Goal: Task Accomplishment & Management: Manage account settings

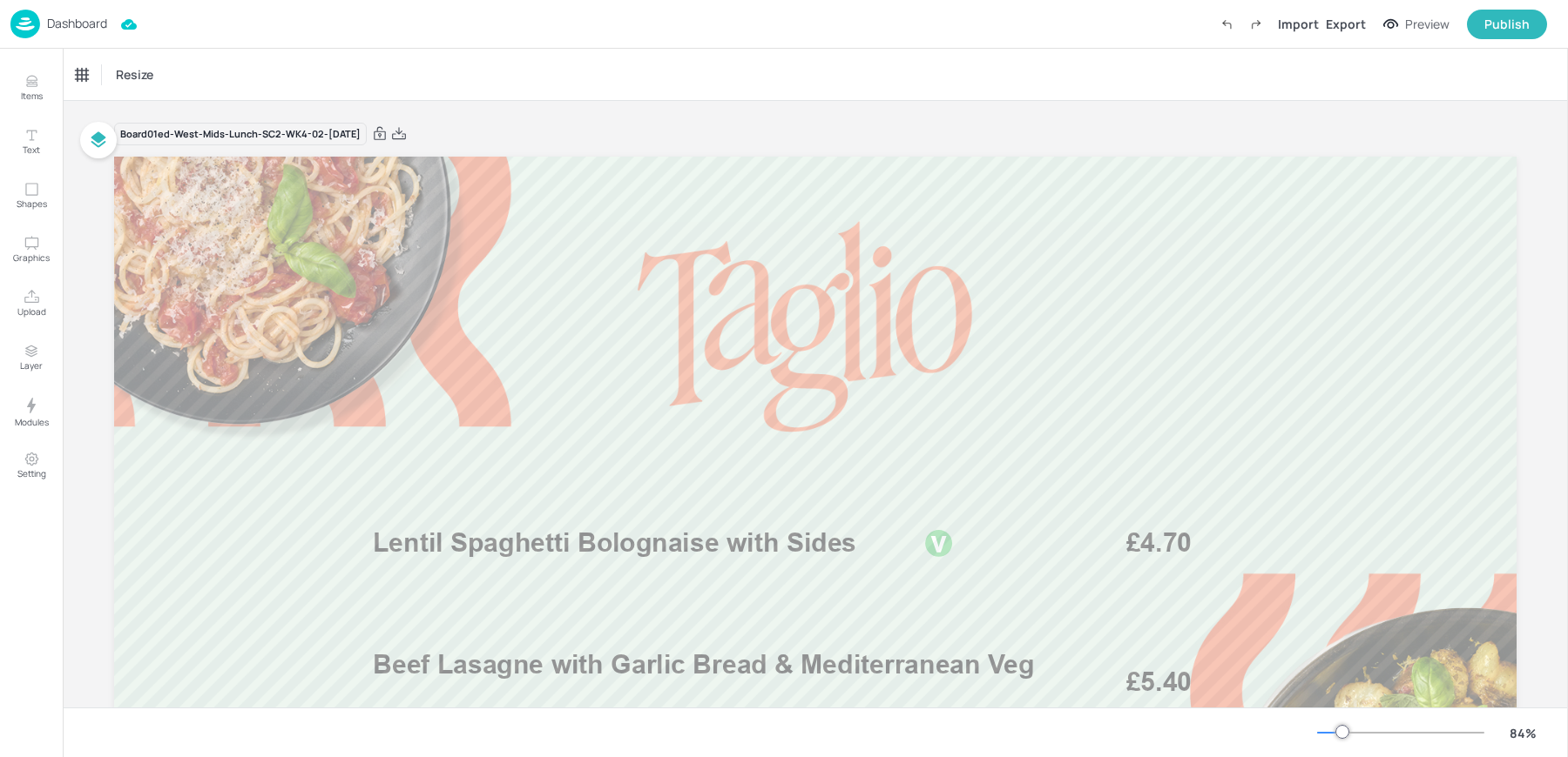
click at [86, 28] on p "Dashboard" at bounding box center [77, 23] width 60 height 12
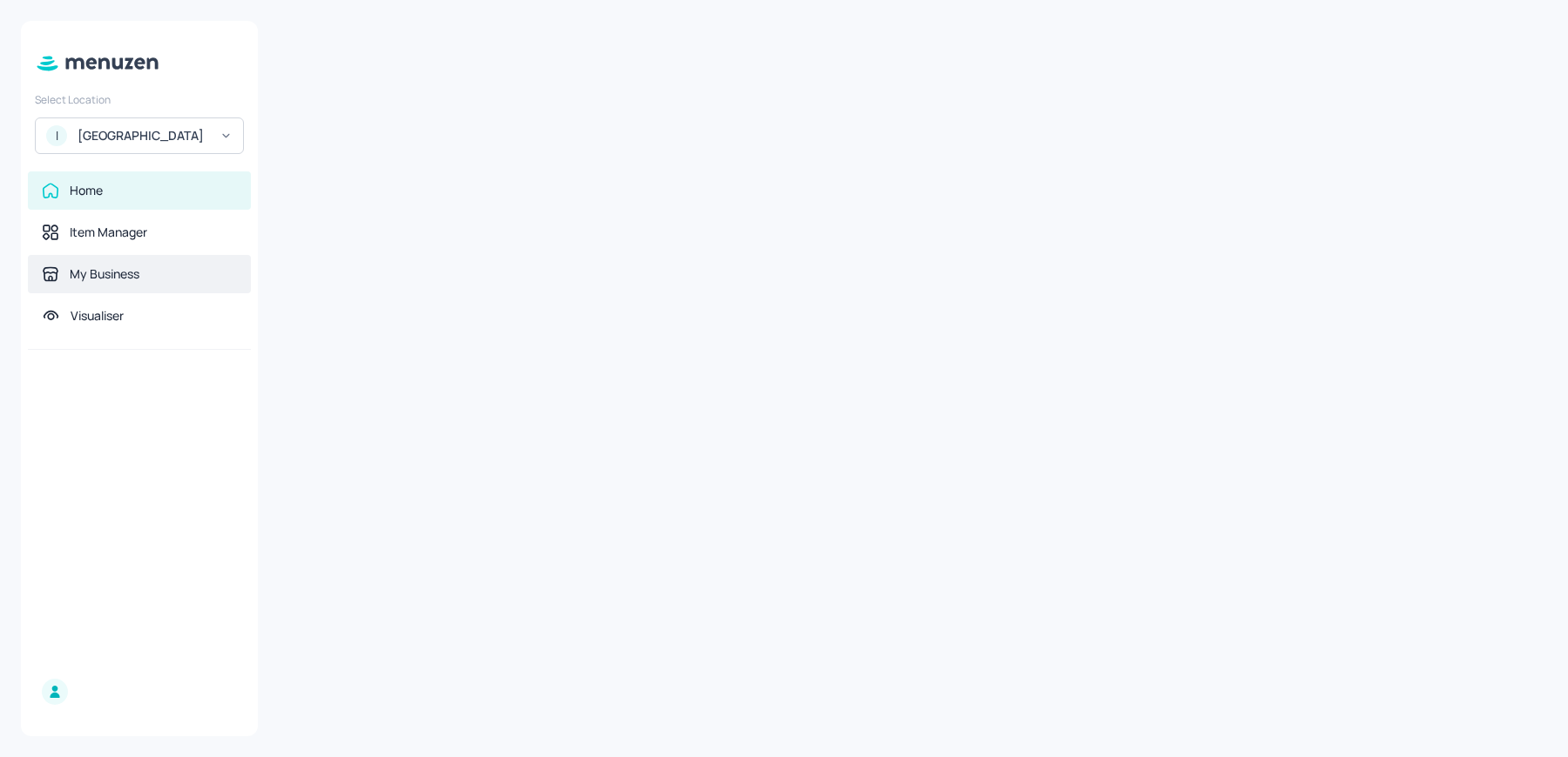
click at [82, 293] on div "My Business" at bounding box center [138, 275] width 223 height 38
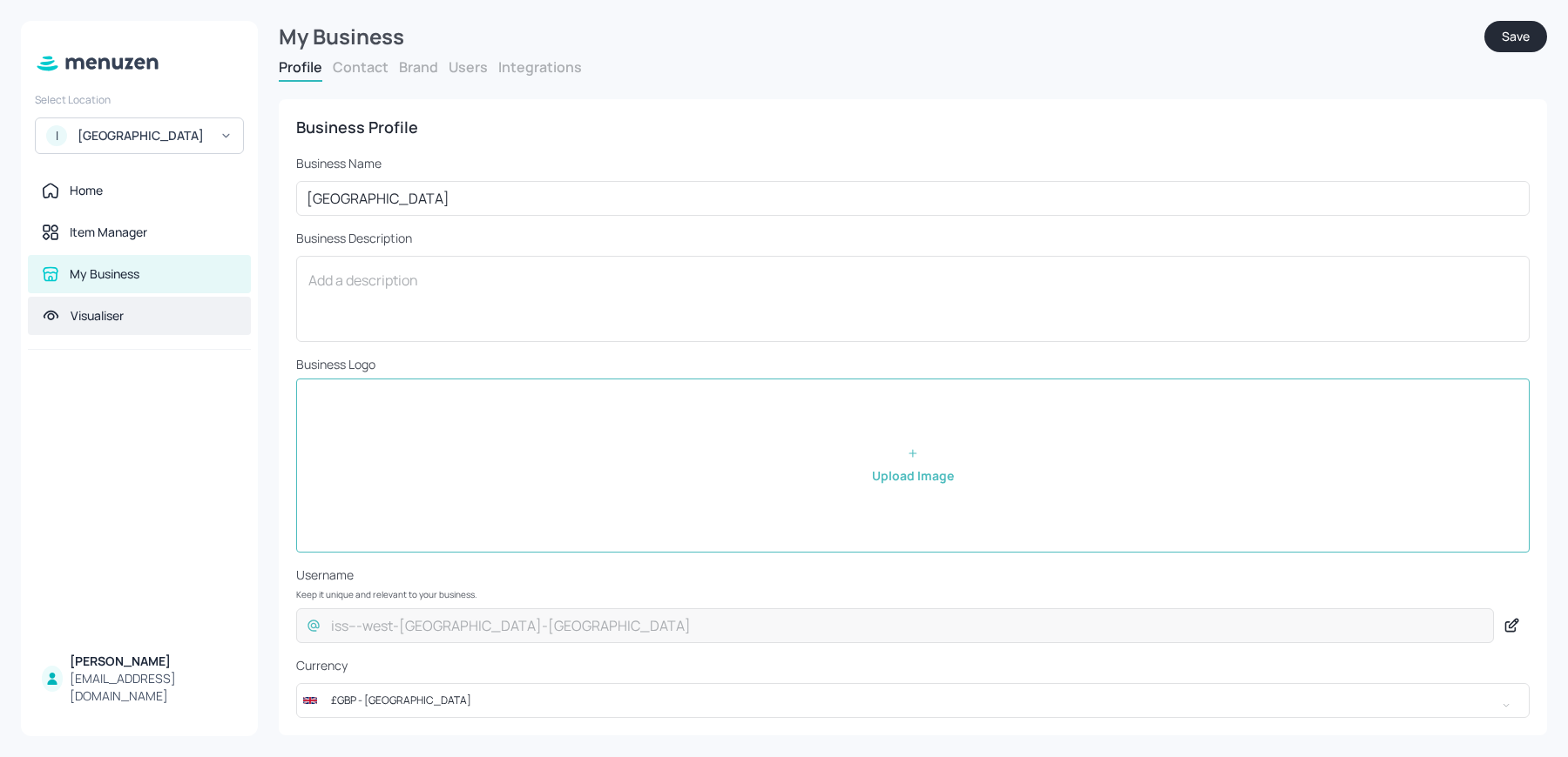
click at [136, 314] on div "Visualiser" at bounding box center [138, 316] width 223 height 38
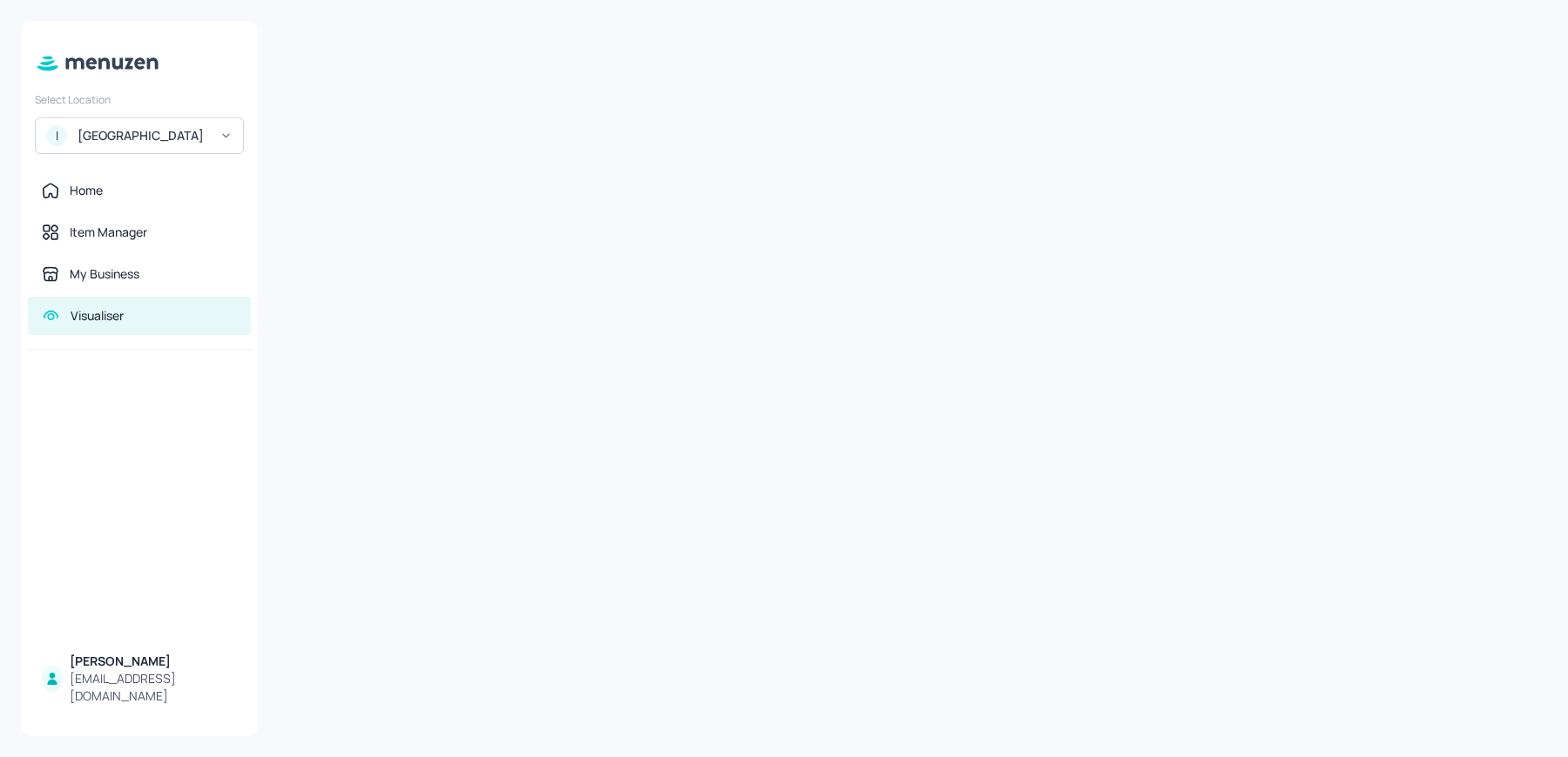
click at [139, 143] on div "ISS - West Middlesex Hospital" at bounding box center [144, 135] width 132 height 17
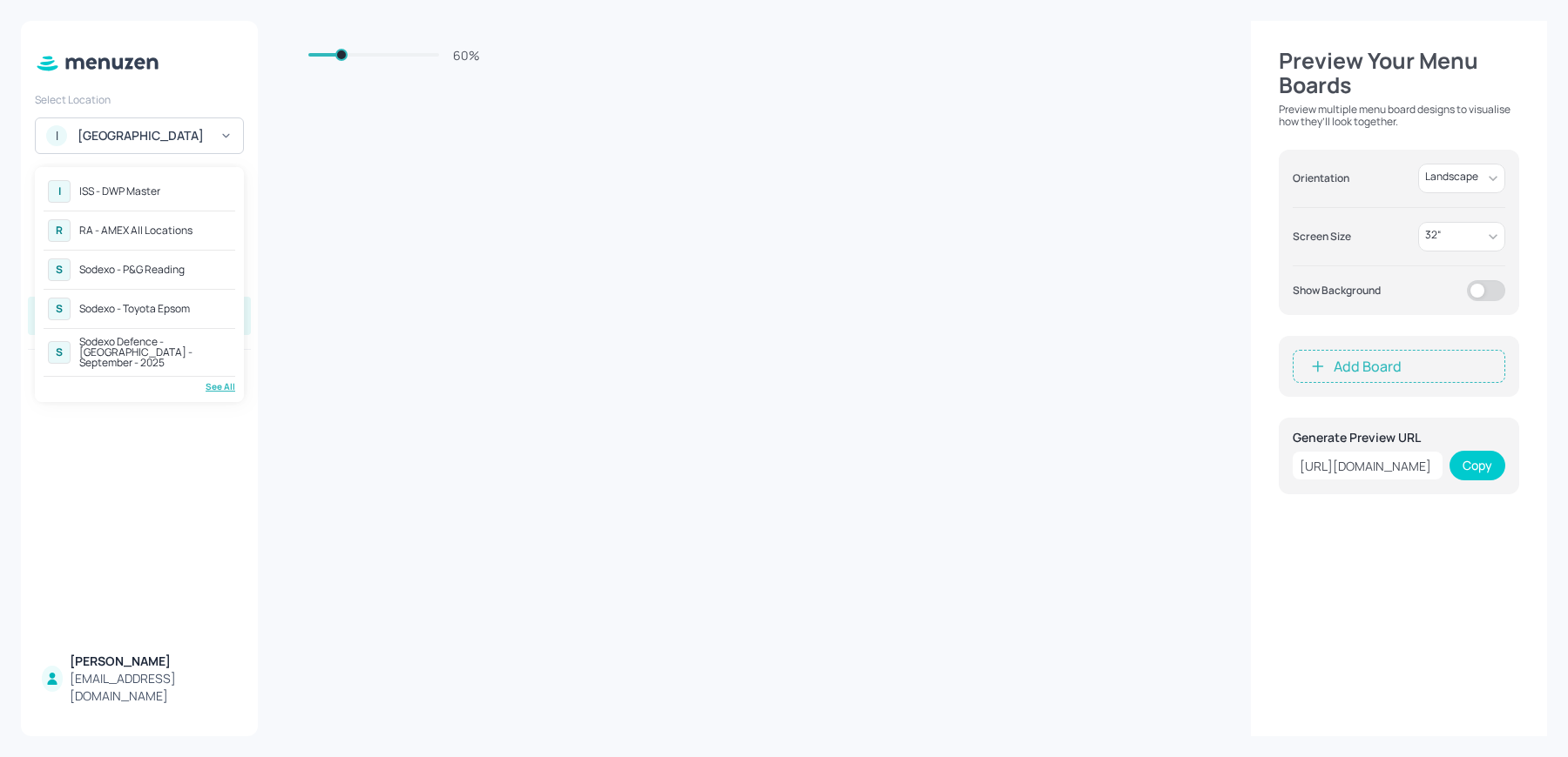
click at [219, 381] on div "See All" at bounding box center [139, 387] width 191 height 13
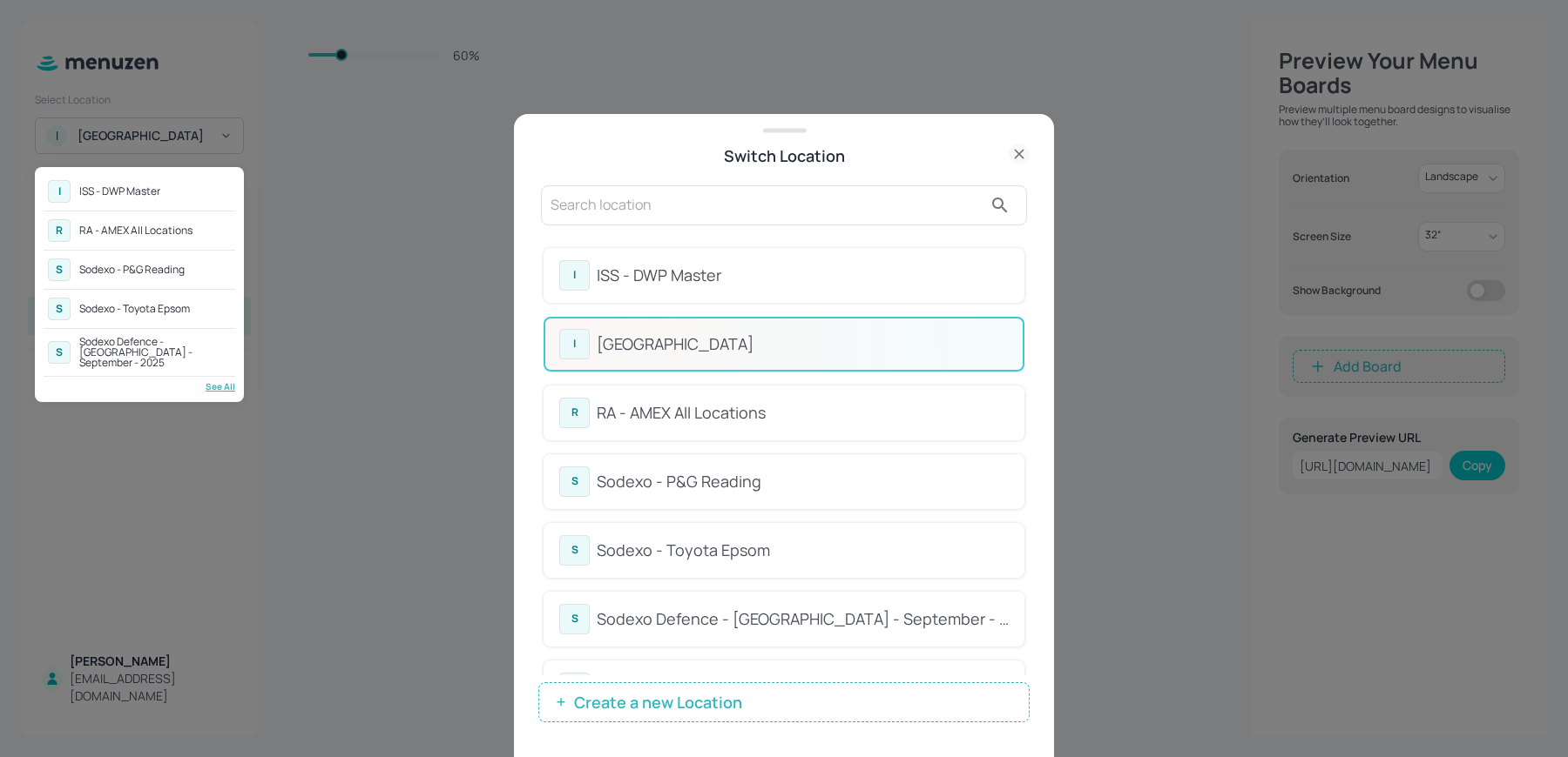
click at [761, 227] on div at bounding box center [784, 378] width 1568 height 757
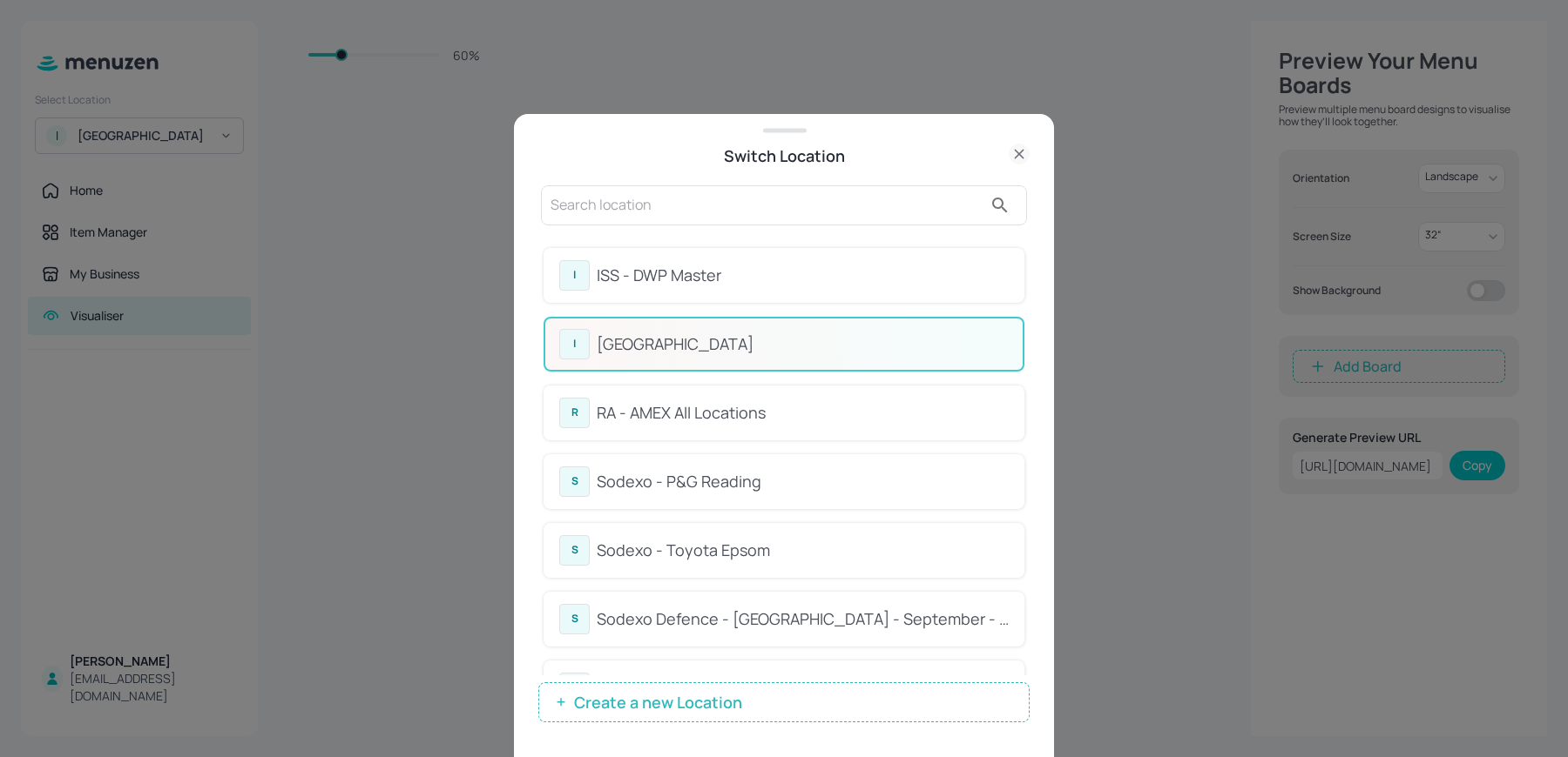
click at [661, 198] on input "text" at bounding box center [767, 205] width 432 height 27
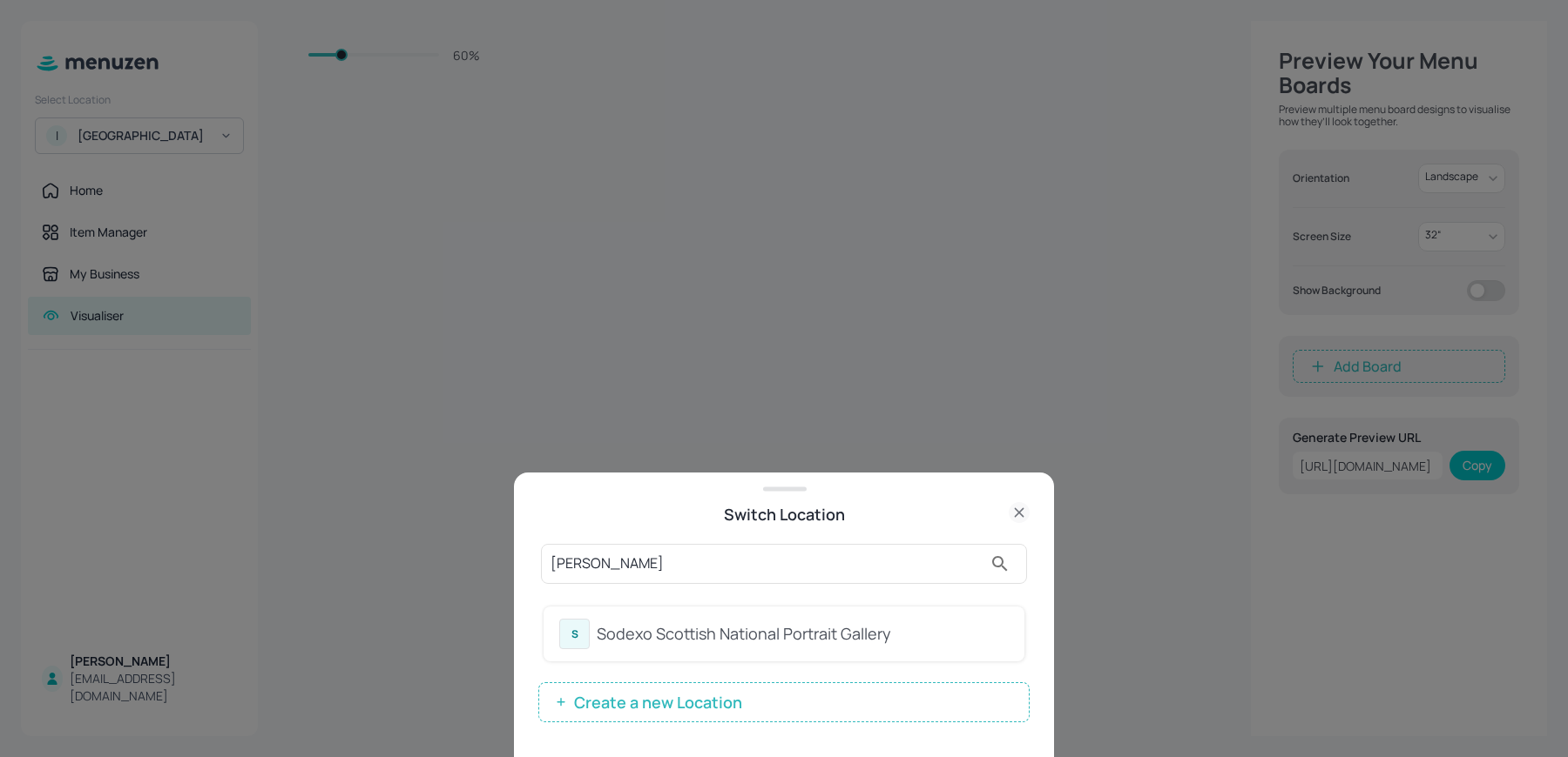
type input "scott"
click at [641, 611] on div "S Sodexo Scottish National Portrait Gallery" at bounding box center [783, 634] width 481 height 55
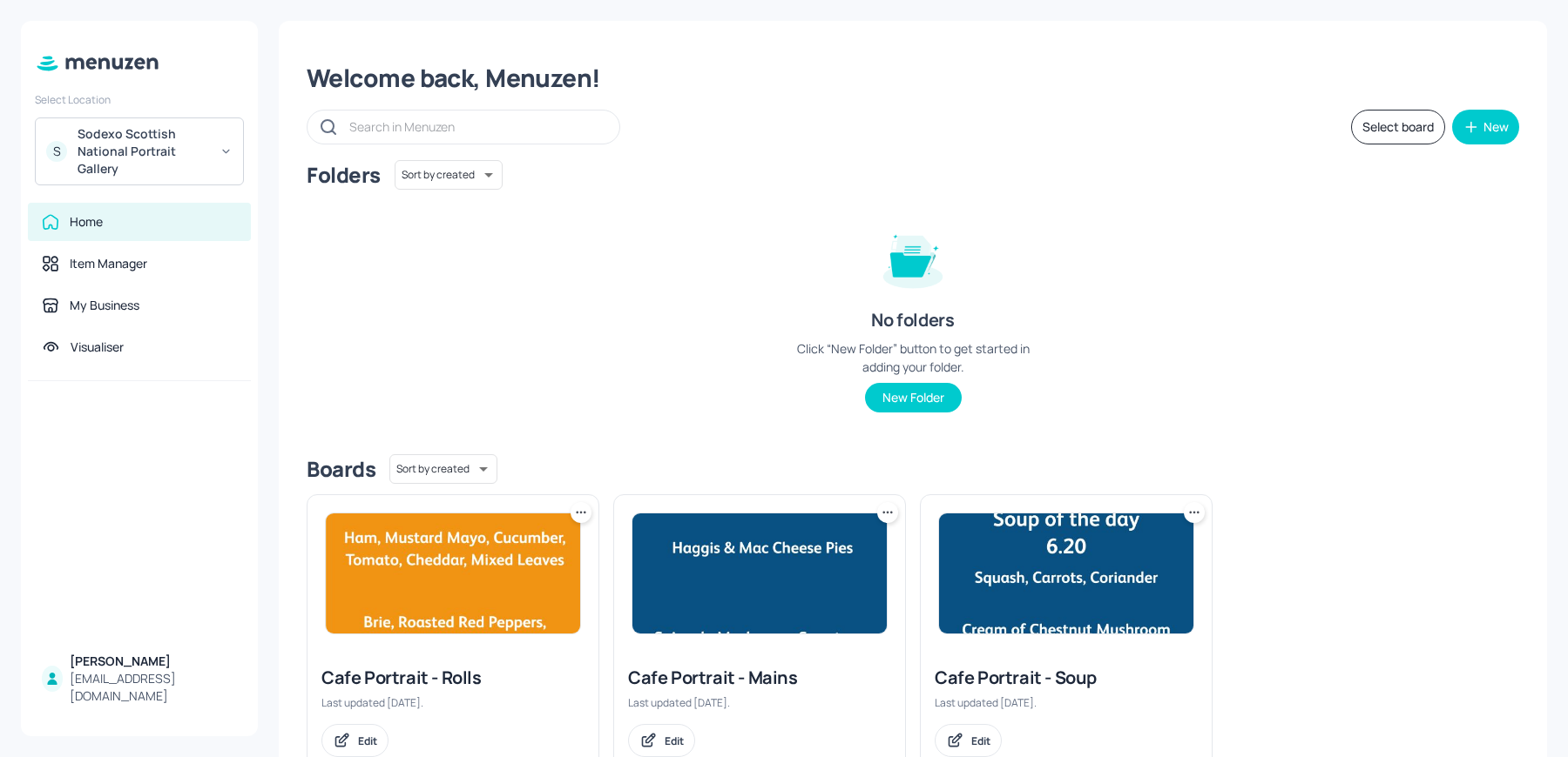
click at [1022, 586] on img at bounding box center [1066, 573] width 255 height 120
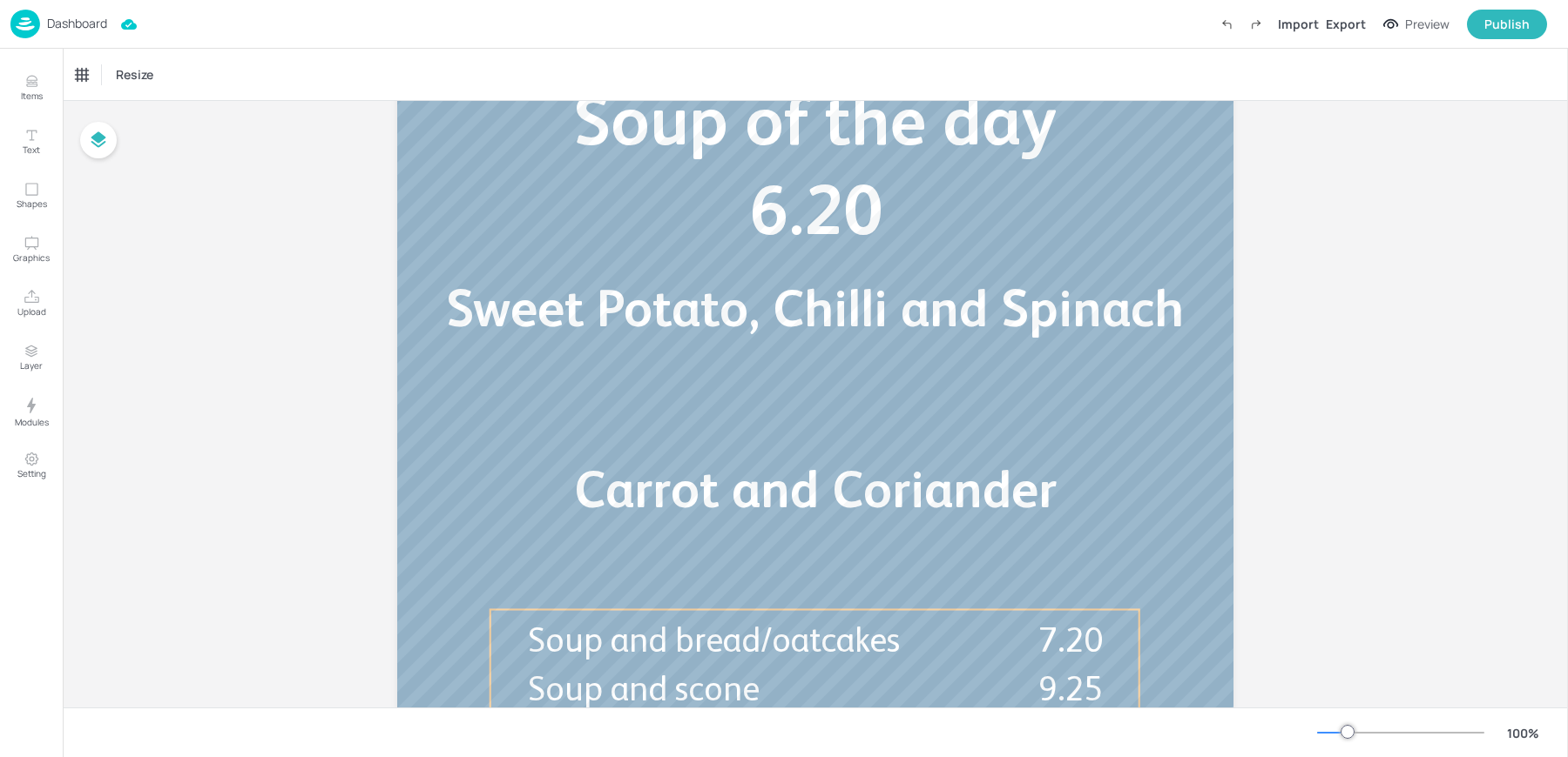
scroll to position [432, 0]
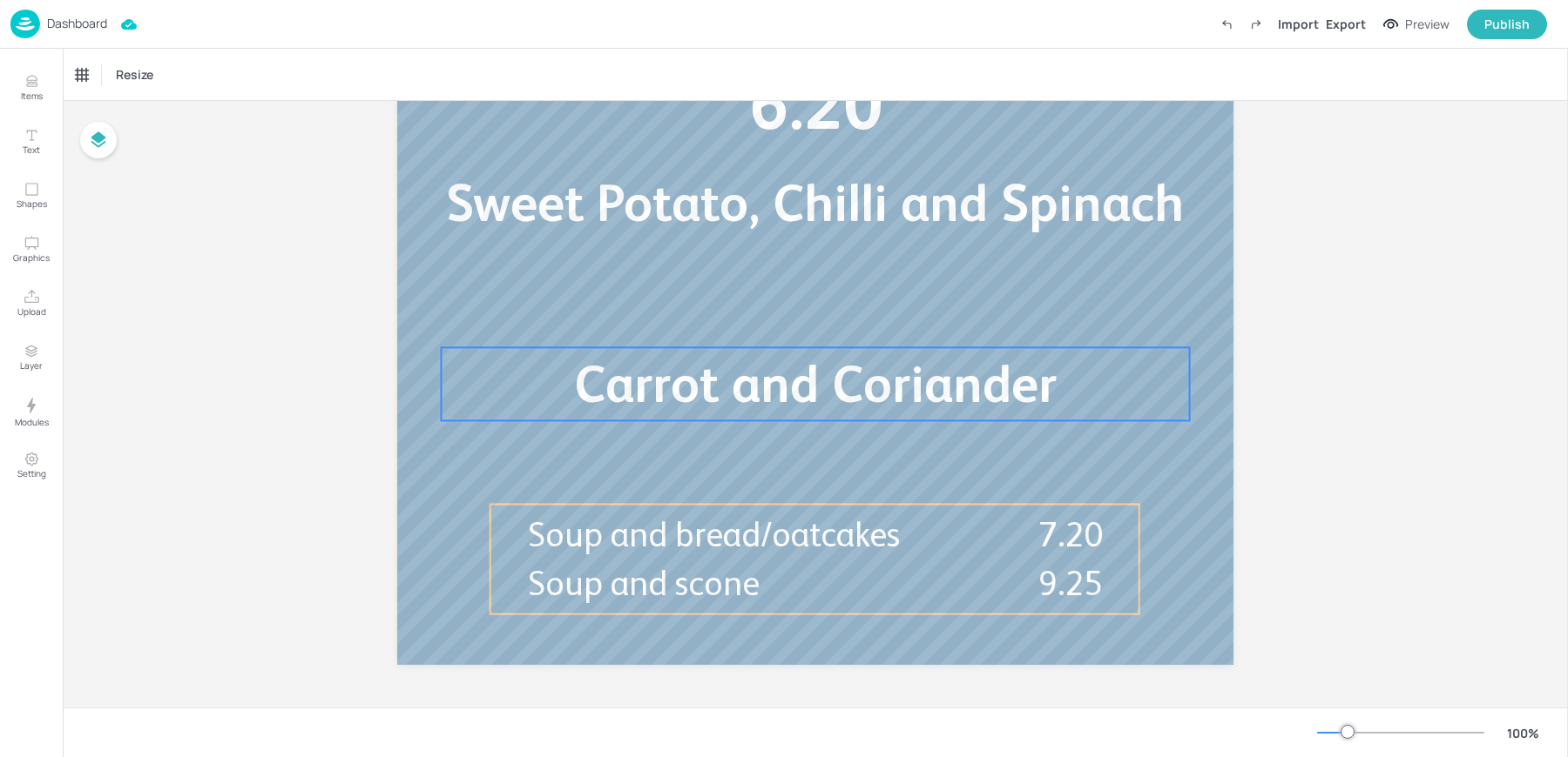
click at [606, 382] on span "Carrot and Coriander" at bounding box center [815, 384] width 483 height 59
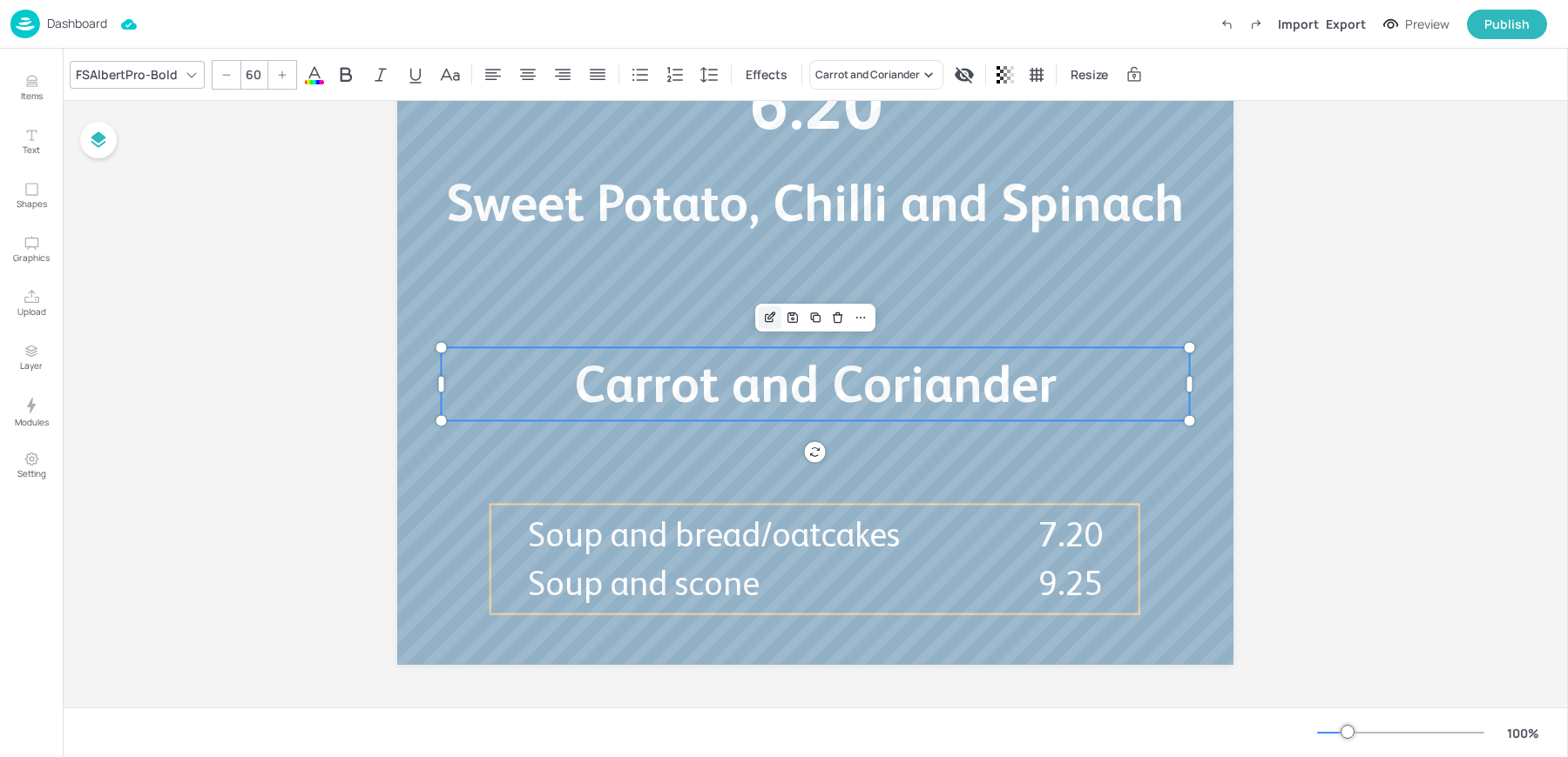
click at [764, 317] on icon "Edit Item" at bounding box center [770, 317] width 15 height 14
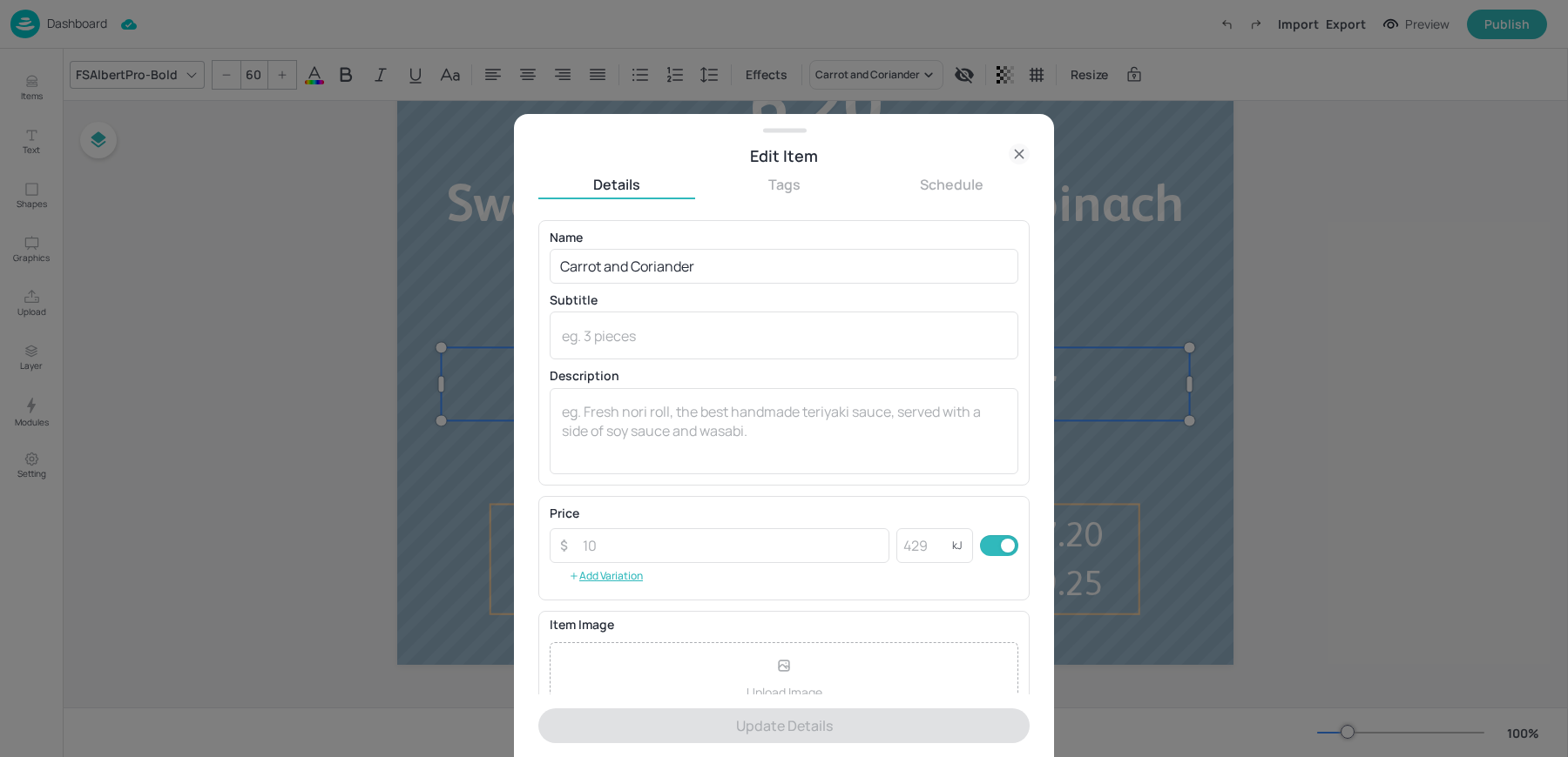
click at [649, 285] on div "Name Carrot and Coriander ​ Subtitle x ​ Description x ​" at bounding box center [784, 352] width 469 height 243
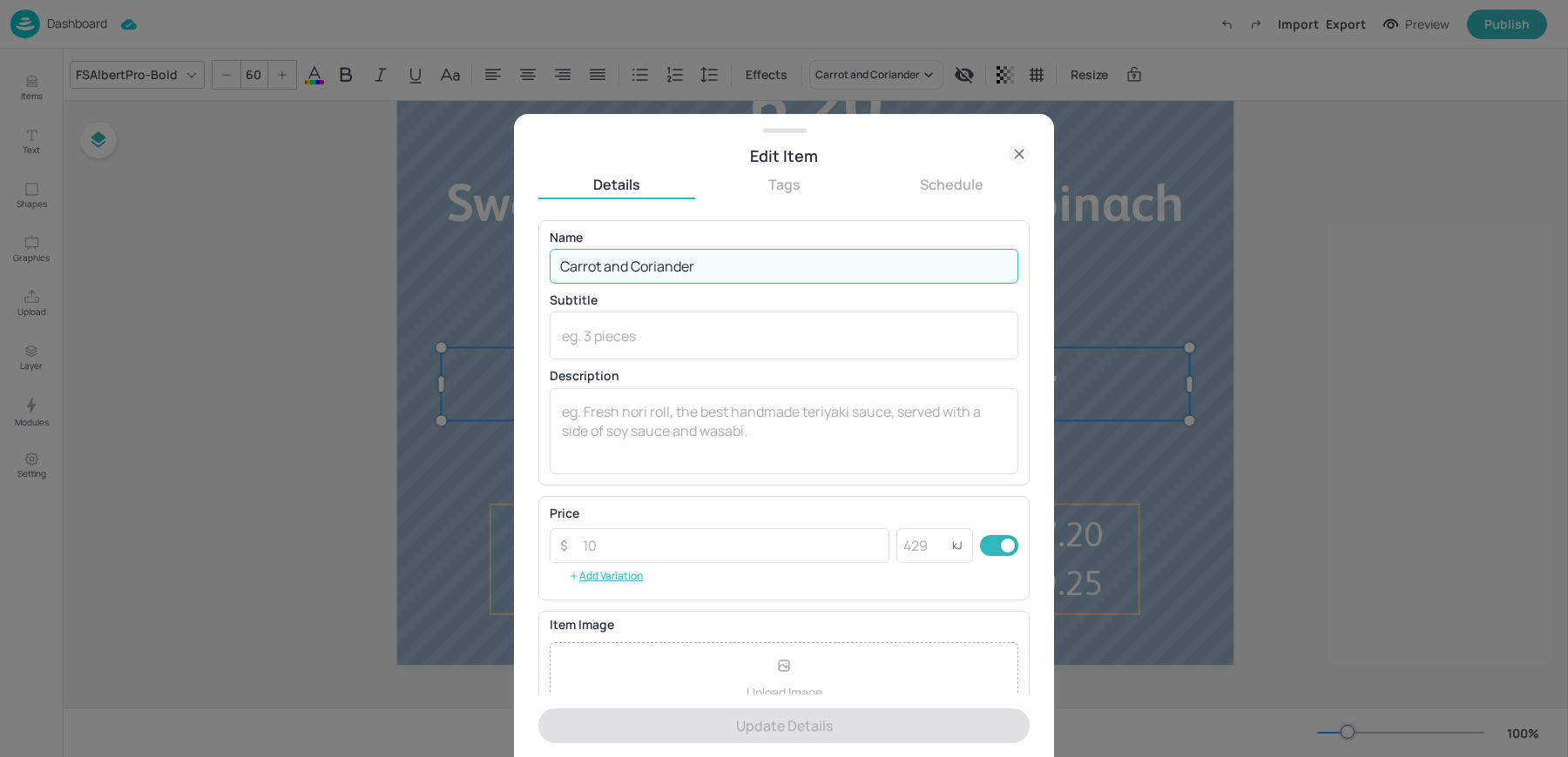
click at [636, 278] on input "Carrot and Coriander" at bounding box center [784, 266] width 469 height 35
paste input "Butternut squash and garden peas"
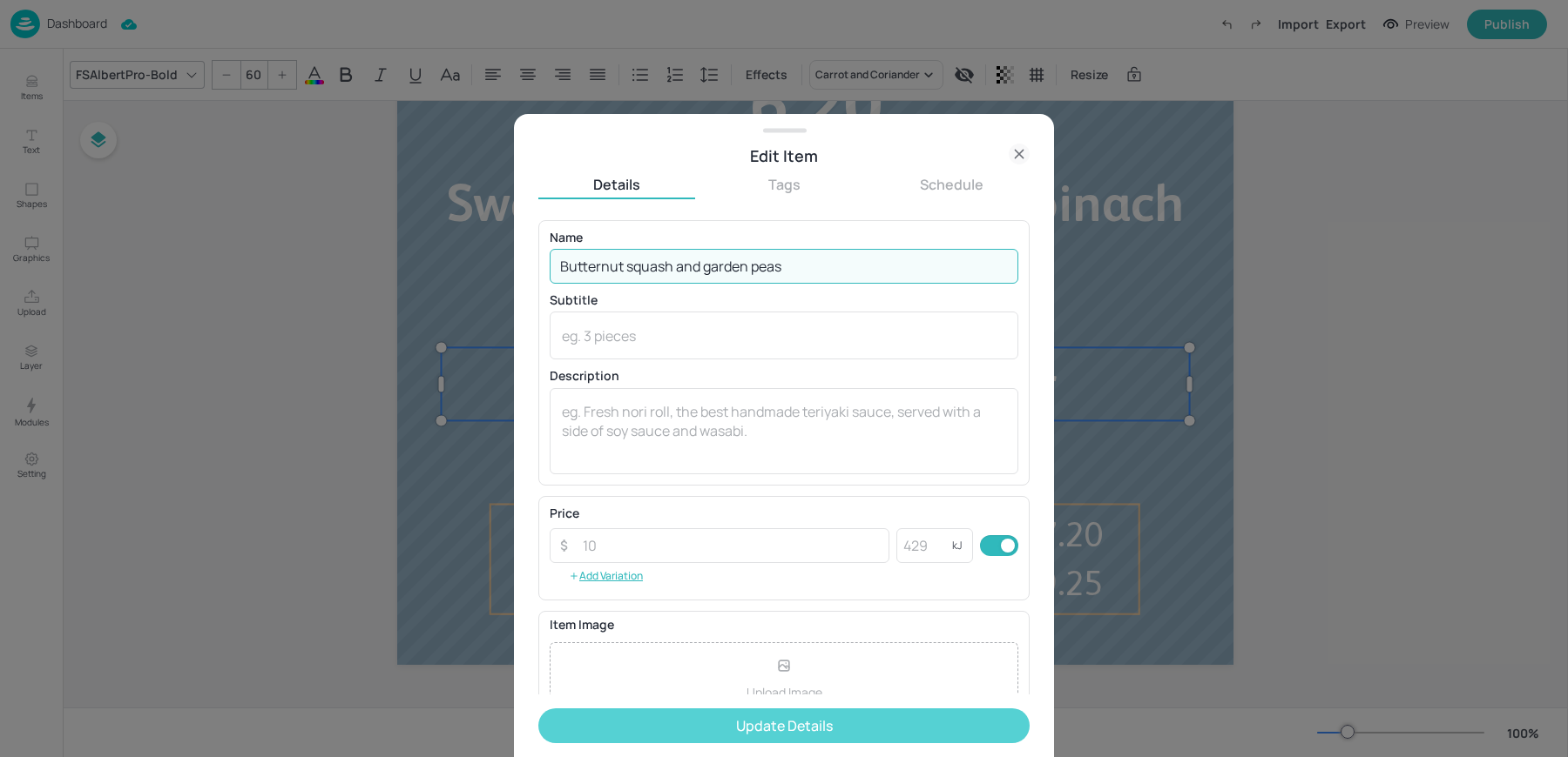
type input "Butternut squash and garden peas"
click at [662, 726] on button "Update Details" at bounding box center [784, 726] width 491 height 35
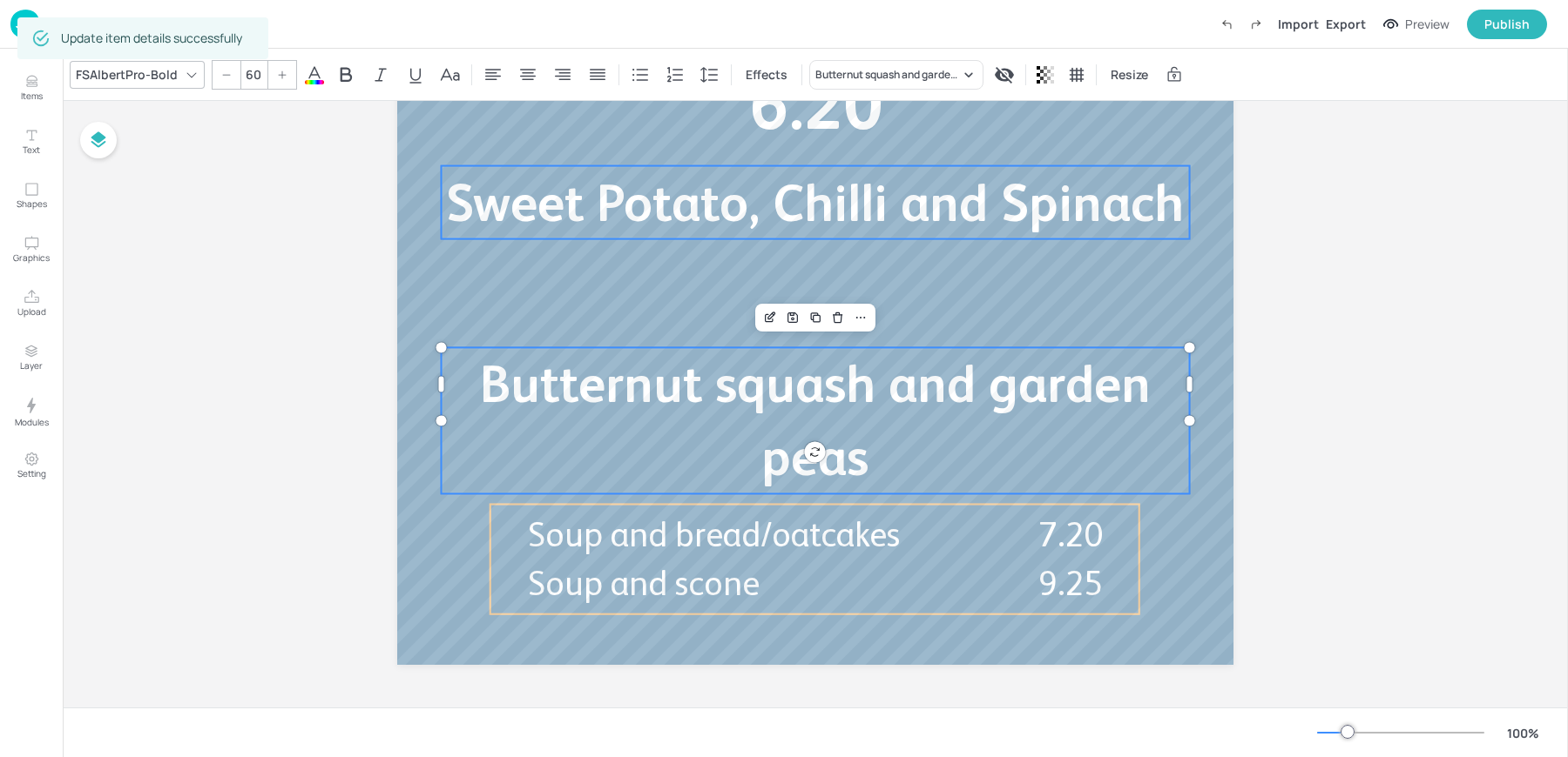
type input "60"
click at [613, 216] on span "Sweet Potato, Chilli and Spinach" at bounding box center [814, 202] width 737 height 59
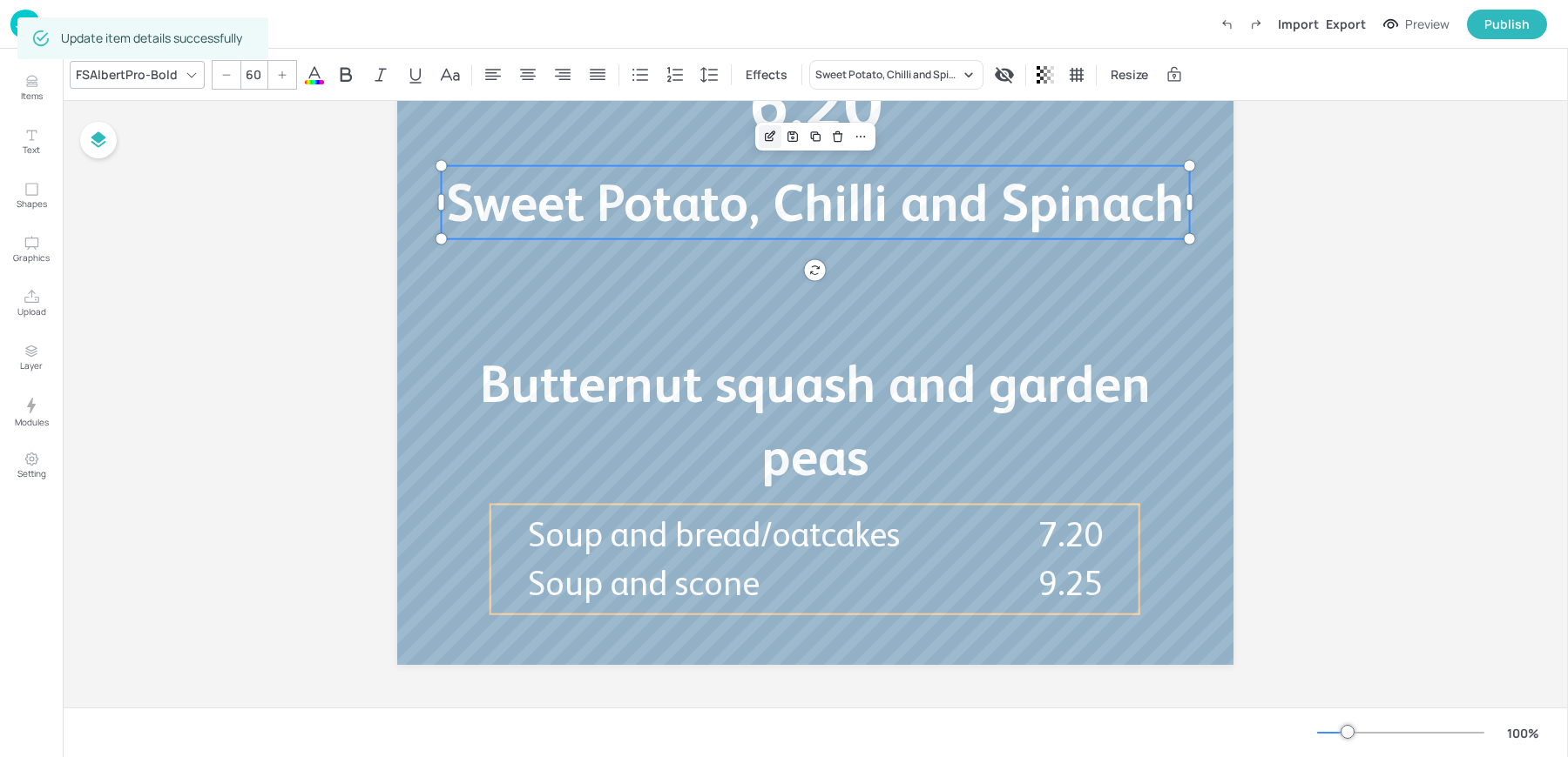
click at [758, 138] on div "Edit Item" at bounding box center [769, 136] width 23 height 23
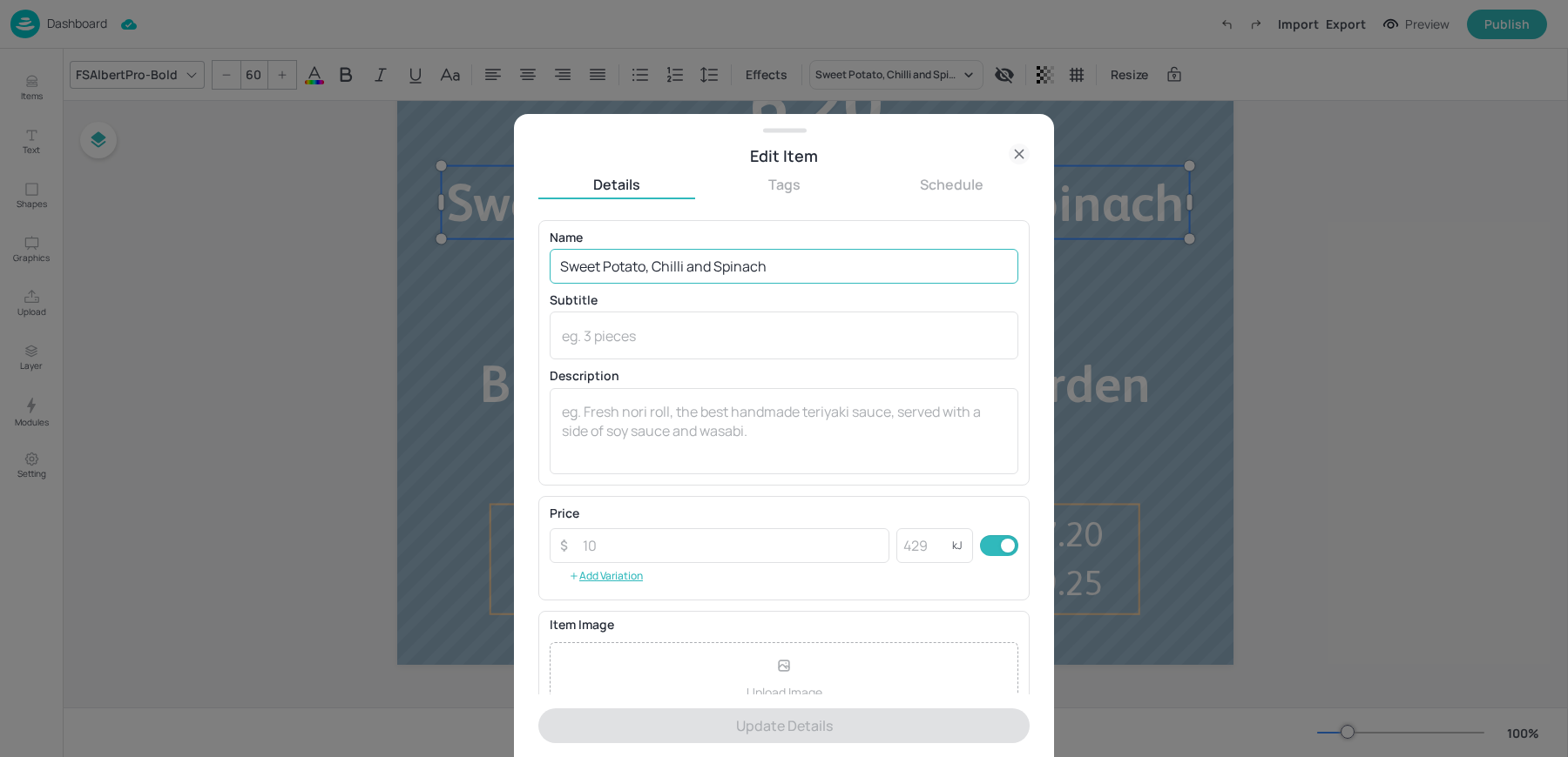
click at [606, 280] on input "Sweet Potato, Chilli and Spinach" at bounding box center [784, 266] width 469 height 35
paste input "Leek and Potato"
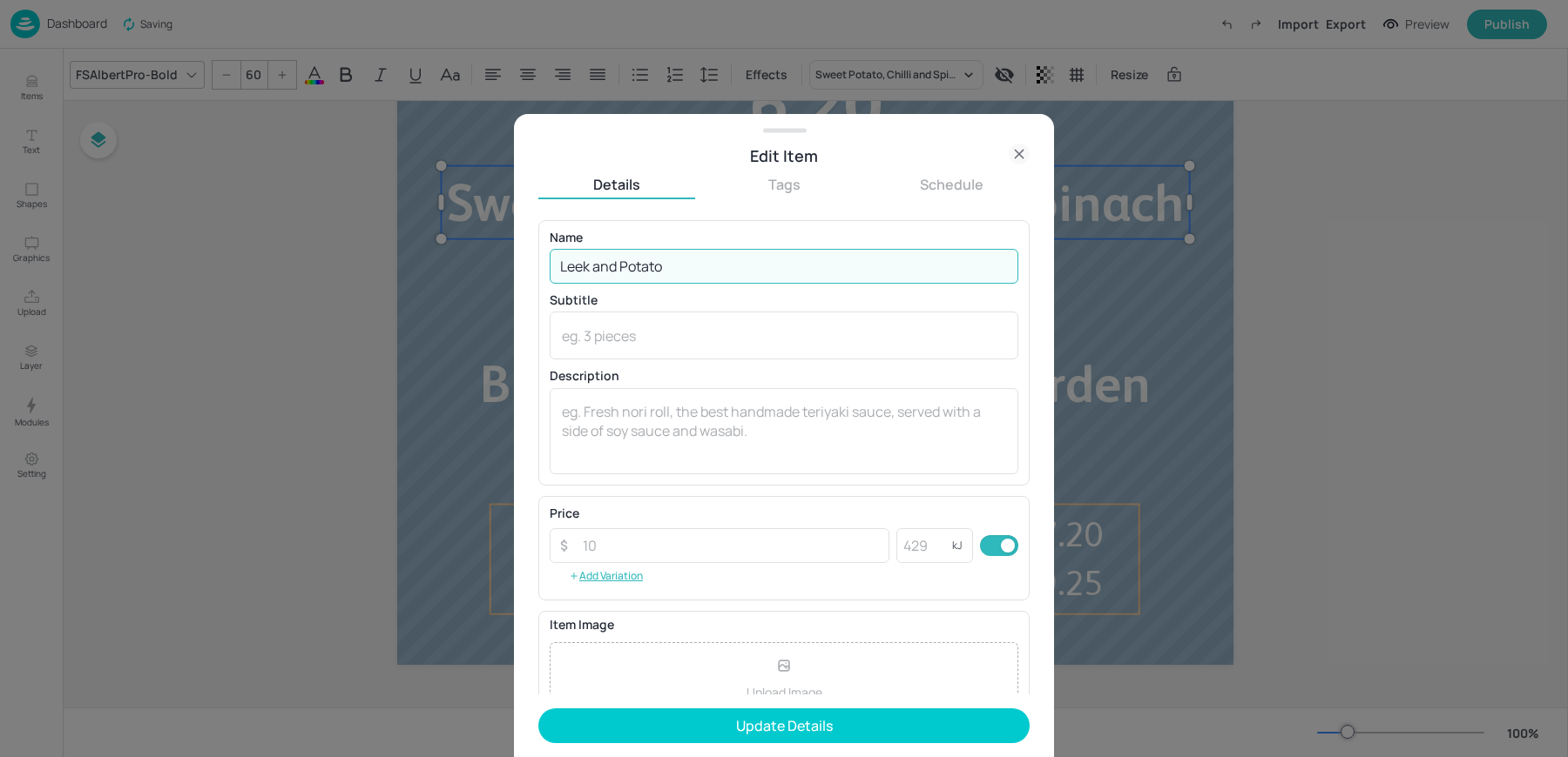
type input "Leek and Potato"
click at [636, 746] on form "Name Leek and Potato ​ Subtitle x ​ Description x ​ Price ​ ​ kJ ​ Add Variatio…" at bounding box center [784, 490] width 491 height 538
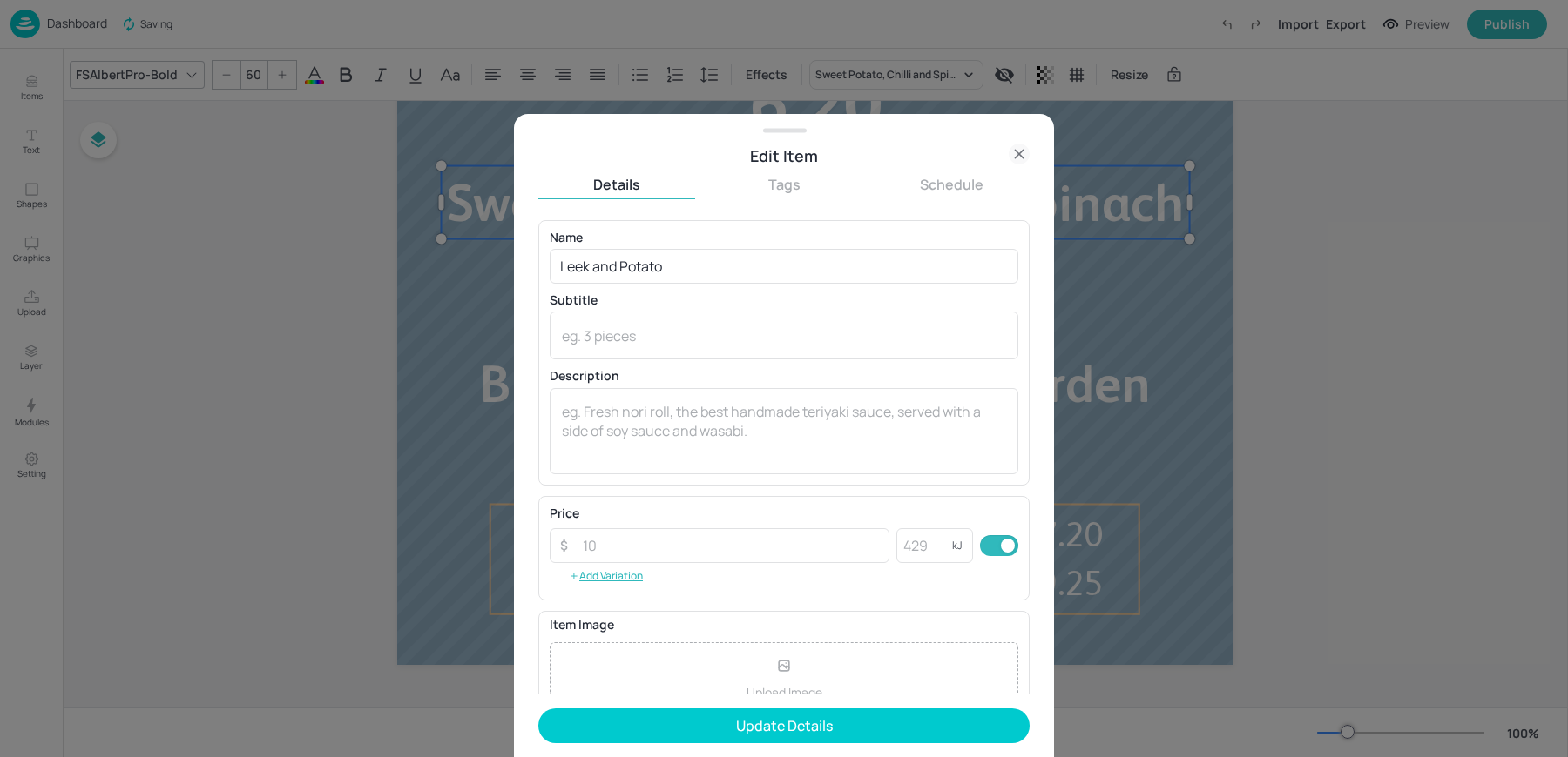
click at [636, 746] on form "Name Leek and Potato ​ Subtitle x ​ Description x ​ Price ​ ​ kJ ​ Add Variatio…" at bounding box center [784, 490] width 491 height 538
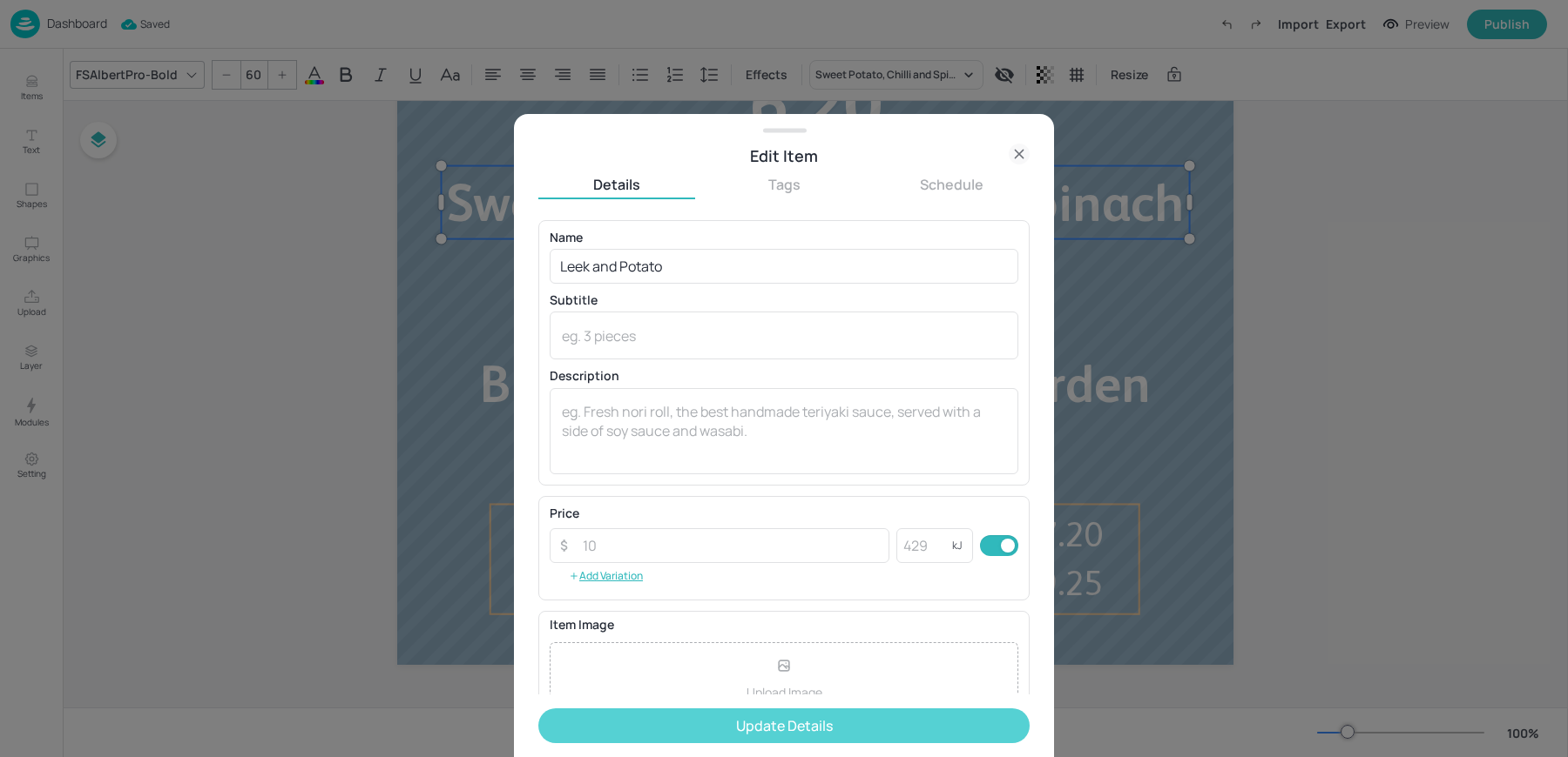
click at [607, 719] on button "Update Details" at bounding box center [784, 726] width 491 height 35
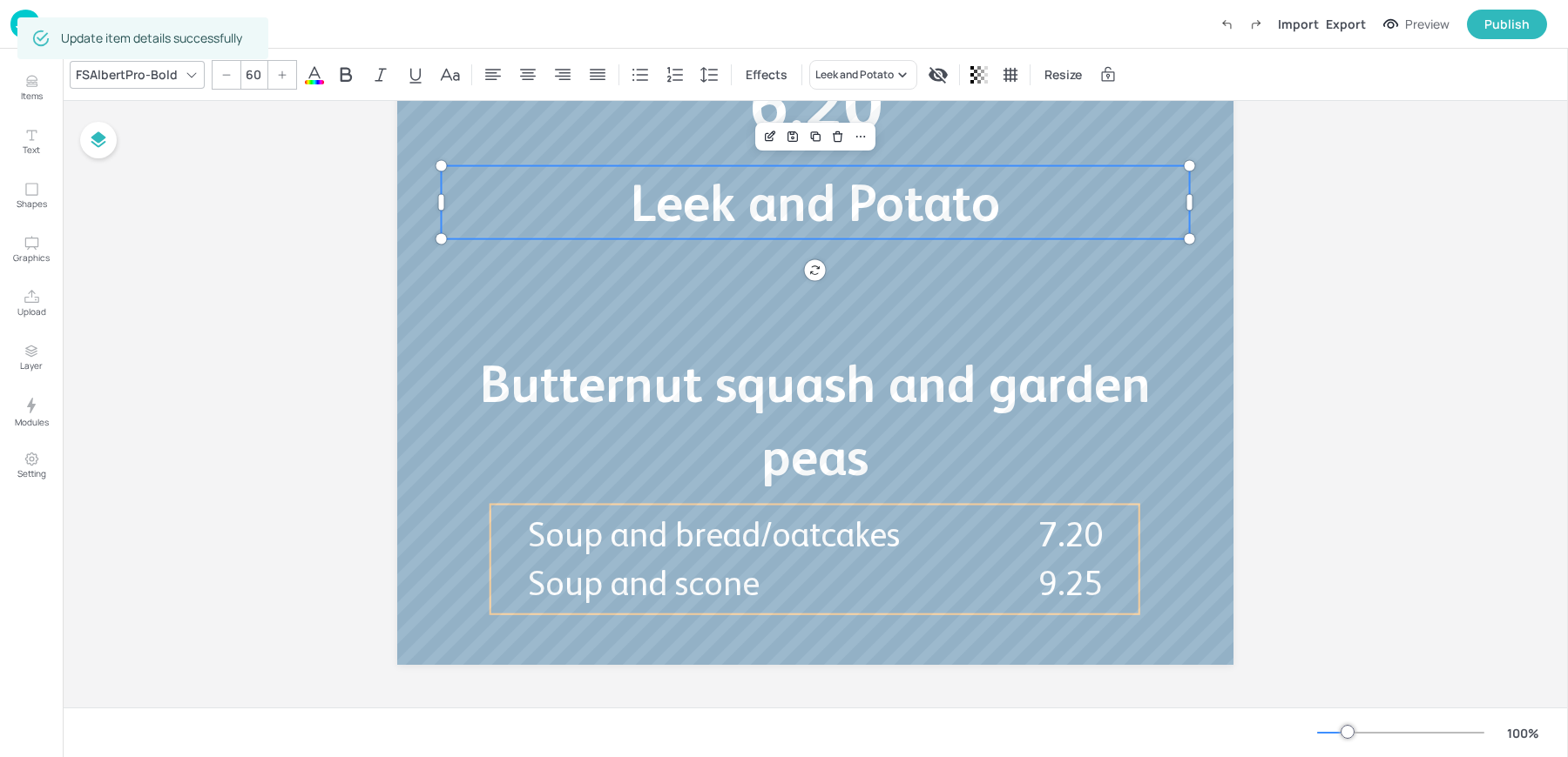
click at [259, 332] on div "Board Cafe Portrait - Soup Leek and Potato Soup of the day 6.20 Butternut squas…" at bounding box center [814, 189] width 1505 height 1039
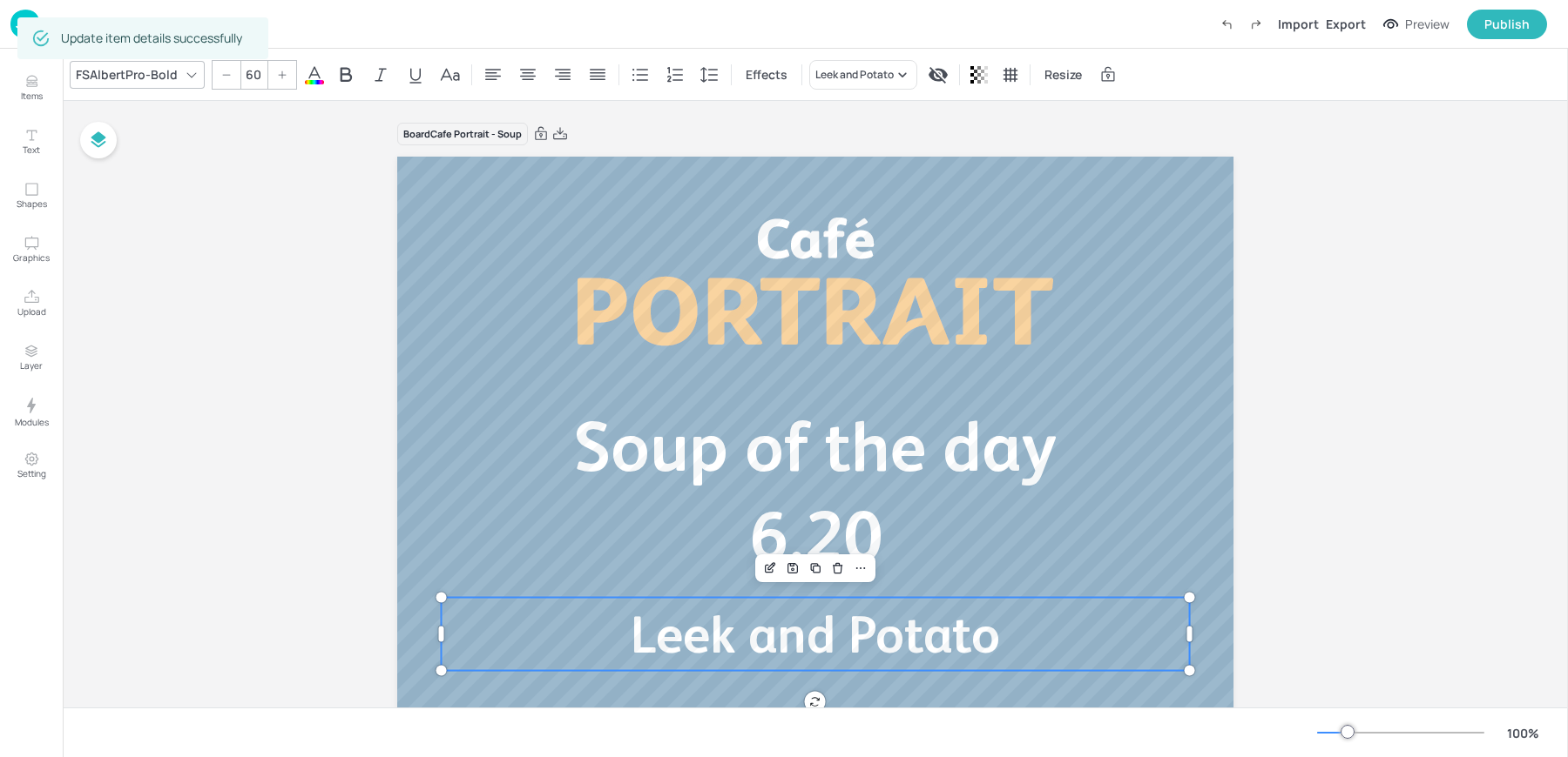
click at [299, 397] on div "Board Cafe Portrait - Soup Leek and Potato Soup of the day 6.20 Butternut squas…" at bounding box center [814, 620] width 1505 height 1039
click at [300, 395] on div "Board Cafe Portrait - Soup Leek and Potato Soup of the day 6.20 Butternut squas…" at bounding box center [814, 620] width 1505 height 1039
click at [26, 18] on img at bounding box center [25, 23] width 29 height 28
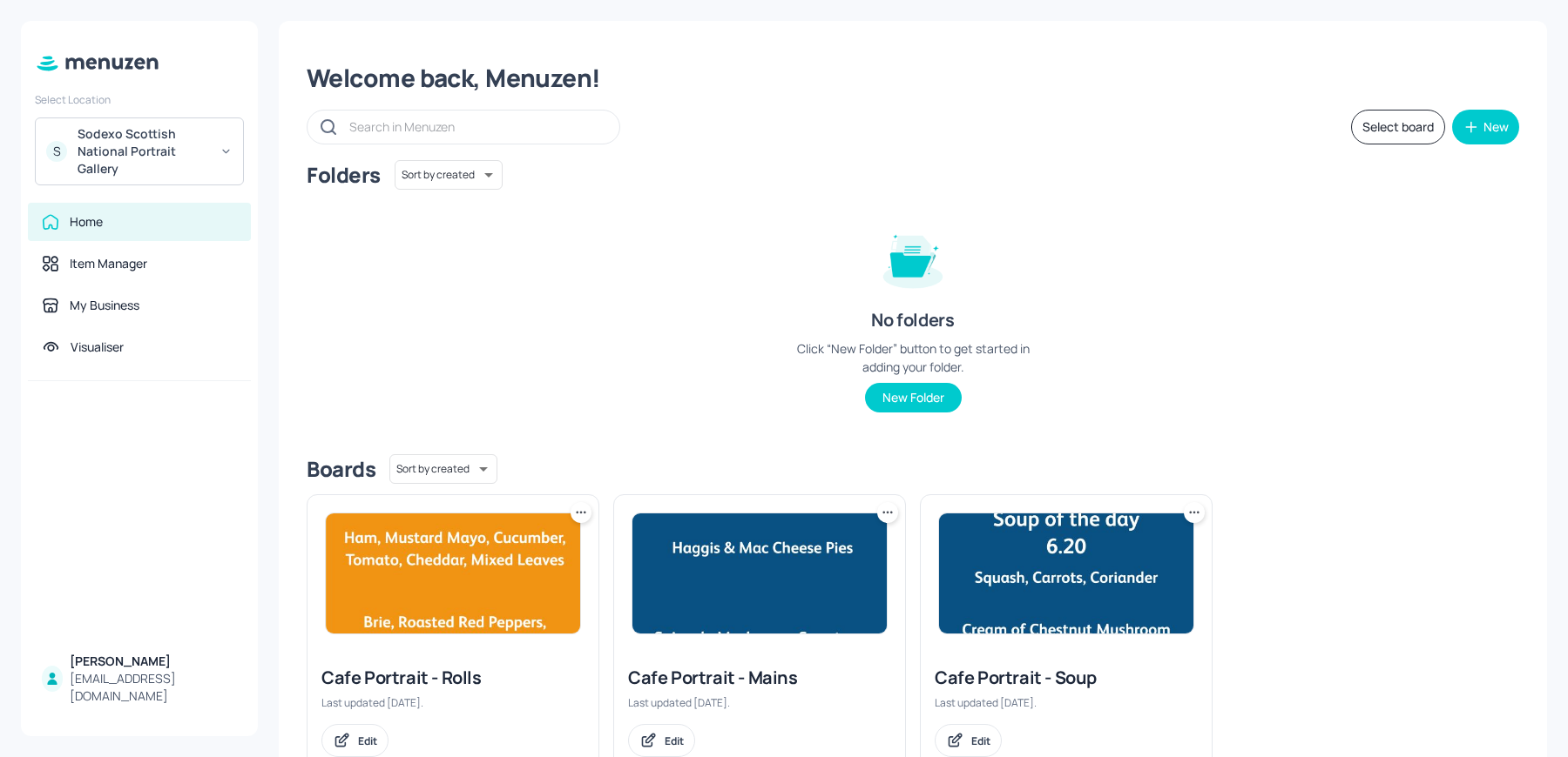
click at [726, 554] on img at bounding box center [759, 573] width 255 height 120
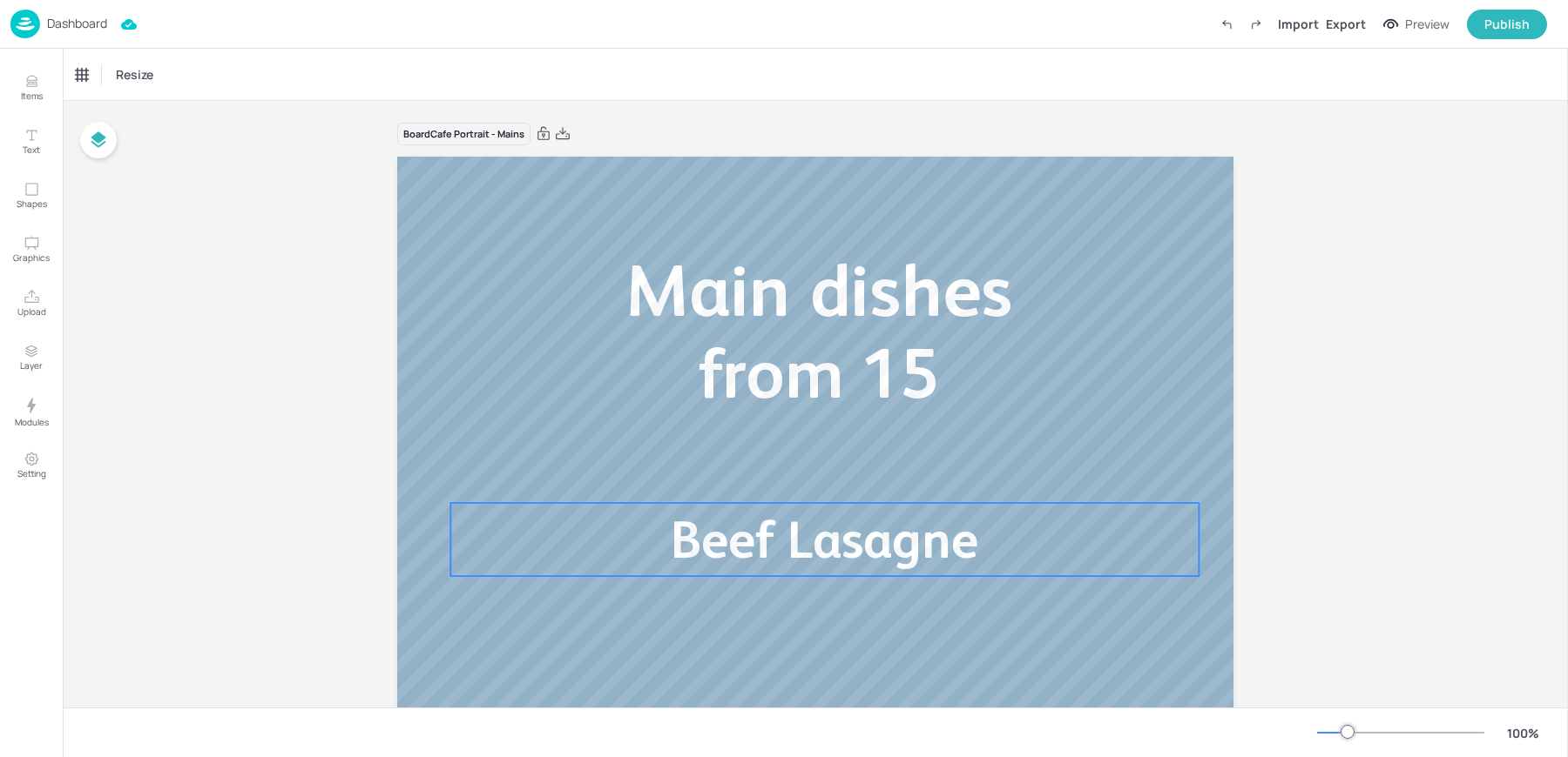
click at [722, 560] on span "Beef Lasagne" at bounding box center [824, 539] width 308 height 59
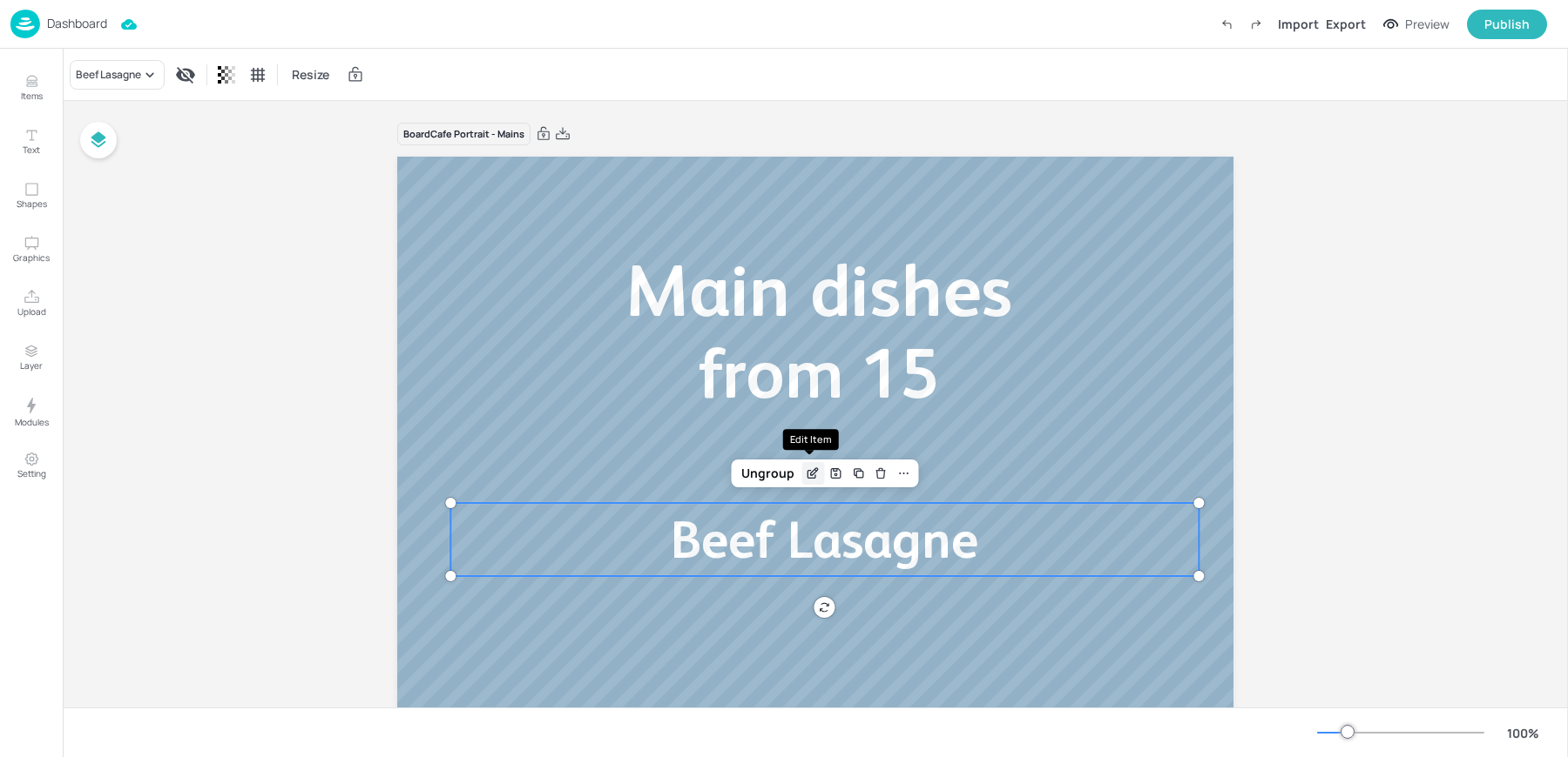
click at [812, 475] on icon "Edit Item" at bounding box center [811, 474] width 8 height 8
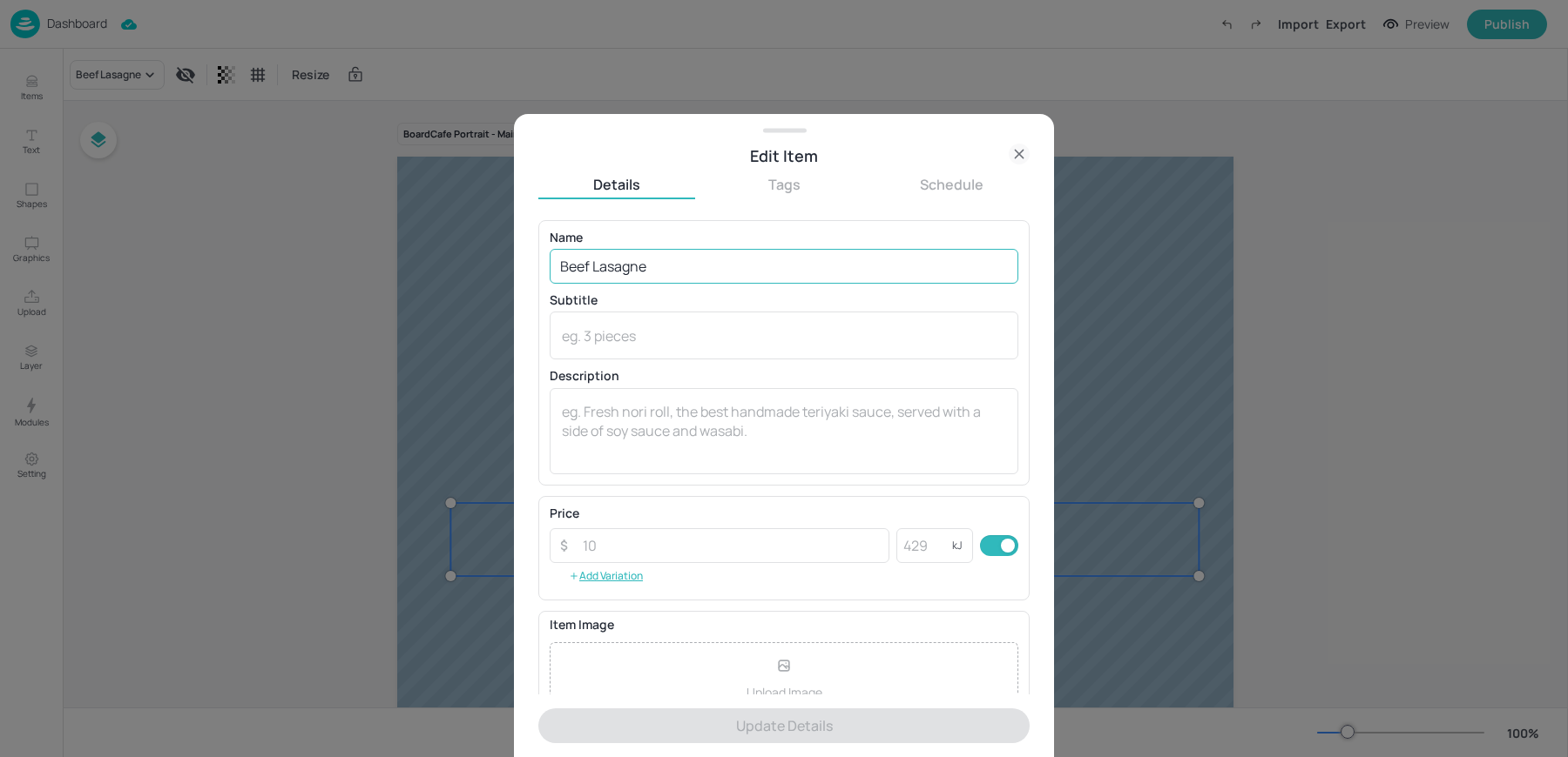
click at [646, 280] on input "Beef Lasagne" at bounding box center [784, 266] width 469 height 35
paste input "Vegetables"
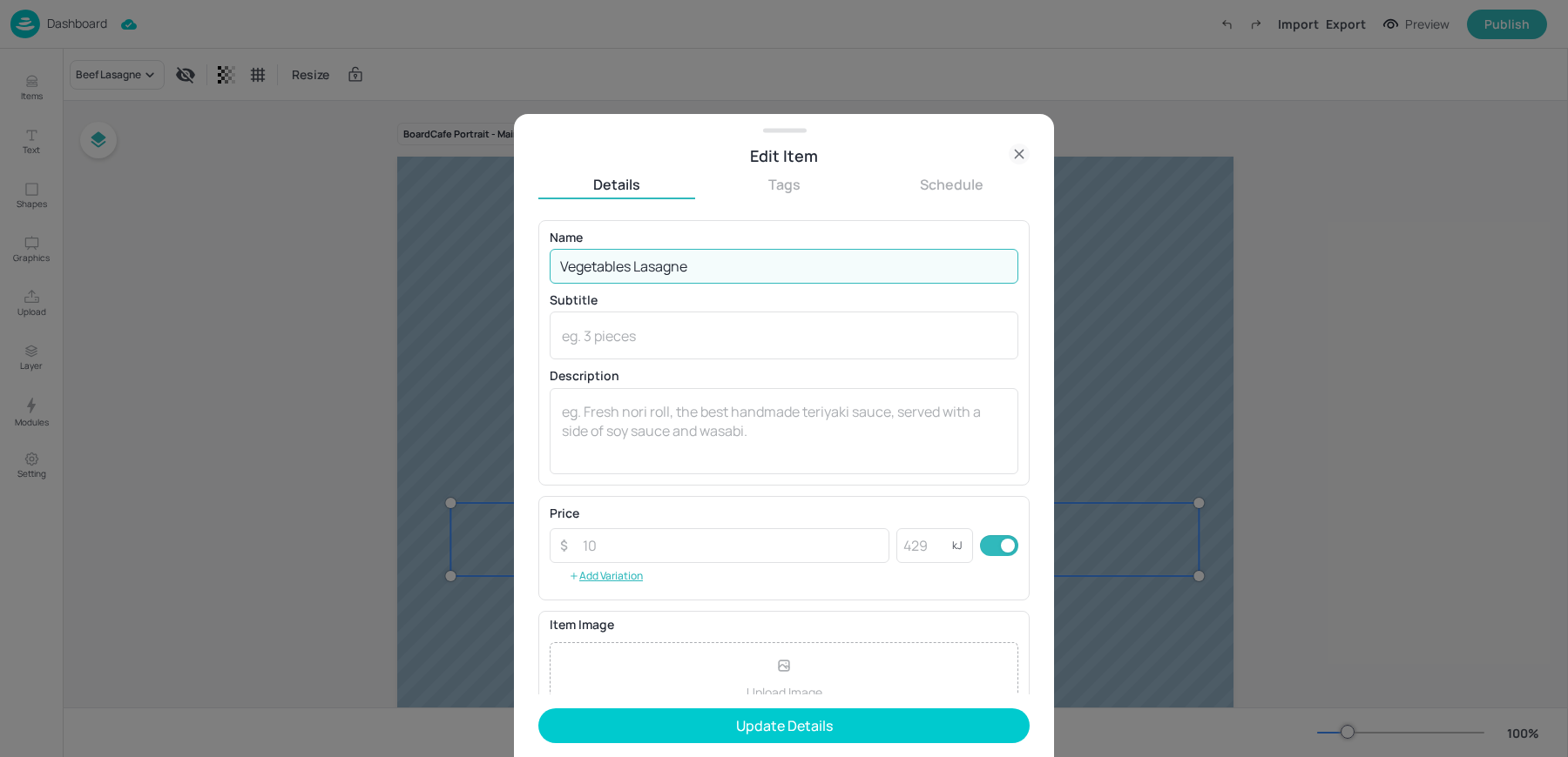
type input "Vegetables Lasagne"
click at [539, 708] on button "Update Details" at bounding box center [784, 726] width 491 height 35
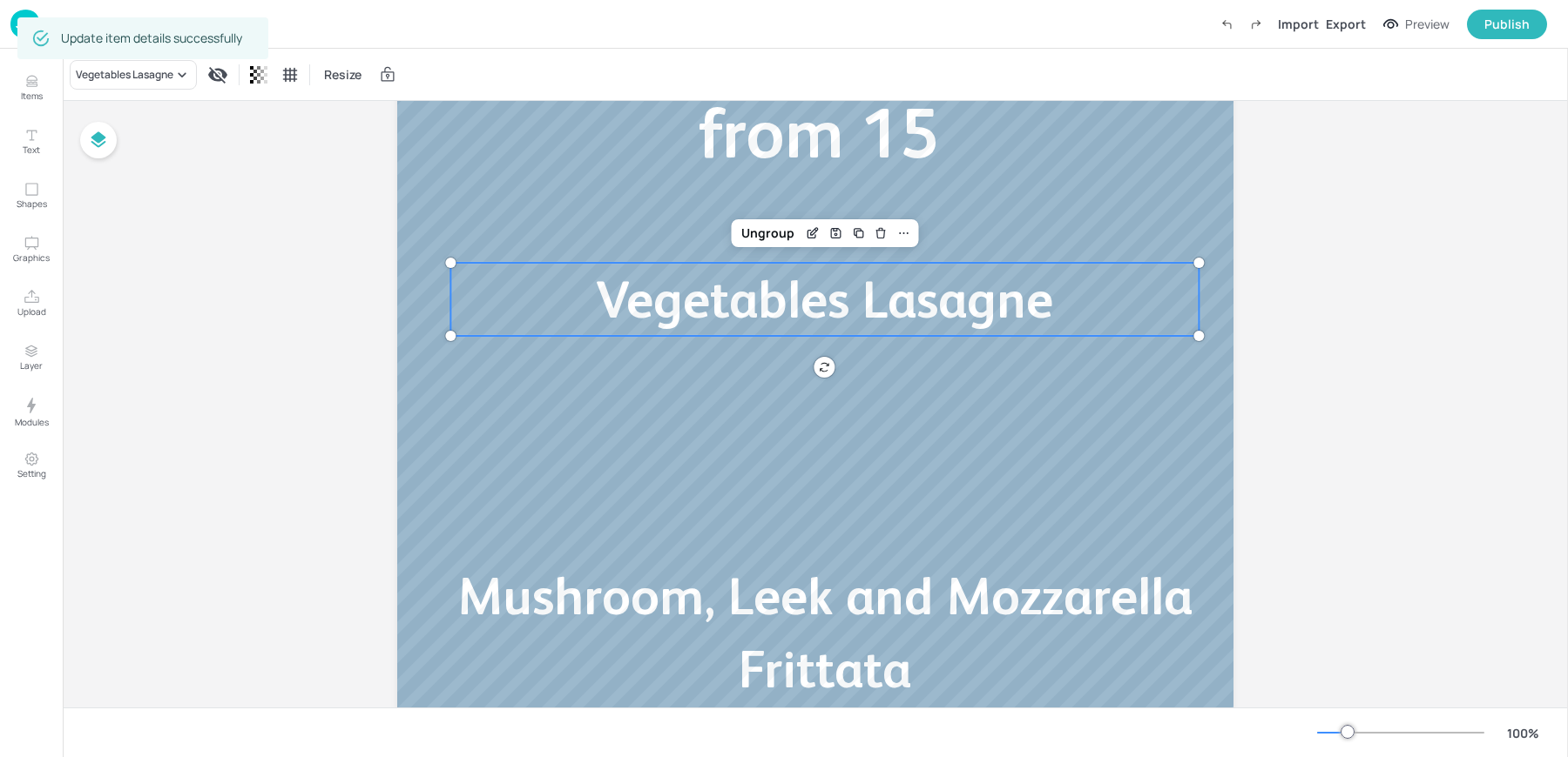
scroll to position [301, 0]
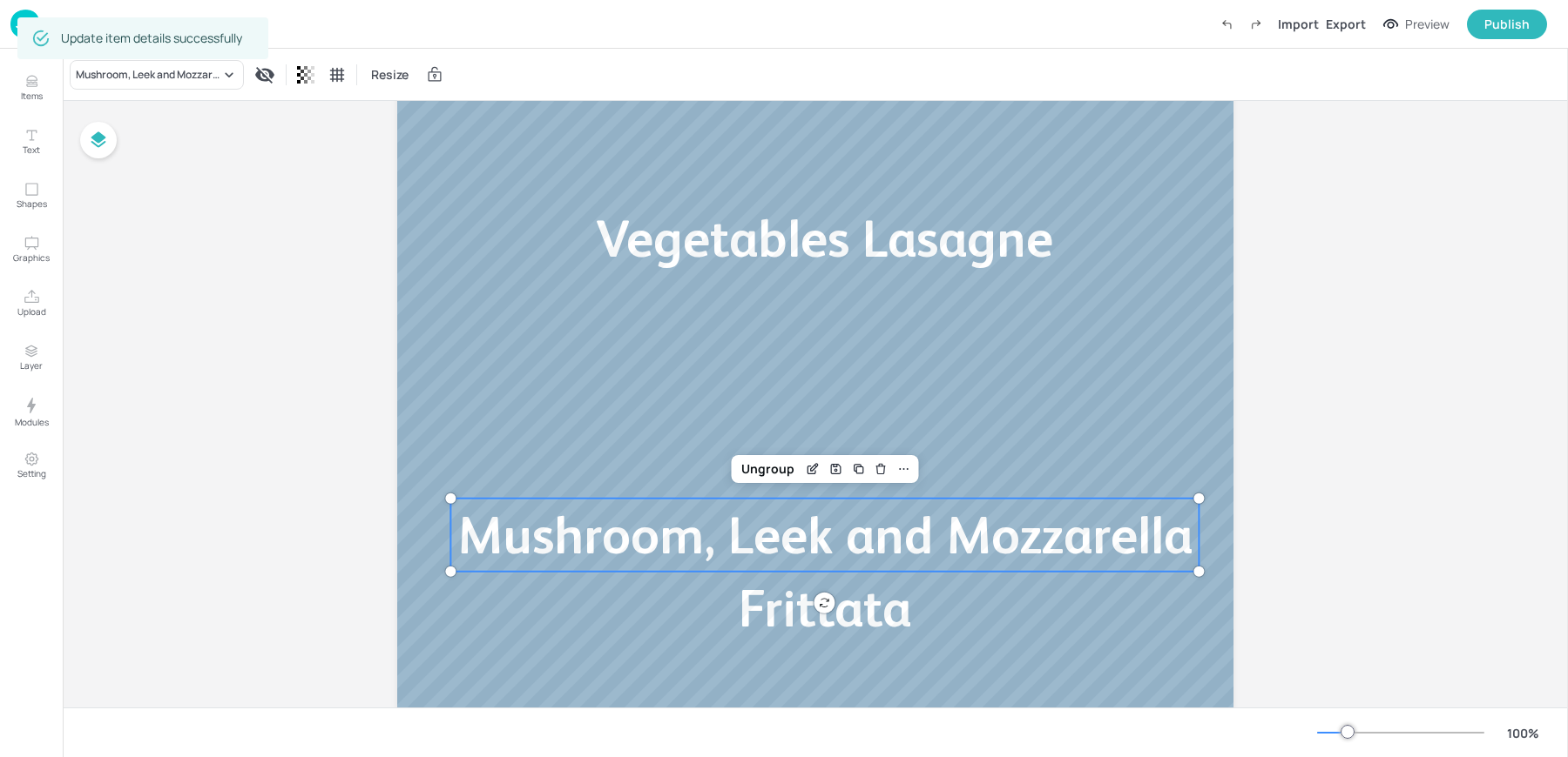
click at [649, 517] on span "Mushroom, Leek and Mozzarella Frittata" at bounding box center [824, 571] width 735 height 133
click at [817, 473] on div "Edit Item" at bounding box center [812, 469] width 23 height 23
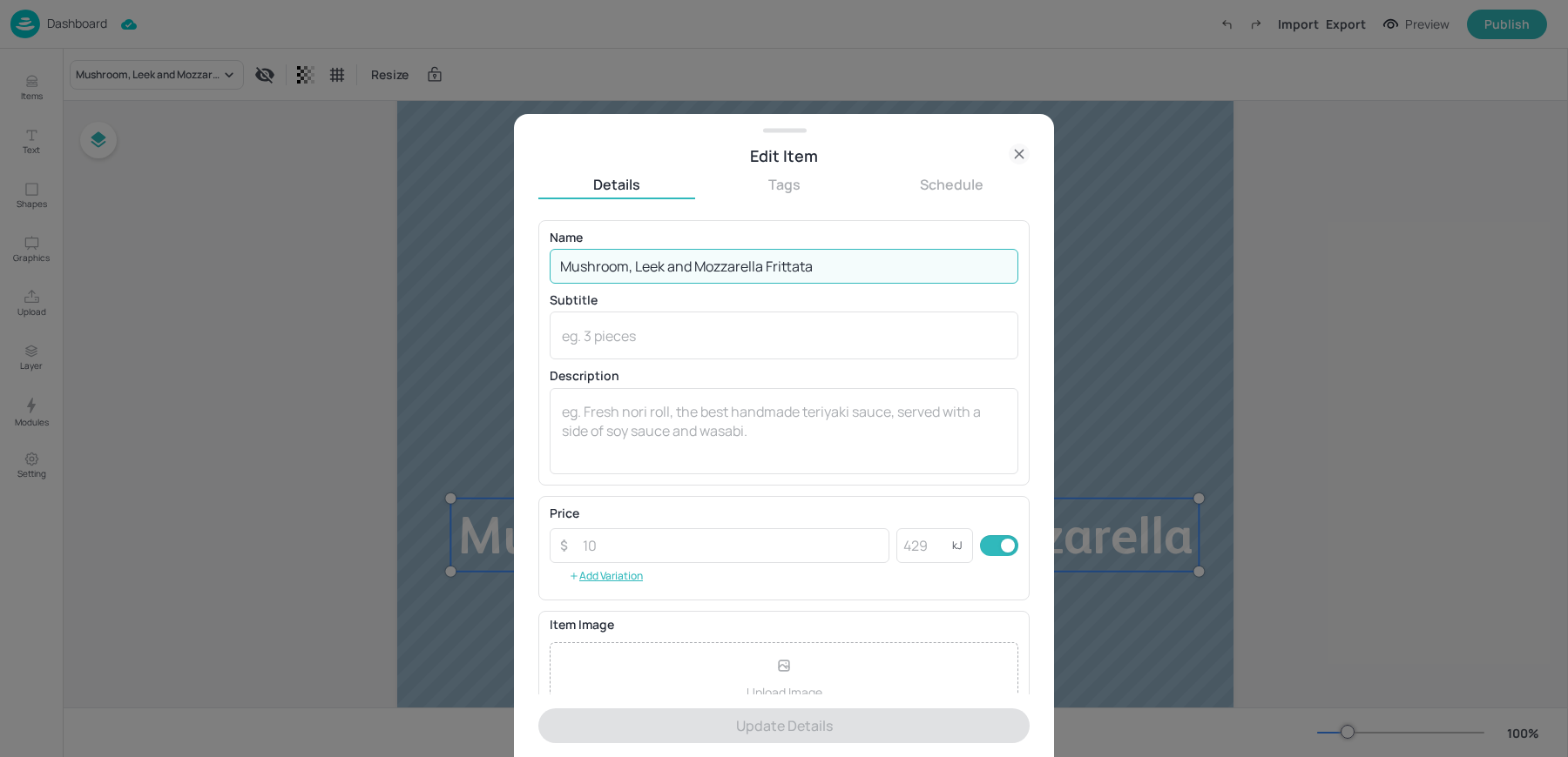
click at [637, 256] on input "Mushroom, Leek and Mozzarella Frittata" at bounding box center [784, 266] width 469 height 35
paste input "Baked Potato Casserole"
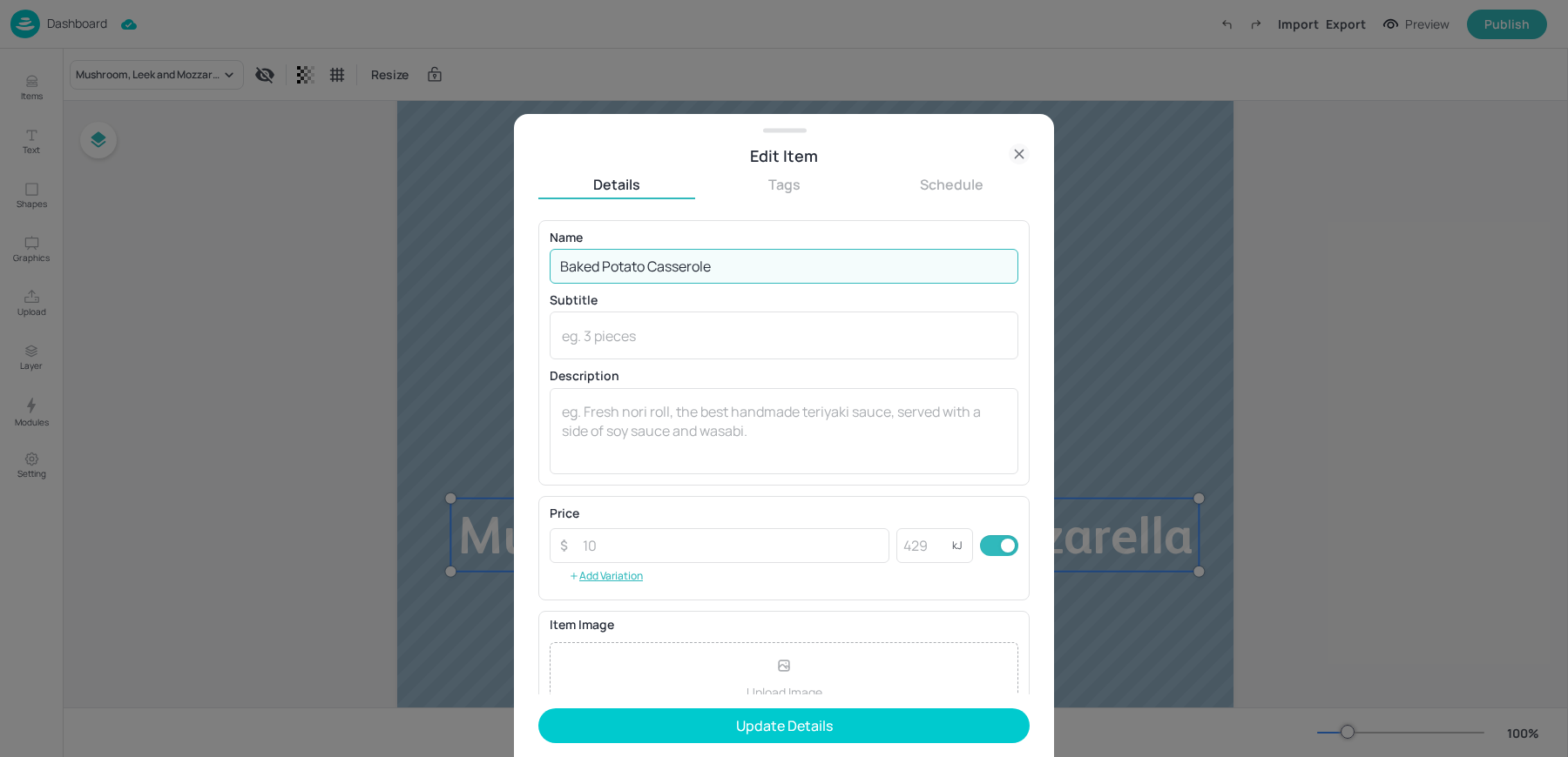
type input "Baked Potato Casserole"
click at [539, 708] on button "Update Details" at bounding box center [784, 726] width 491 height 35
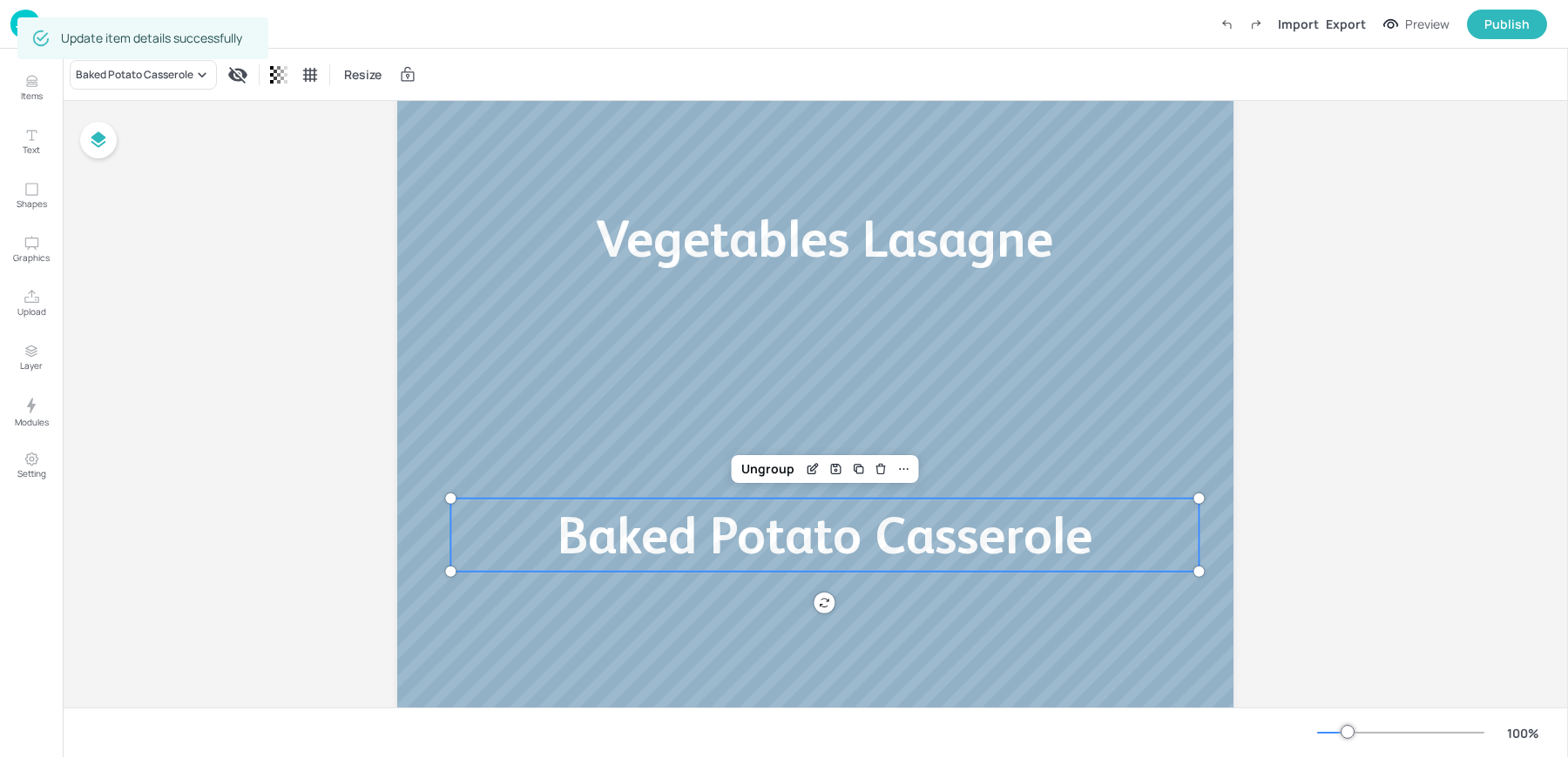
click at [295, 426] on div "Board Cafe Portrait - Mains Vegetables Lasagne Baked Potato Casserole from 15 M…" at bounding box center [814, 319] width 1505 height 1039
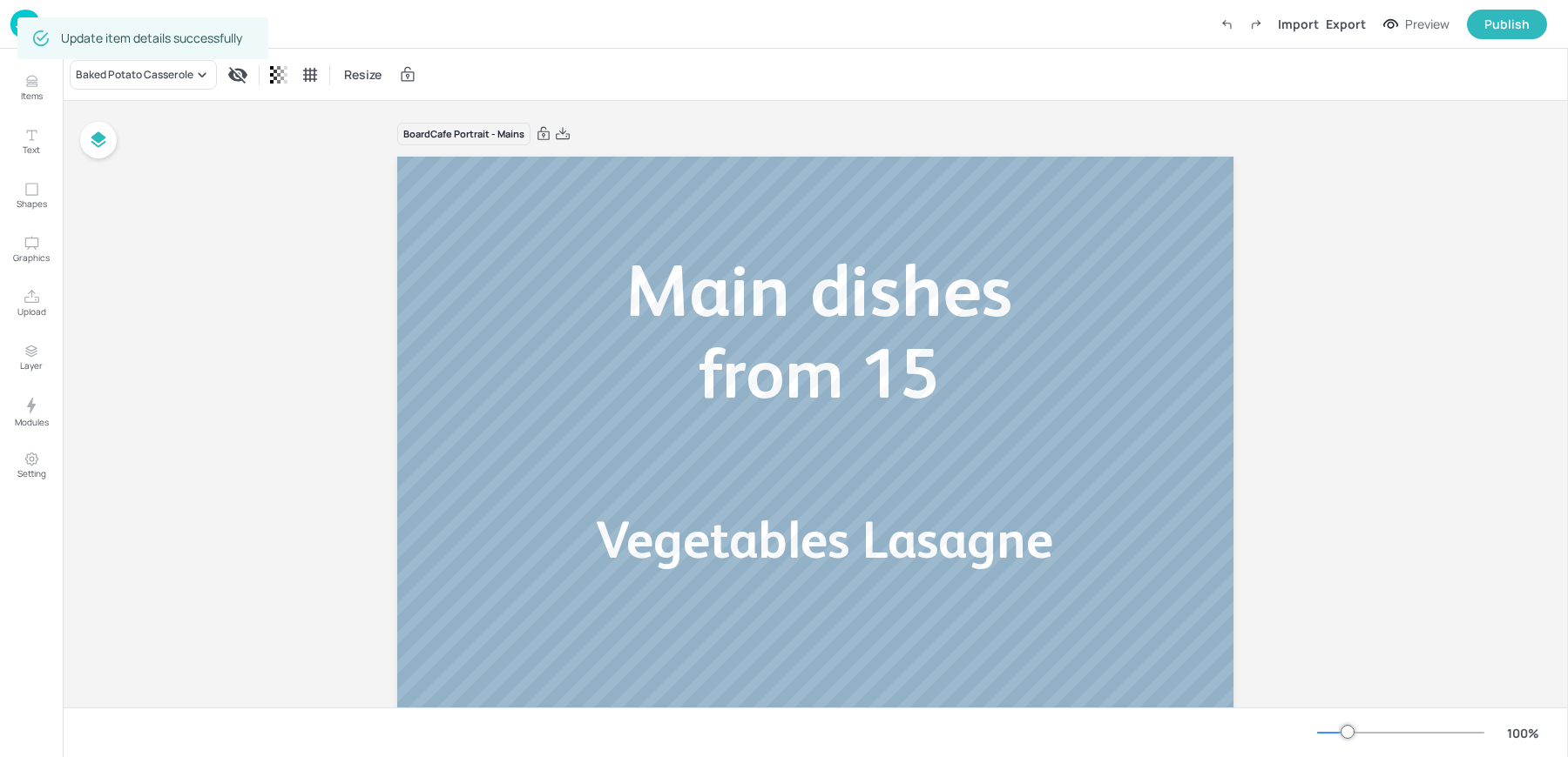
click at [14, 26] on img at bounding box center [25, 23] width 29 height 28
click at [242, 304] on div "Board Cafe Portrait - Mains Vegetables Lasagne Baked Potato Casserole from 15 M…" at bounding box center [814, 620] width 1505 height 1039
click at [10, 24] on img at bounding box center [25, 23] width 29 height 28
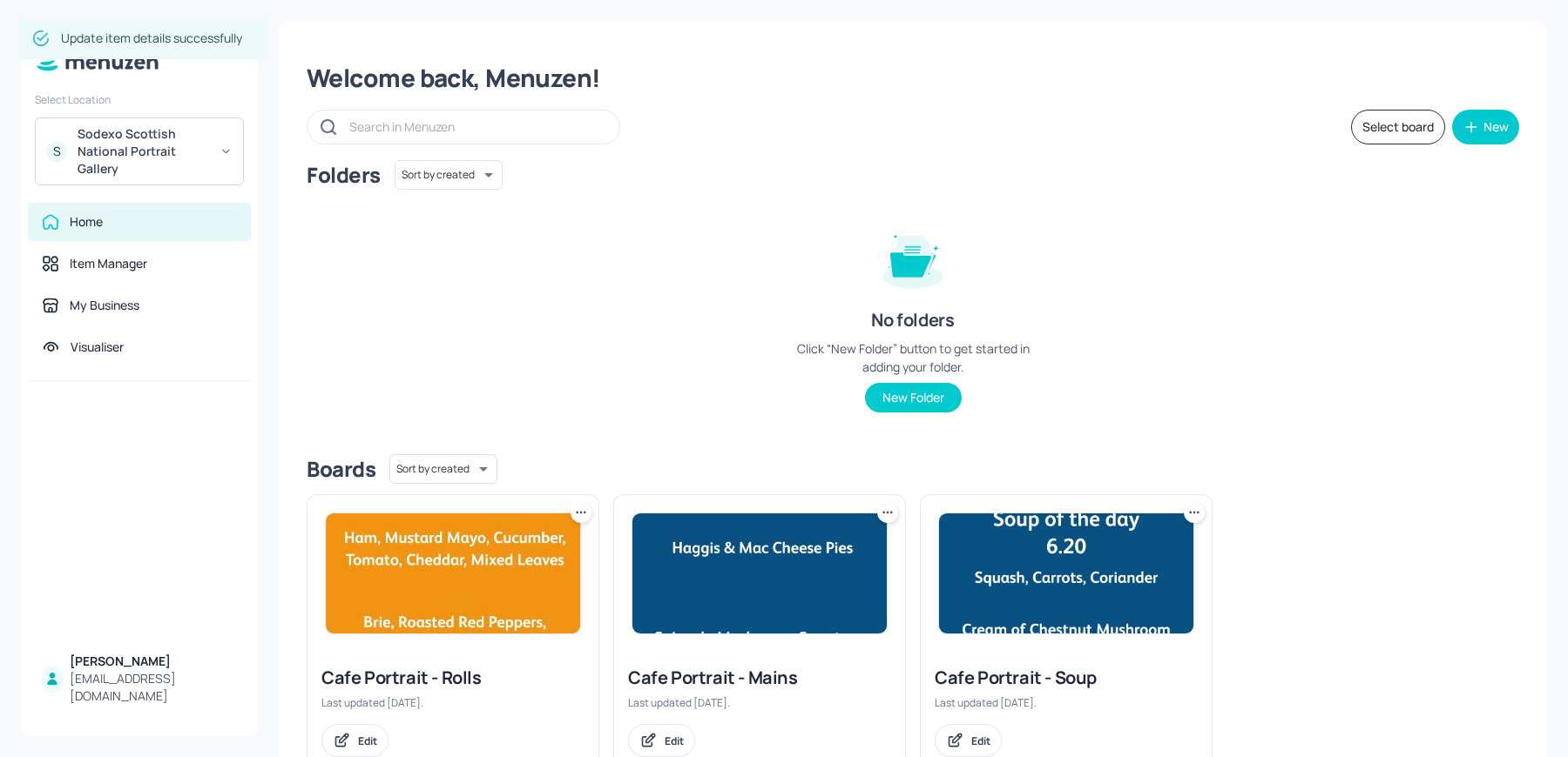
click at [452, 553] on img at bounding box center [453, 573] width 255 height 120
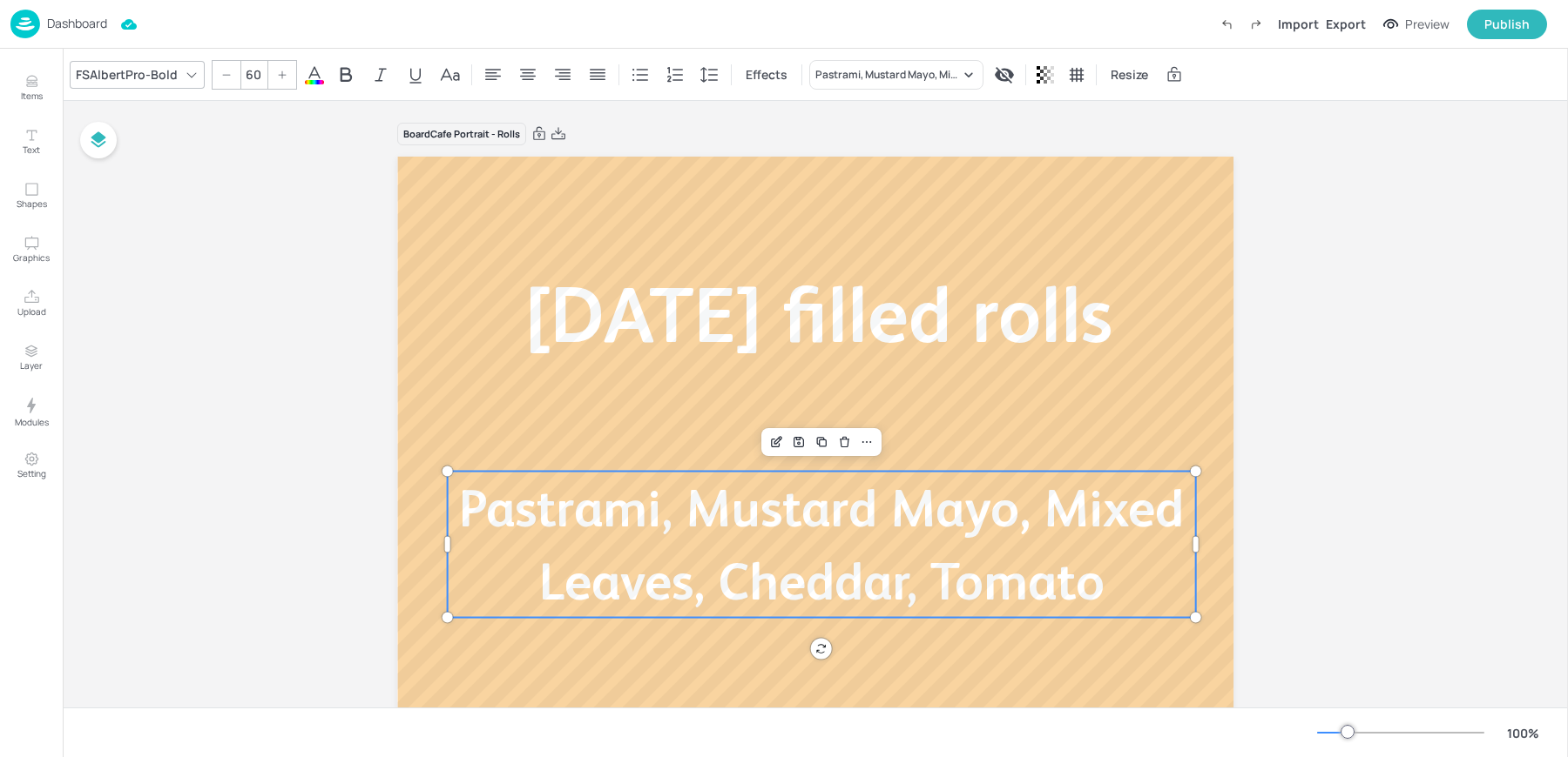
click at [746, 532] on span "Pastrami, Mustard Mayo, Mixed Leaves, Cheddar, Tomato" at bounding box center [821, 545] width 724 height 133
click at [769, 448] on icon "Edit Item" at bounding box center [777, 441] width 15 height 14
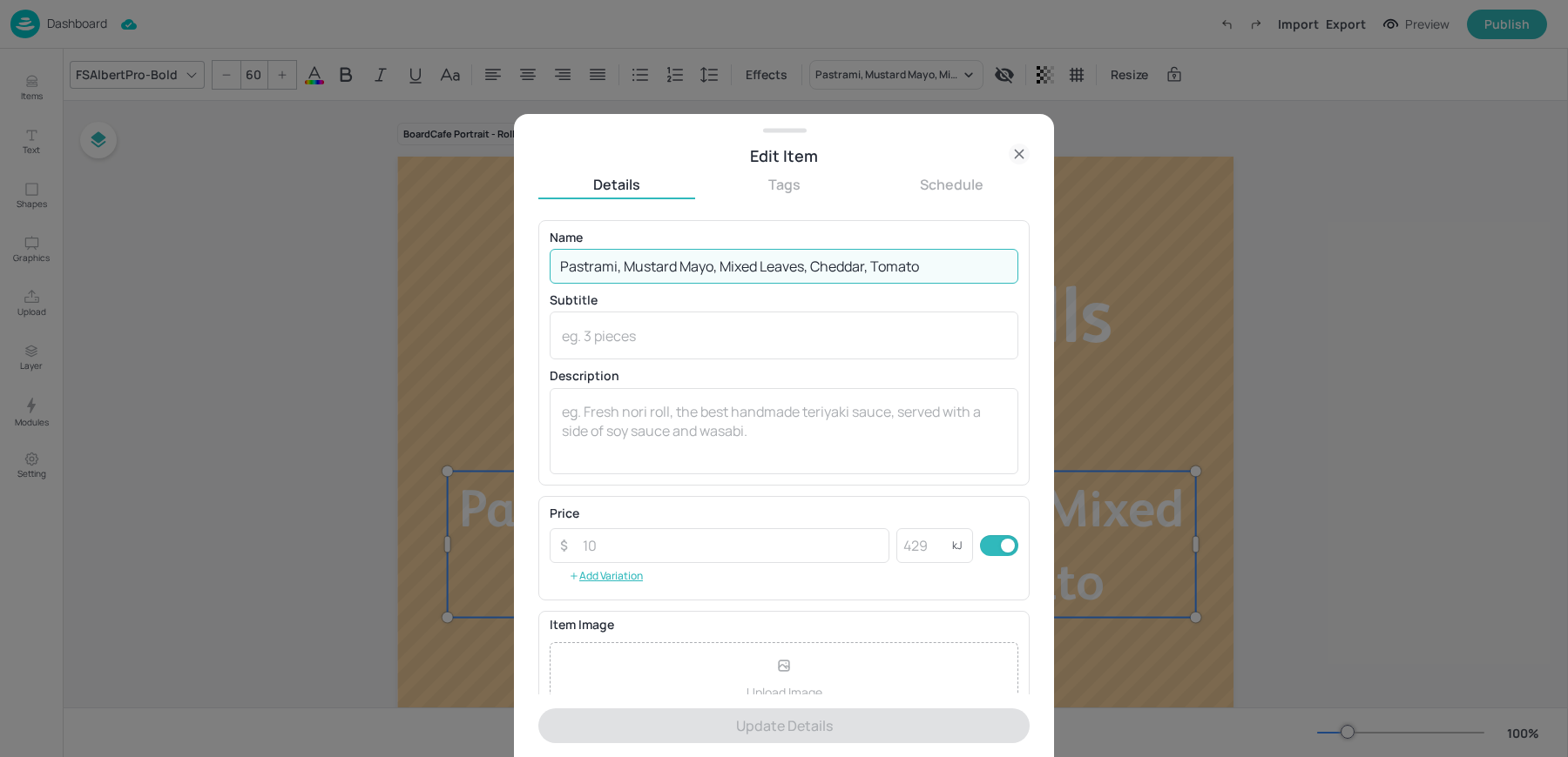
click at [741, 277] on input "Pastrami, Mustard Mayo, Mixed Leaves, Cheddar, Tomato" at bounding box center [784, 266] width 469 height 35
paste input "Honey Ham, Emmental Cheese, Tomato, Mix Leaves, Mustard Mayo"
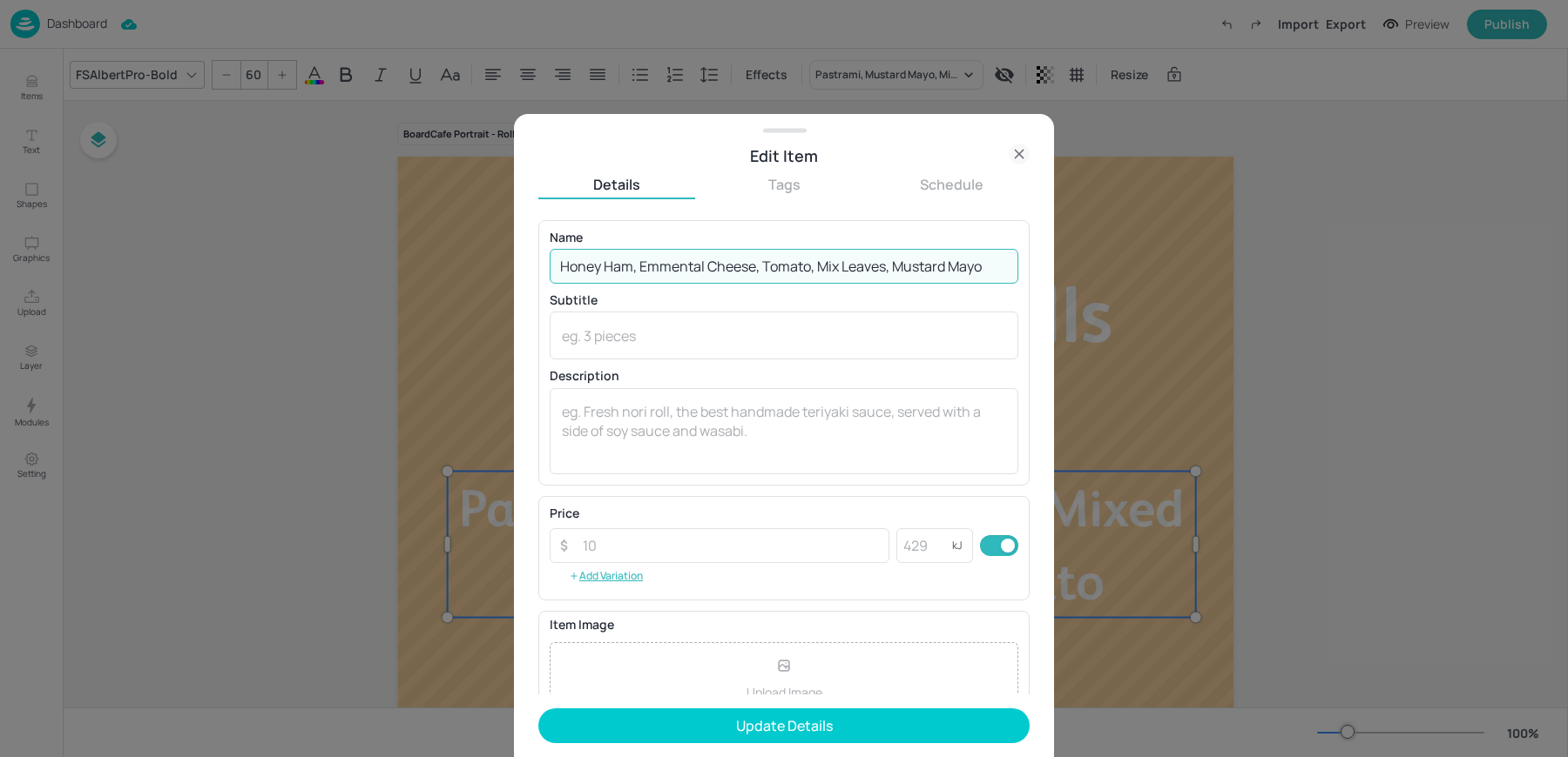
type input "Honey Ham, Emmental Cheese, Tomato, Mix Leaves, Mustard Mayo"
click at [539, 708] on button "Update Details" at bounding box center [784, 726] width 491 height 35
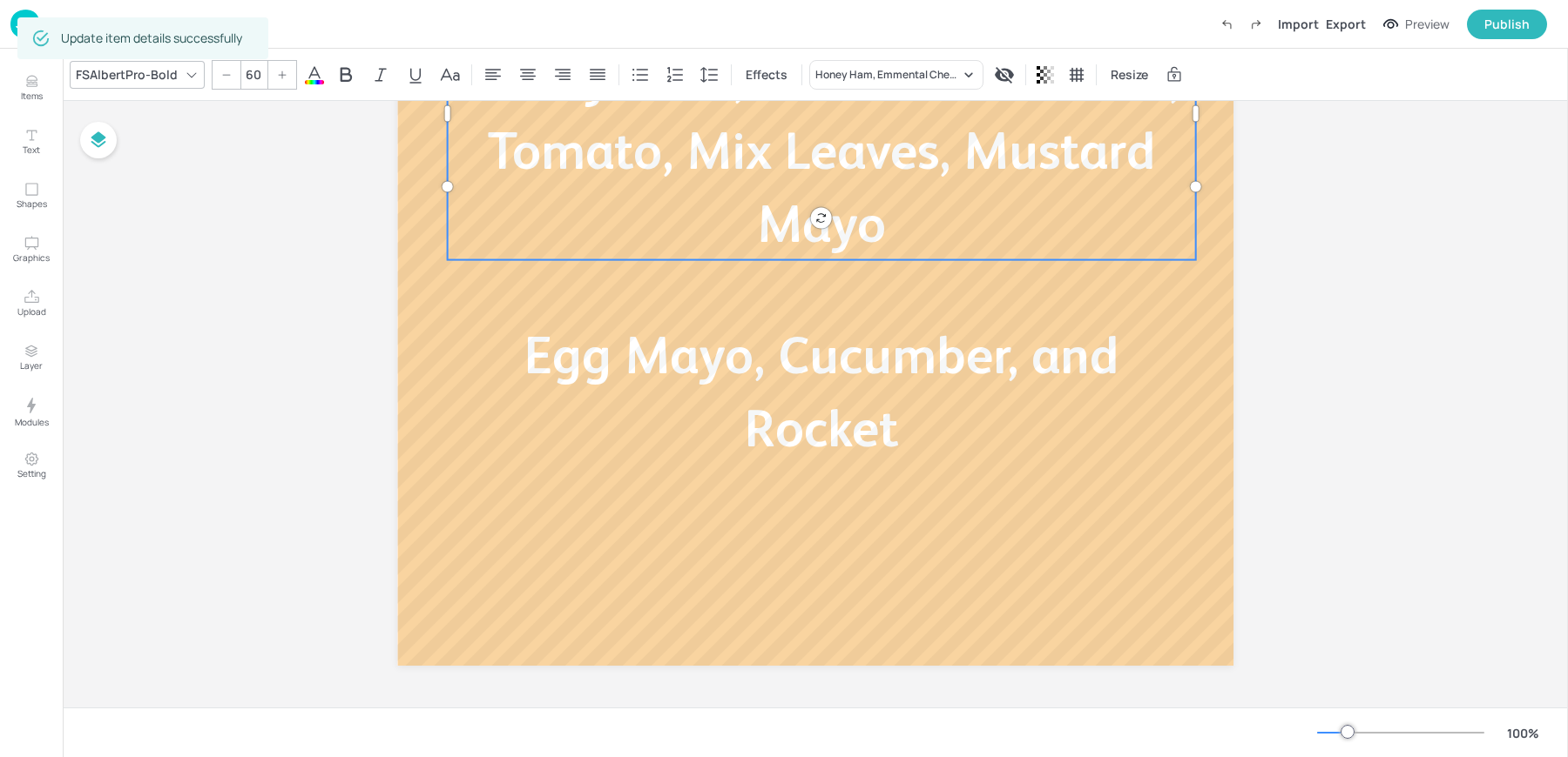
scroll to position [431, 0]
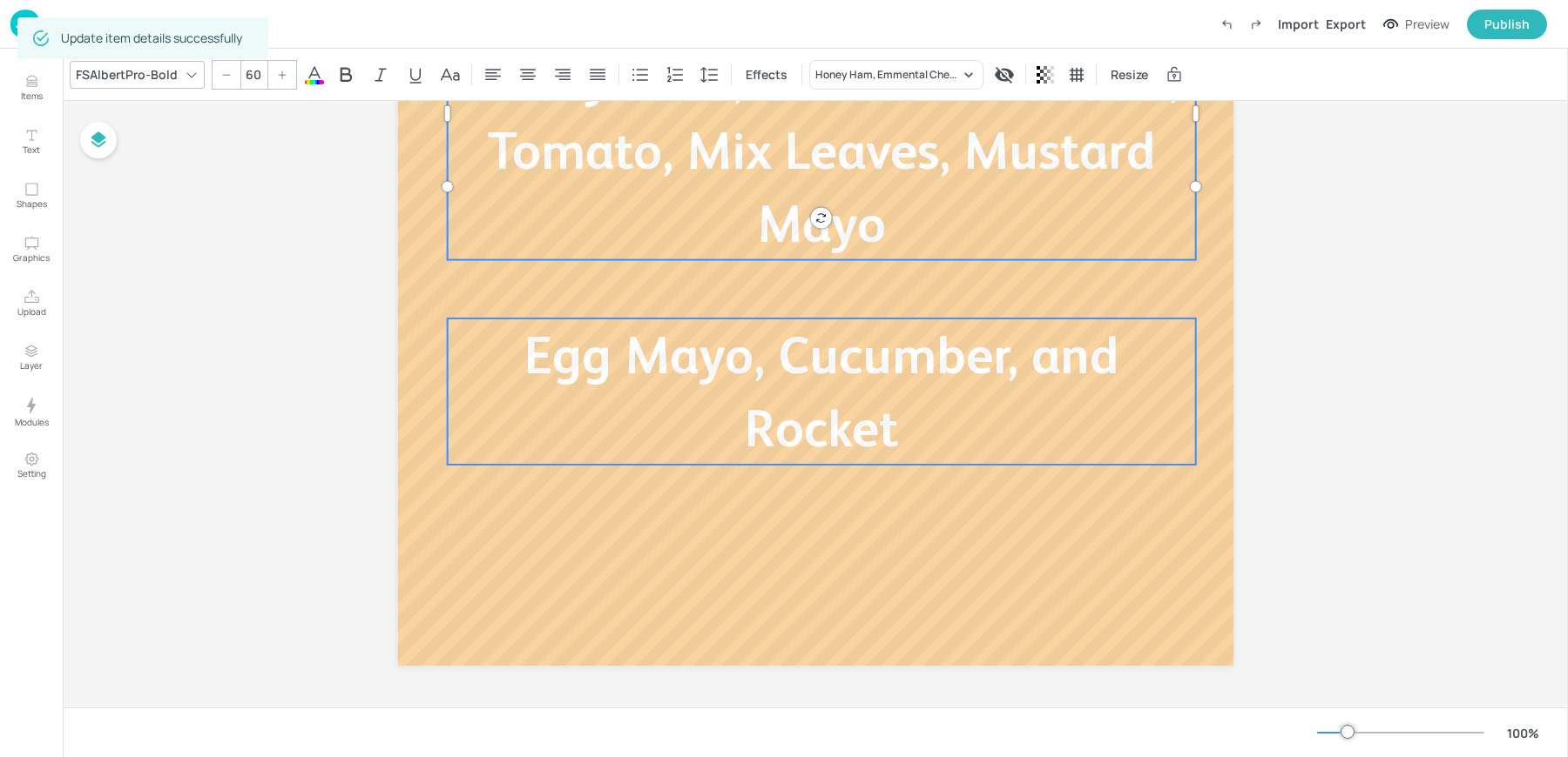
type input "60"
click at [746, 363] on span "Egg Mayo, Cucumber, and Rocket" at bounding box center [821, 392] width 594 height 133
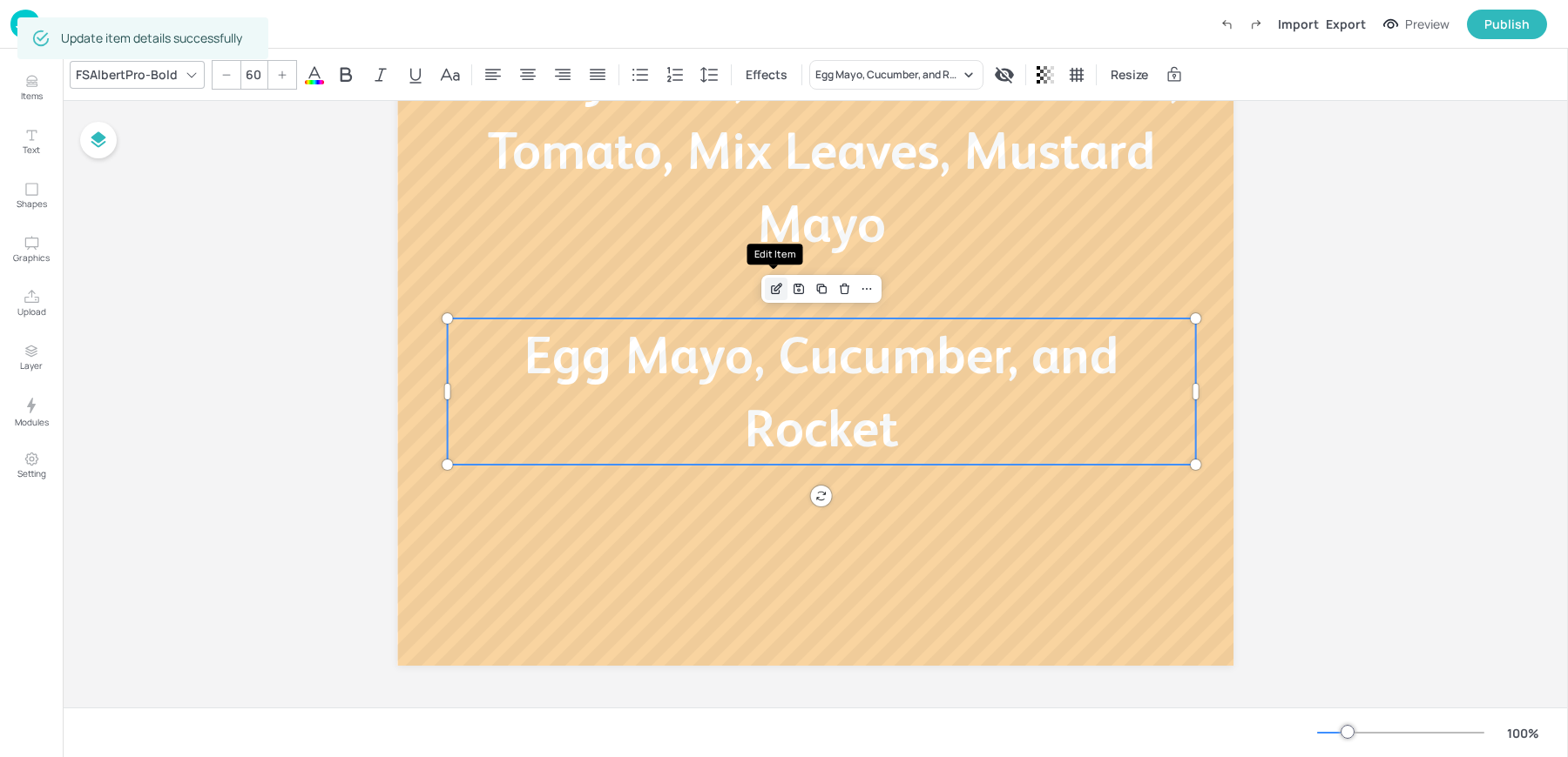
click at [778, 291] on icon "Edit Item" at bounding box center [777, 288] width 15 height 14
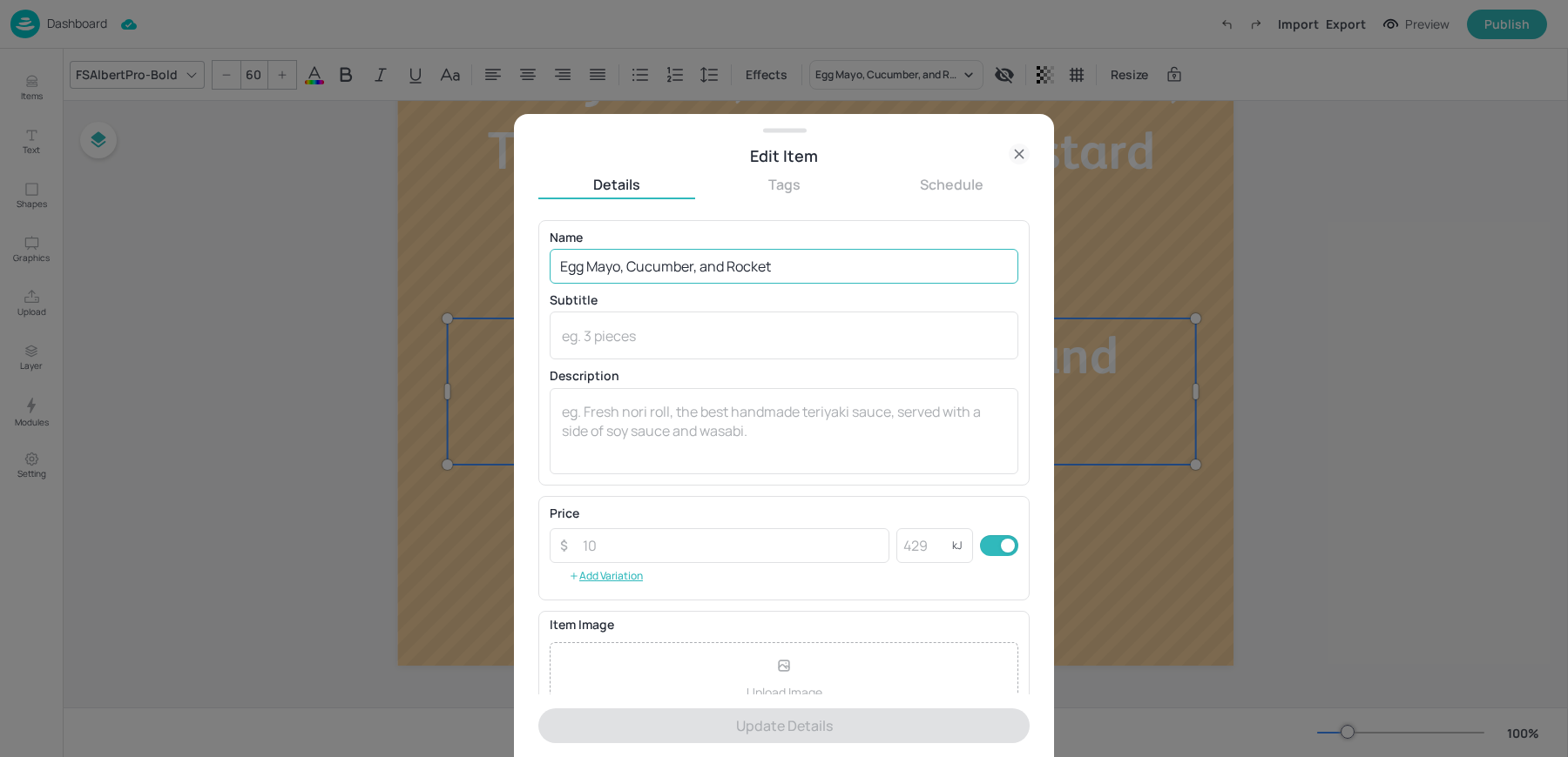
click at [665, 263] on input "Egg Mayo, Cucumber, and Rocket" at bounding box center [784, 266] width 469 height 35
paste input "Brie, Roast Peppers, Rocket, sweet Chilli"
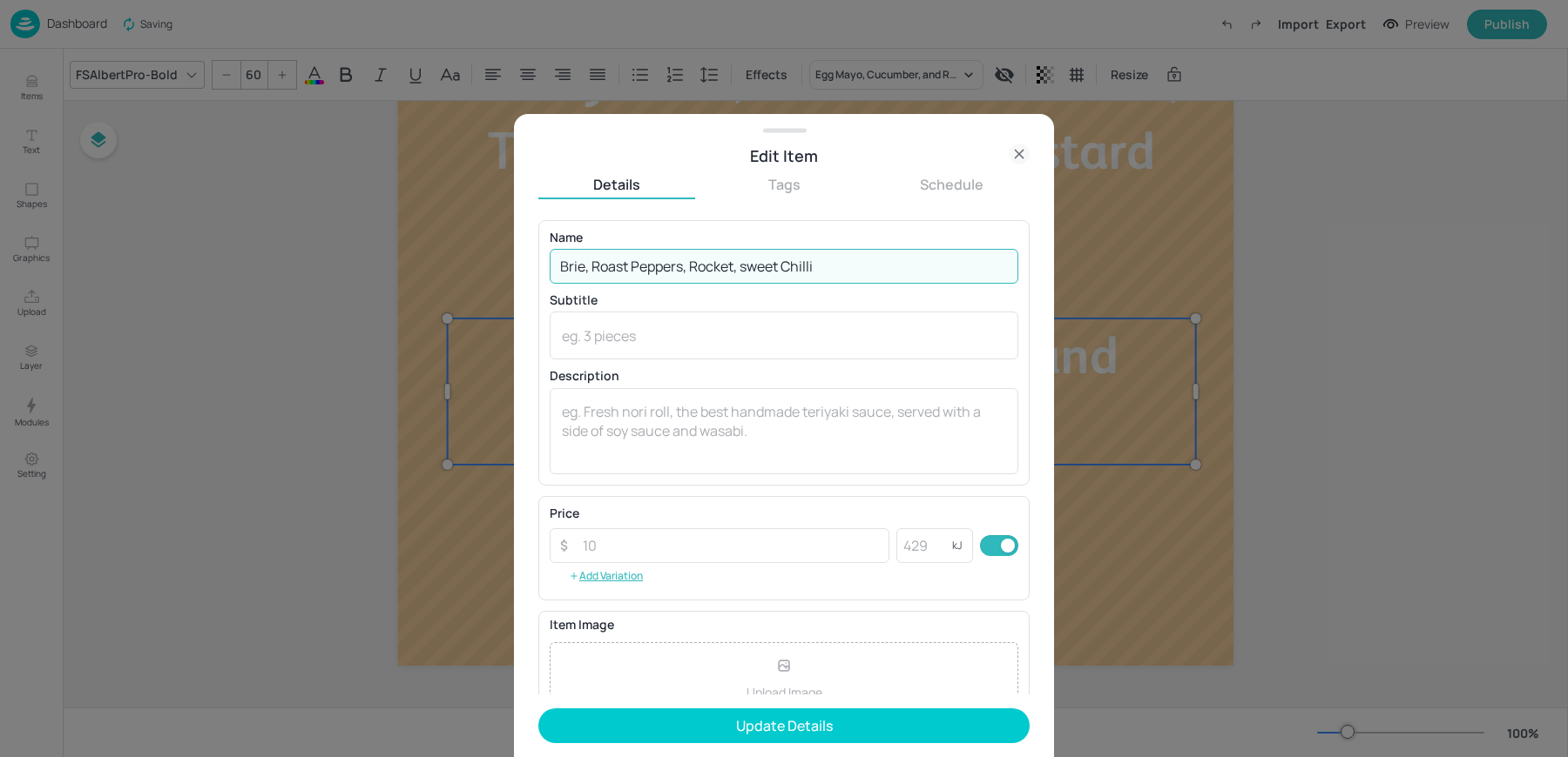
type input "Brie, Roast Peppers, Rocket, sweet Chilli"
click at [539, 708] on button "Update Details" at bounding box center [784, 726] width 491 height 35
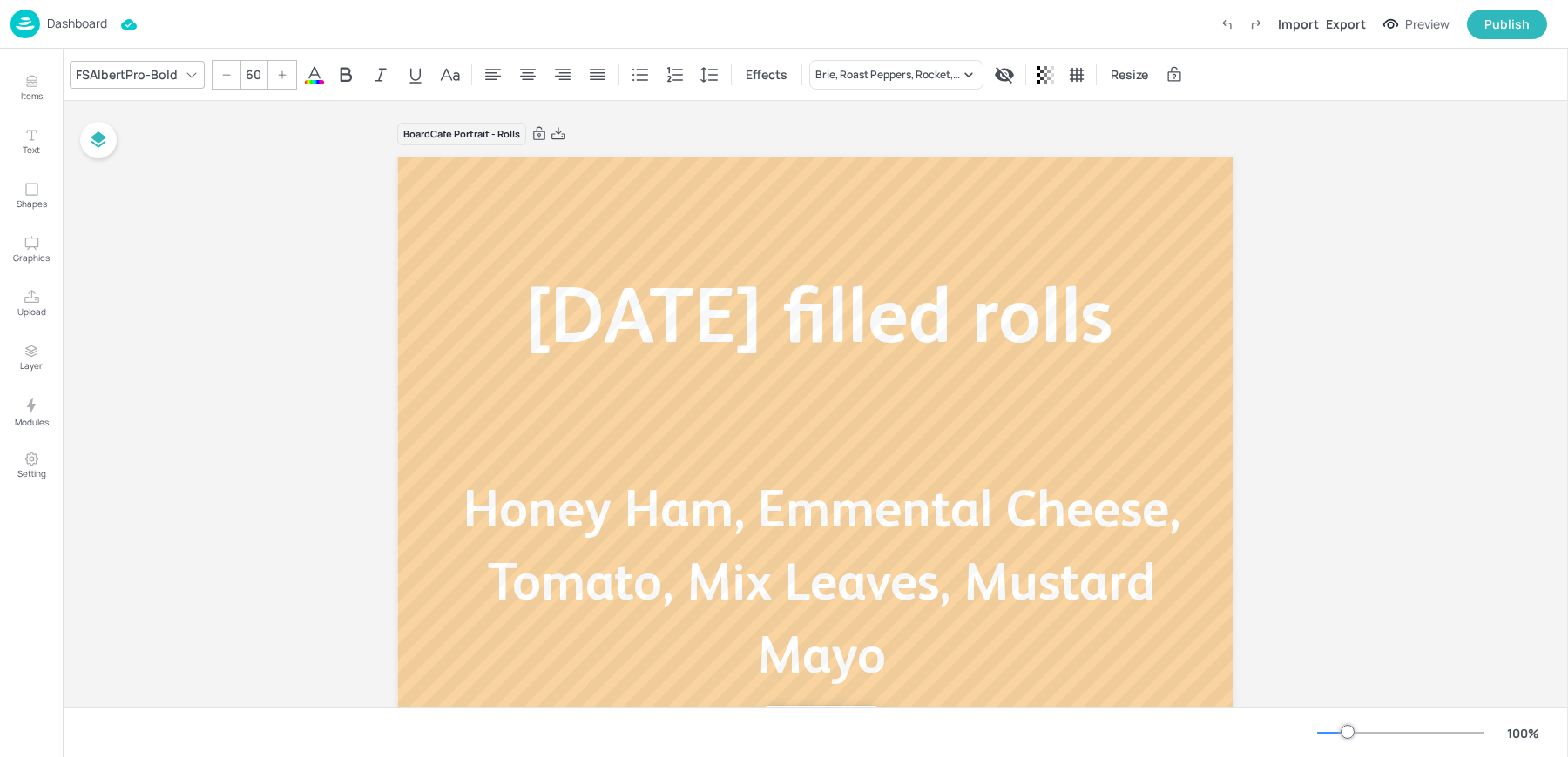
click at [56, 28] on p "Dashboard" at bounding box center [77, 23] width 60 height 12
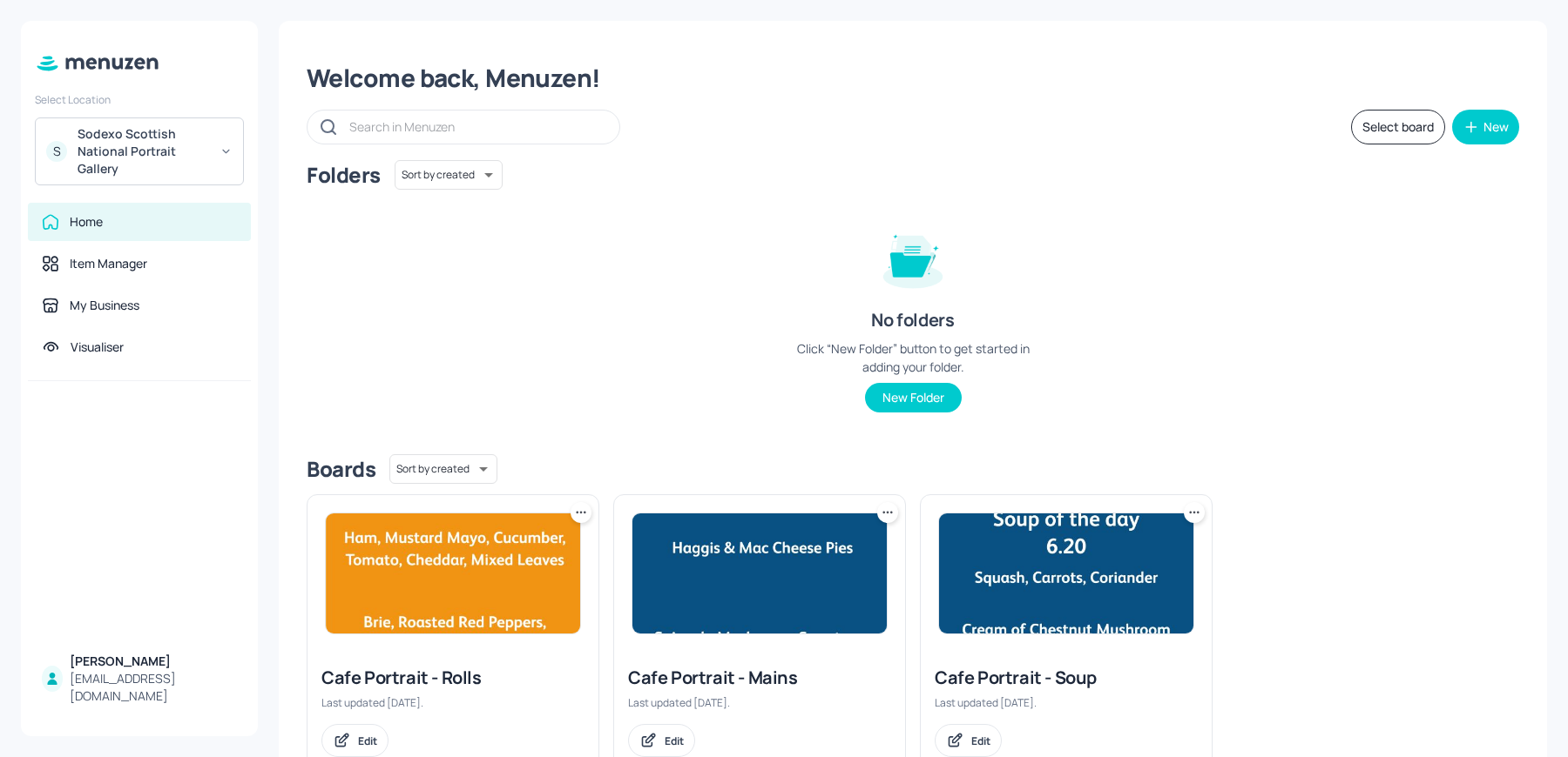
click at [166, 151] on div "Sodexo Scottish National Portrait Gallery" at bounding box center [144, 151] width 132 height 52
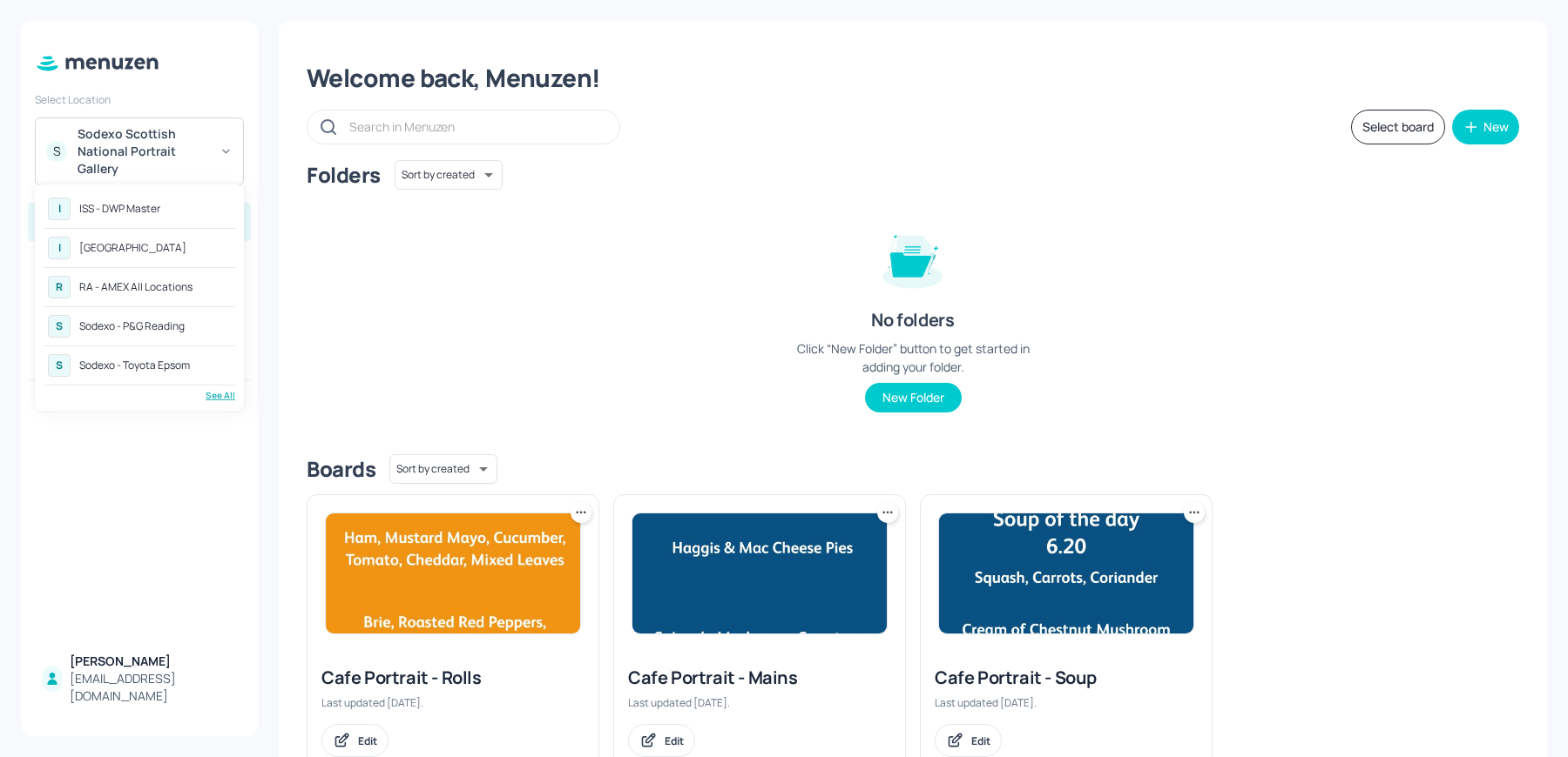
click at [208, 391] on div "See All" at bounding box center [139, 395] width 191 height 13
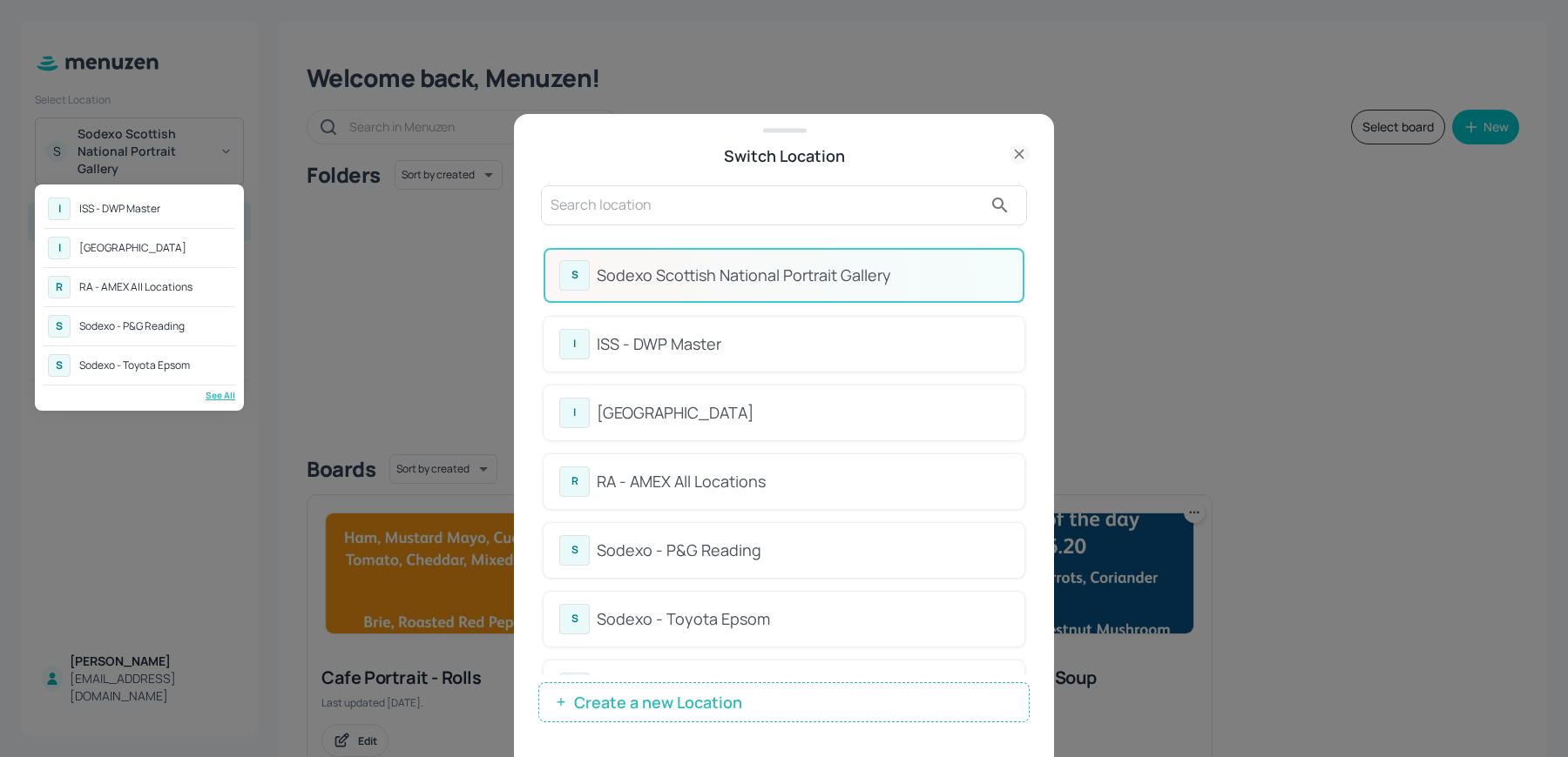
click at [681, 220] on div at bounding box center [784, 378] width 1568 height 757
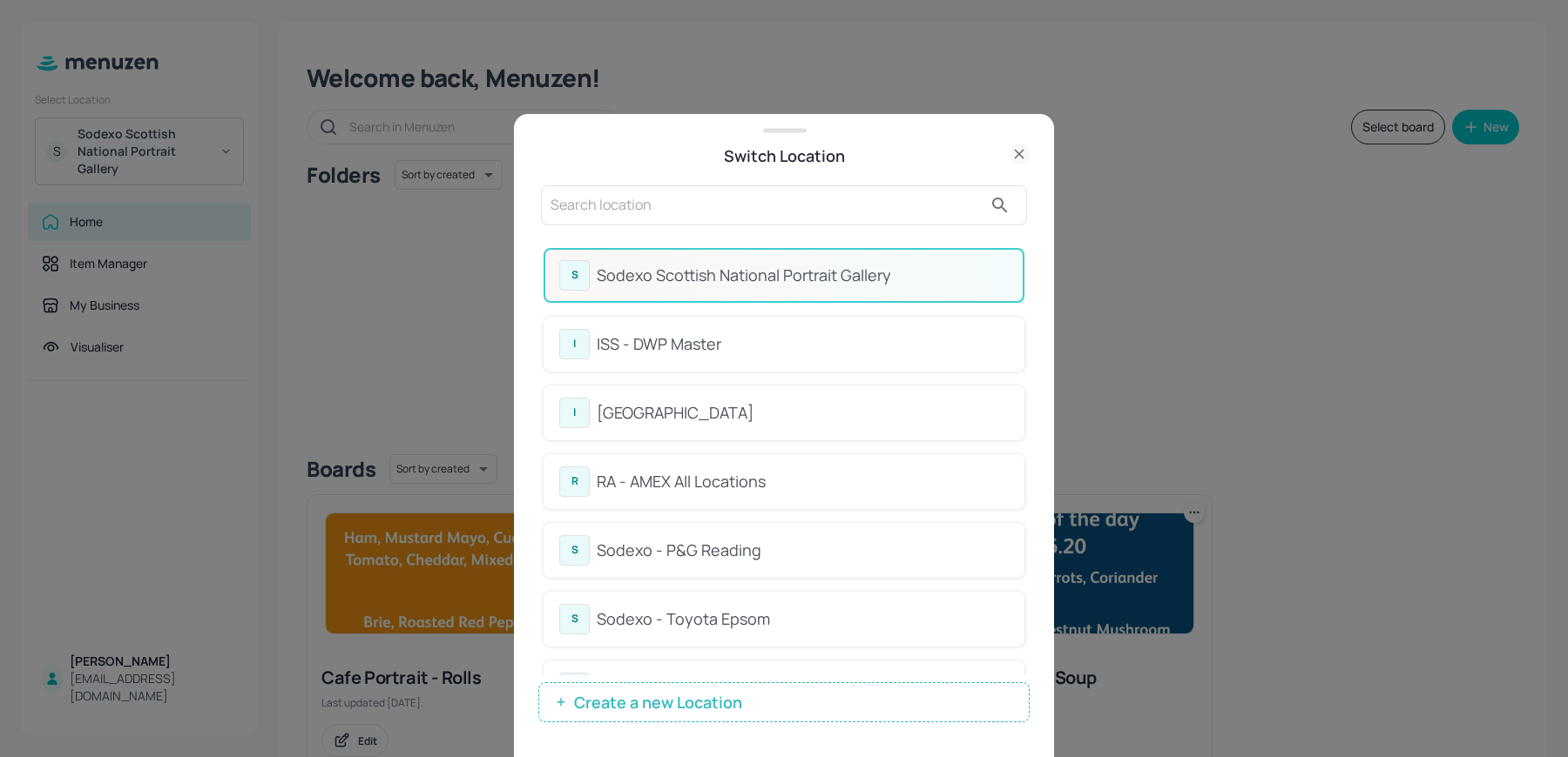
click at [642, 205] on input "text" at bounding box center [767, 205] width 432 height 27
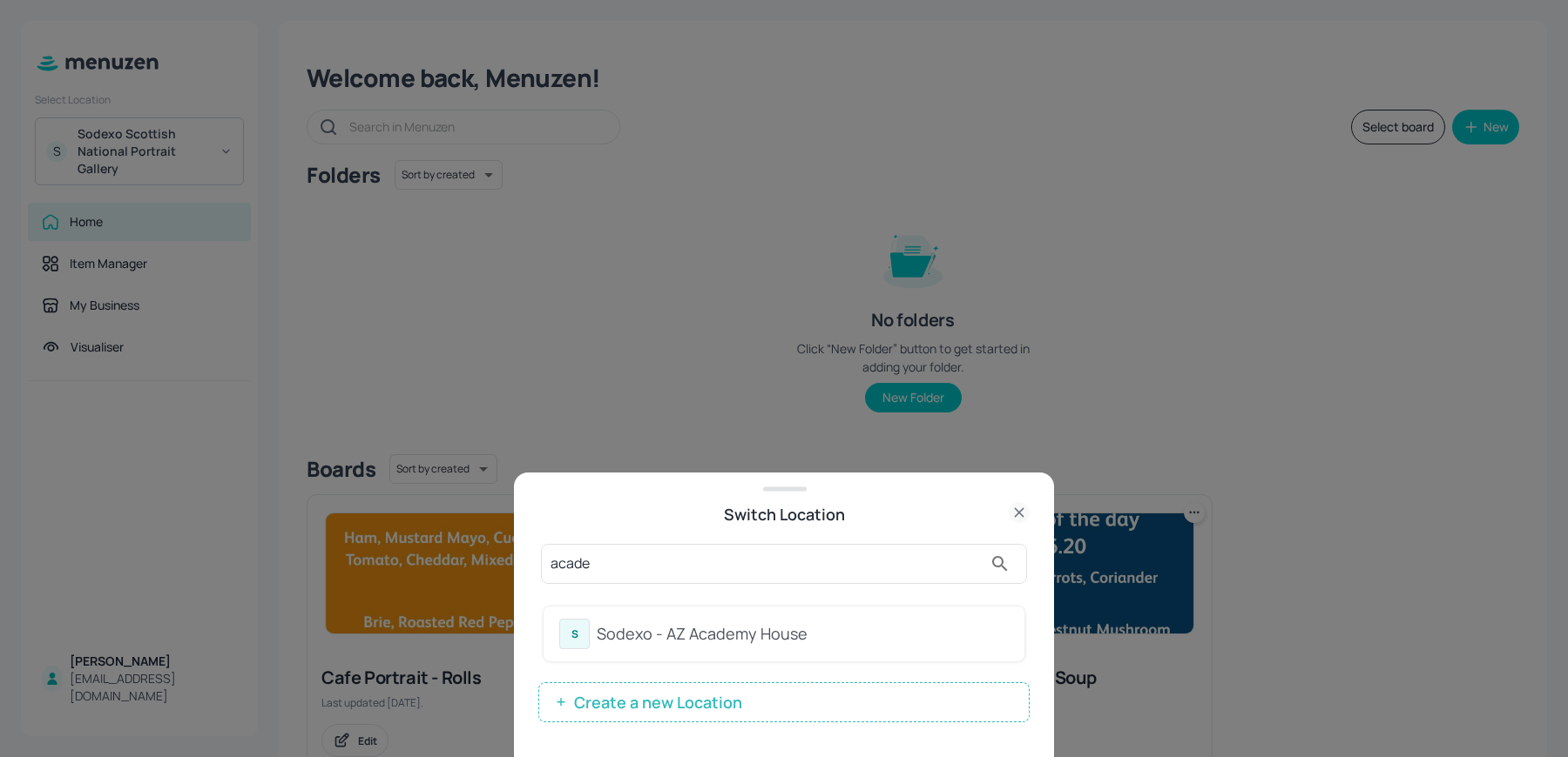
type input "acade"
click at [628, 623] on div "Sodexo - AZ Academy House" at bounding box center [802, 634] width 412 height 24
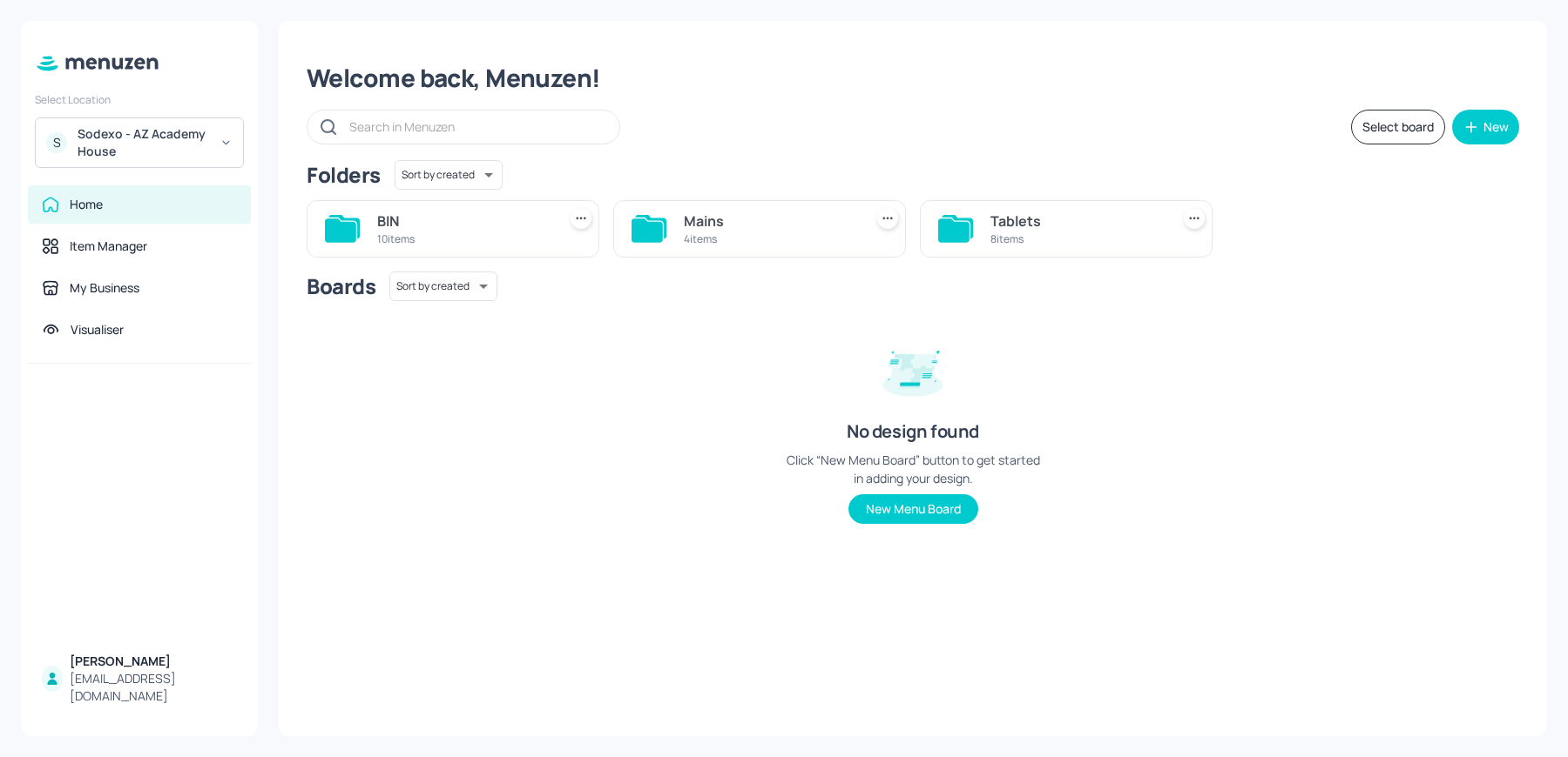
click at [735, 200] on div "Mains 4 items" at bounding box center [759, 229] width 293 height 58
click at [755, 234] on div "4 items" at bounding box center [769, 239] width 172 height 15
click at [1333, 215] on div "WK1" at bounding box center [1383, 221] width 172 height 21
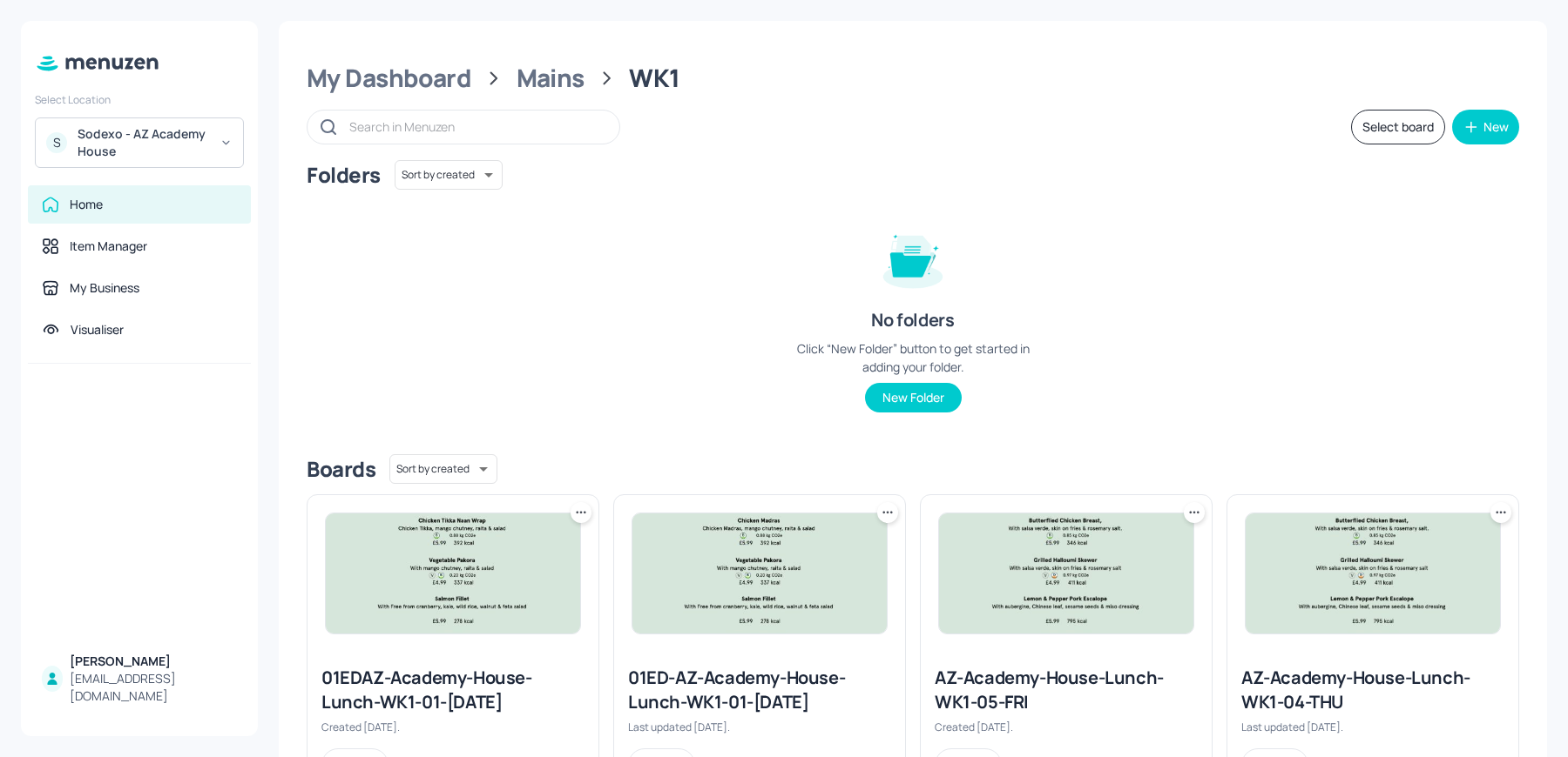
scroll to position [395, 0]
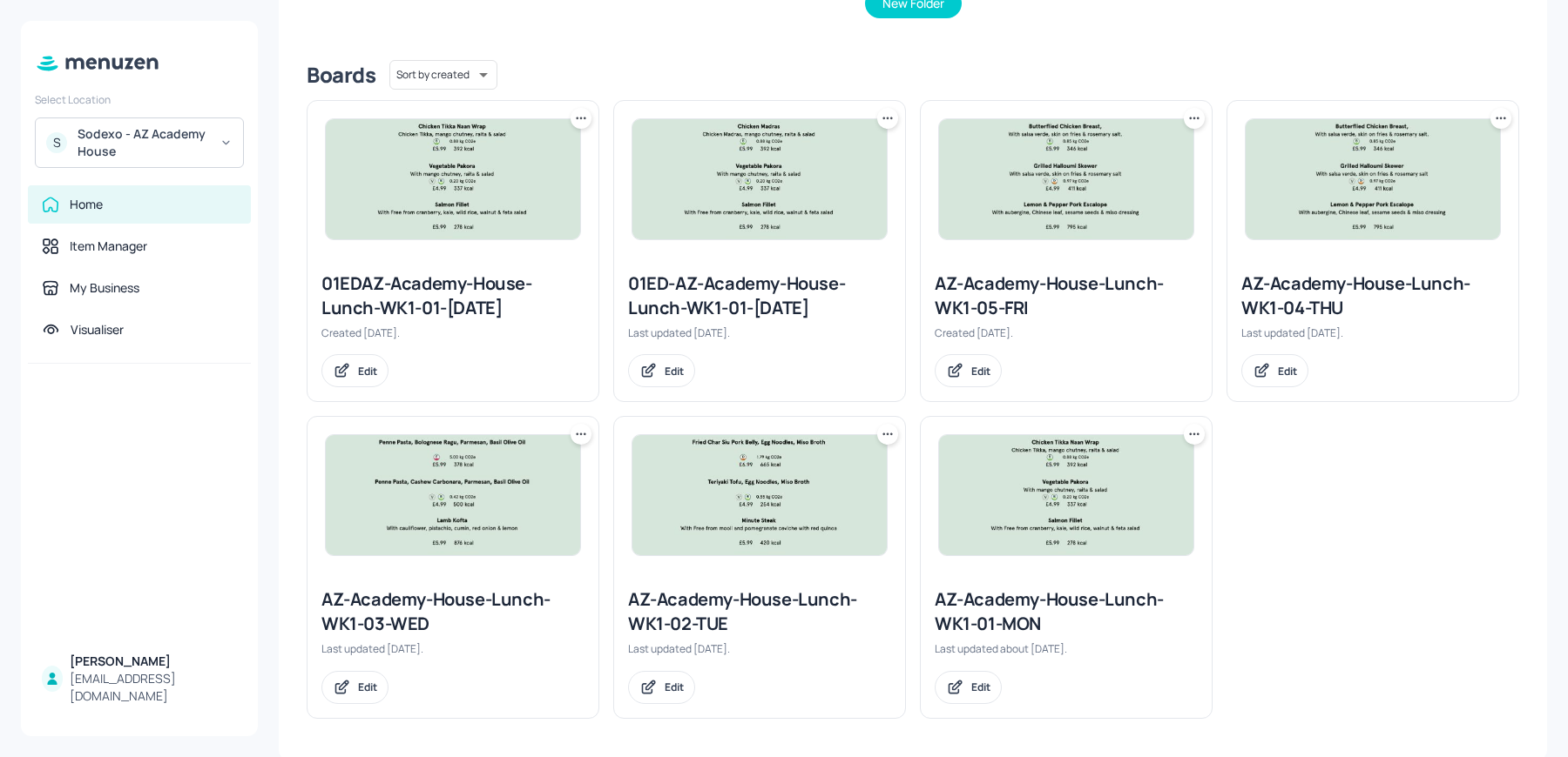
click at [675, 611] on div "AZ-Academy-House-Lunch-WK1-02-TUE" at bounding box center [759, 611] width 263 height 49
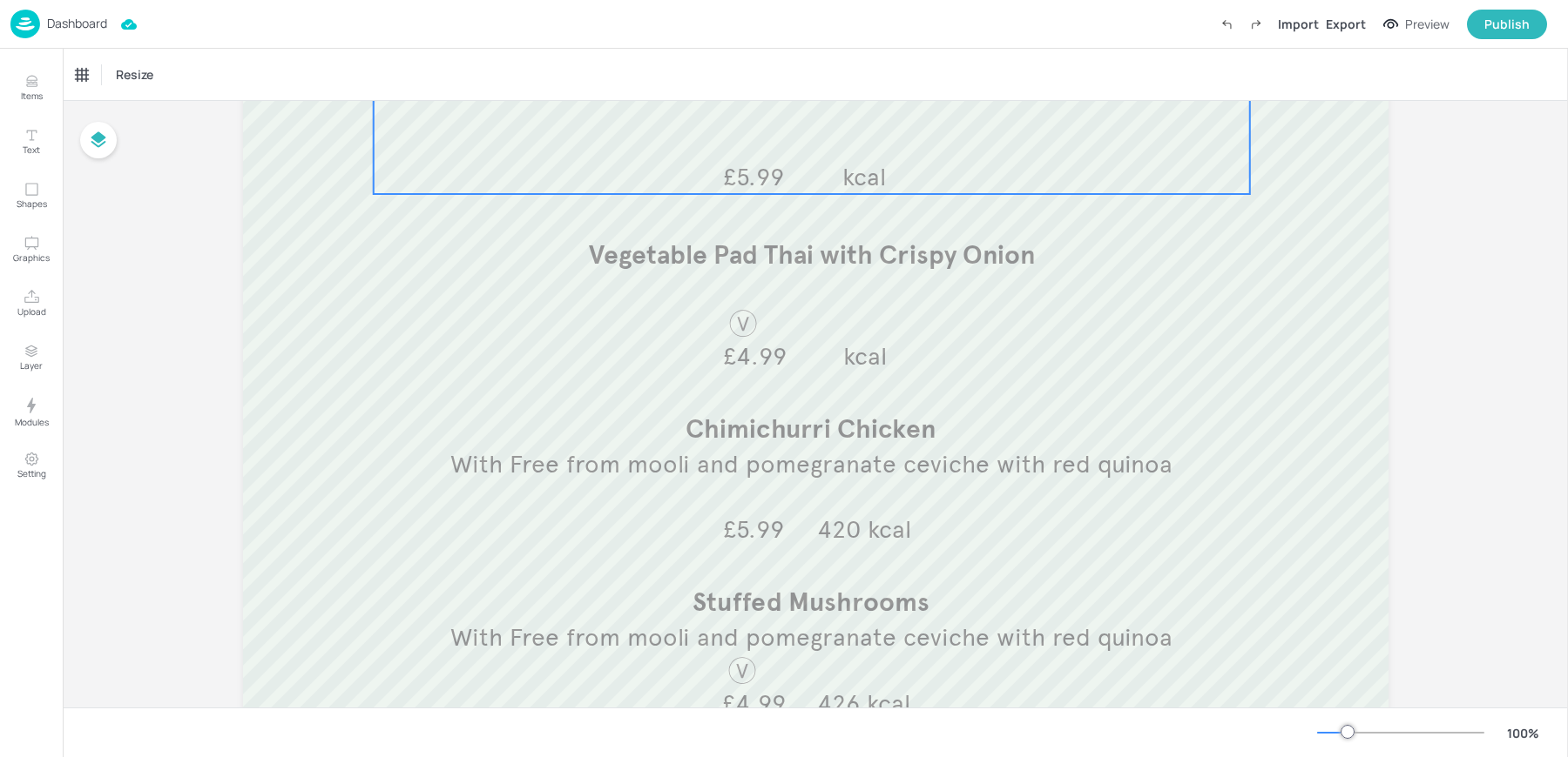
scroll to position [314, 0]
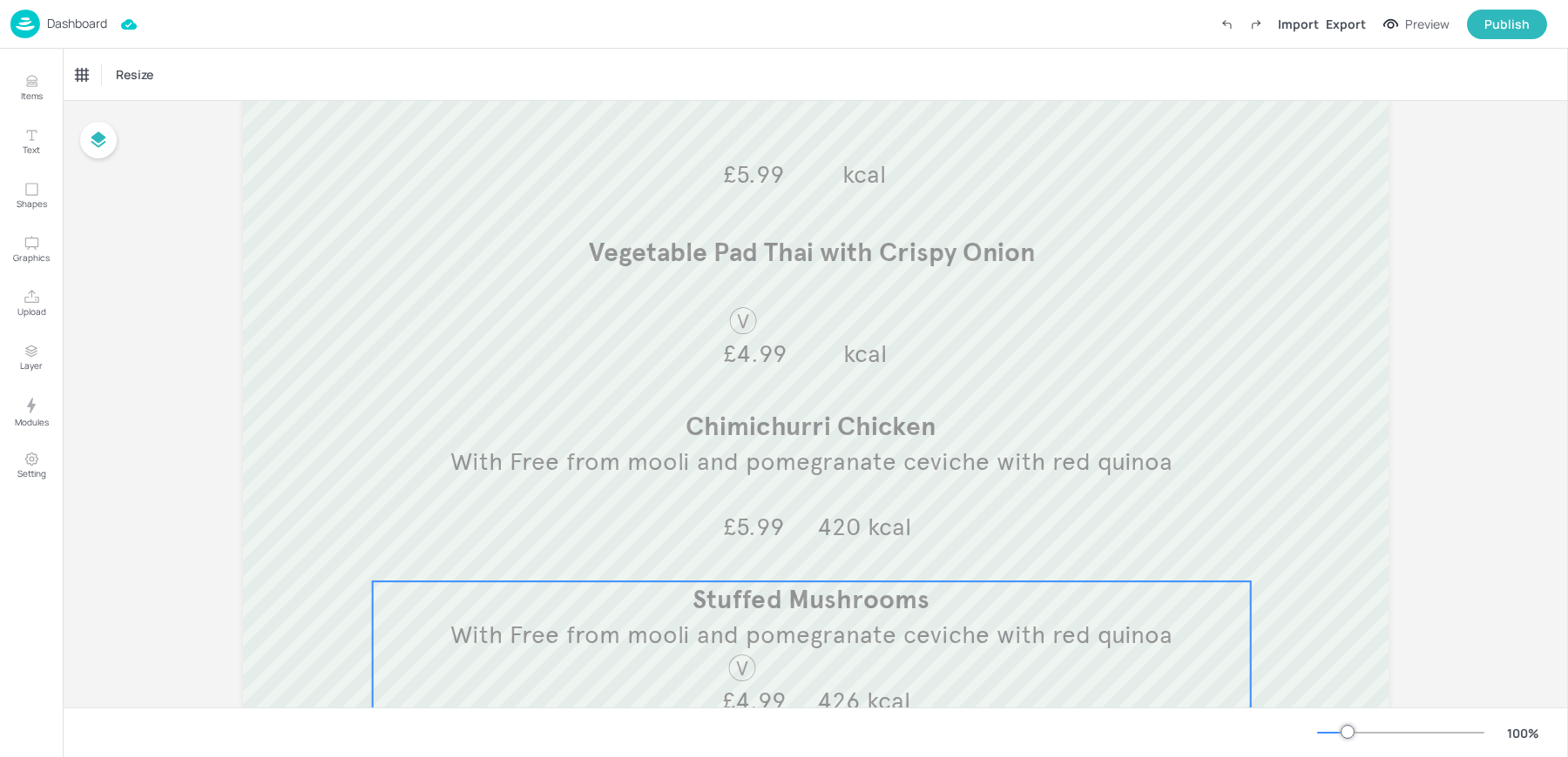
click at [637, 608] on p "Stuffed Mushrooms" at bounding box center [811, 600] width 877 height 37
click at [803, 546] on icon "Edit Item" at bounding box center [800, 551] width 15 height 14
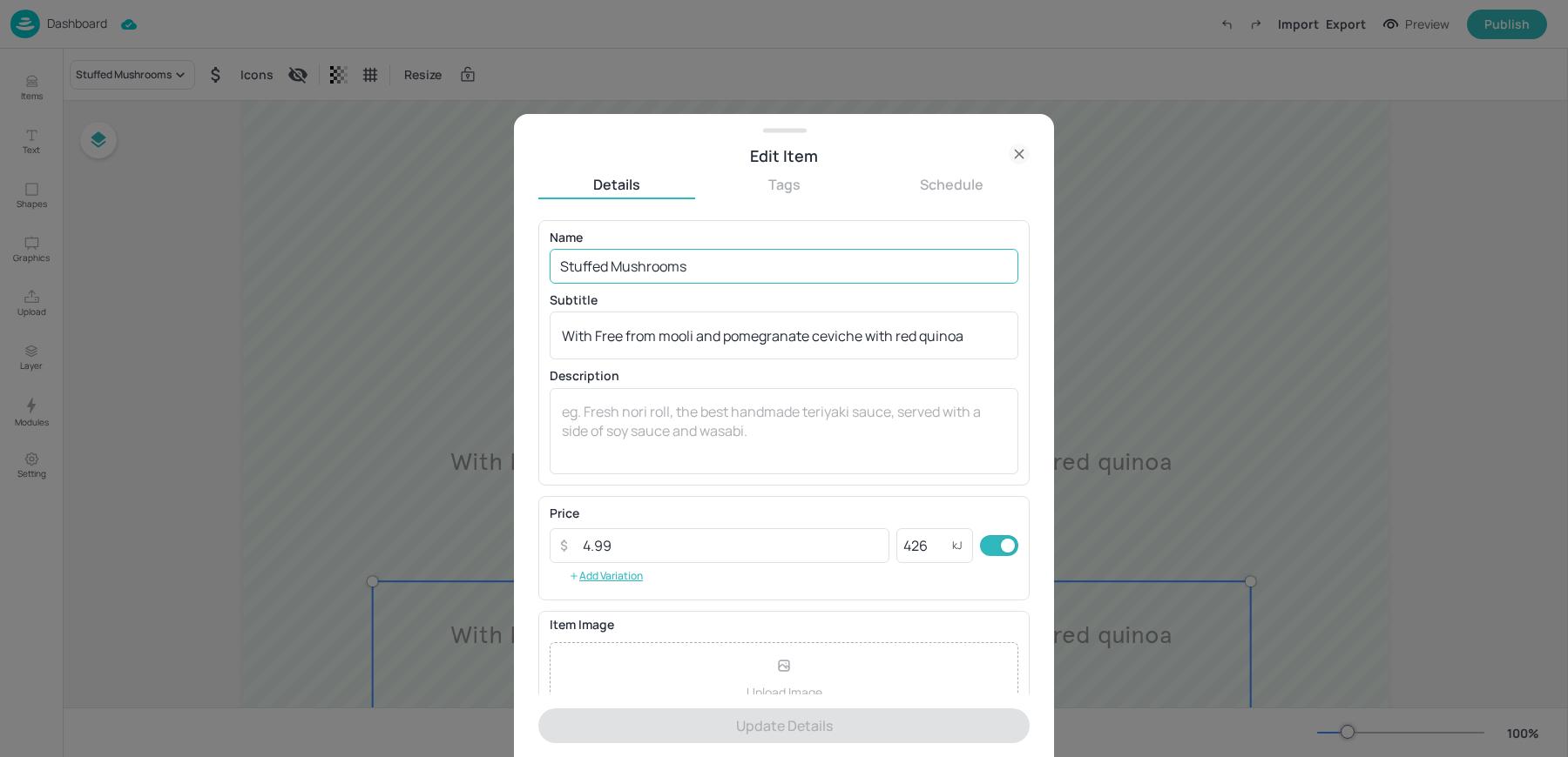
click at [664, 264] on input "Stuffed Mushrooms" at bounding box center [784, 266] width 469 height 35
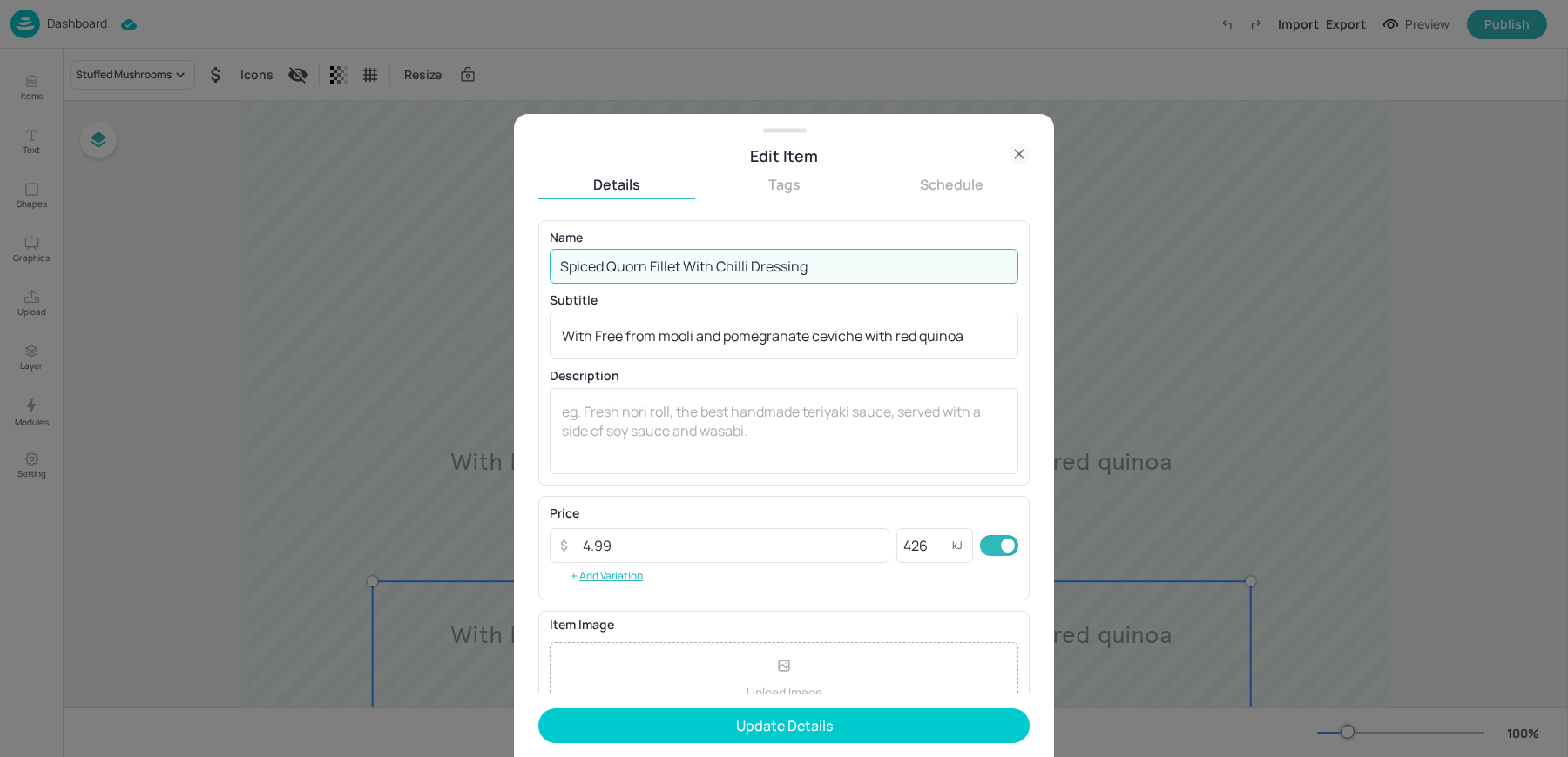
drag, startPoint x: 683, startPoint y: 268, endPoint x: 987, endPoint y: 275, distance: 304.1
click at [987, 275] on input "Spiced Quorn Fillet With Chilli Dressing" at bounding box center [784, 266] width 469 height 35
type input "Spiced Quorn Fillet"
click at [539, 708] on button "Update Details" at bounding box center [784, 726] width 491 height 35
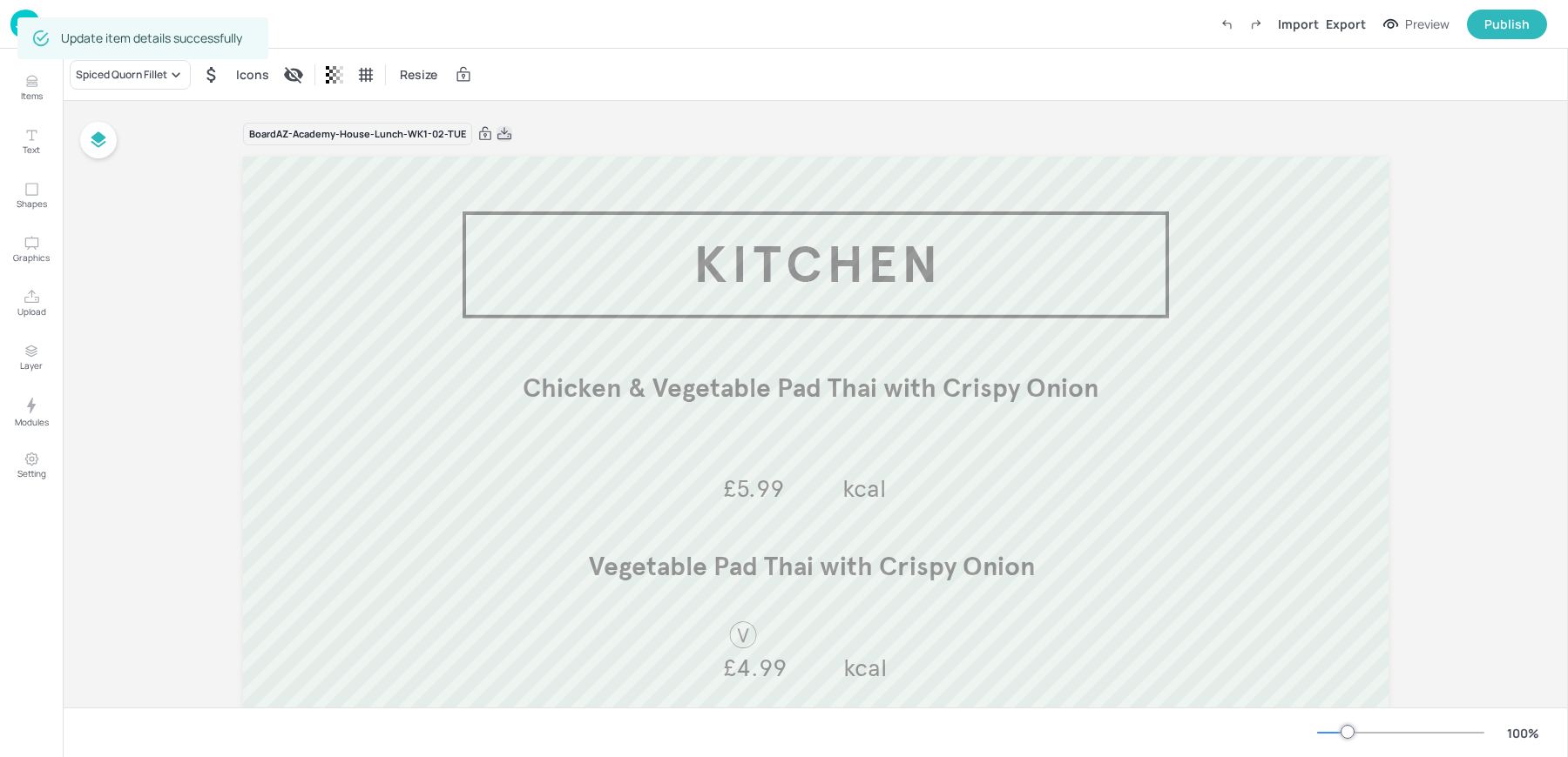
click at [503, 133] on icon at bounding box center [504, 134] width 16 height 17
click at [550, 16] on div "Dashboard Import Export Preview Publish" at bounding box center [778, 24] width 1536 height 48
click at [53, 19] on p "Dashboard" at bounding box center [77, 23] width 60 height 12
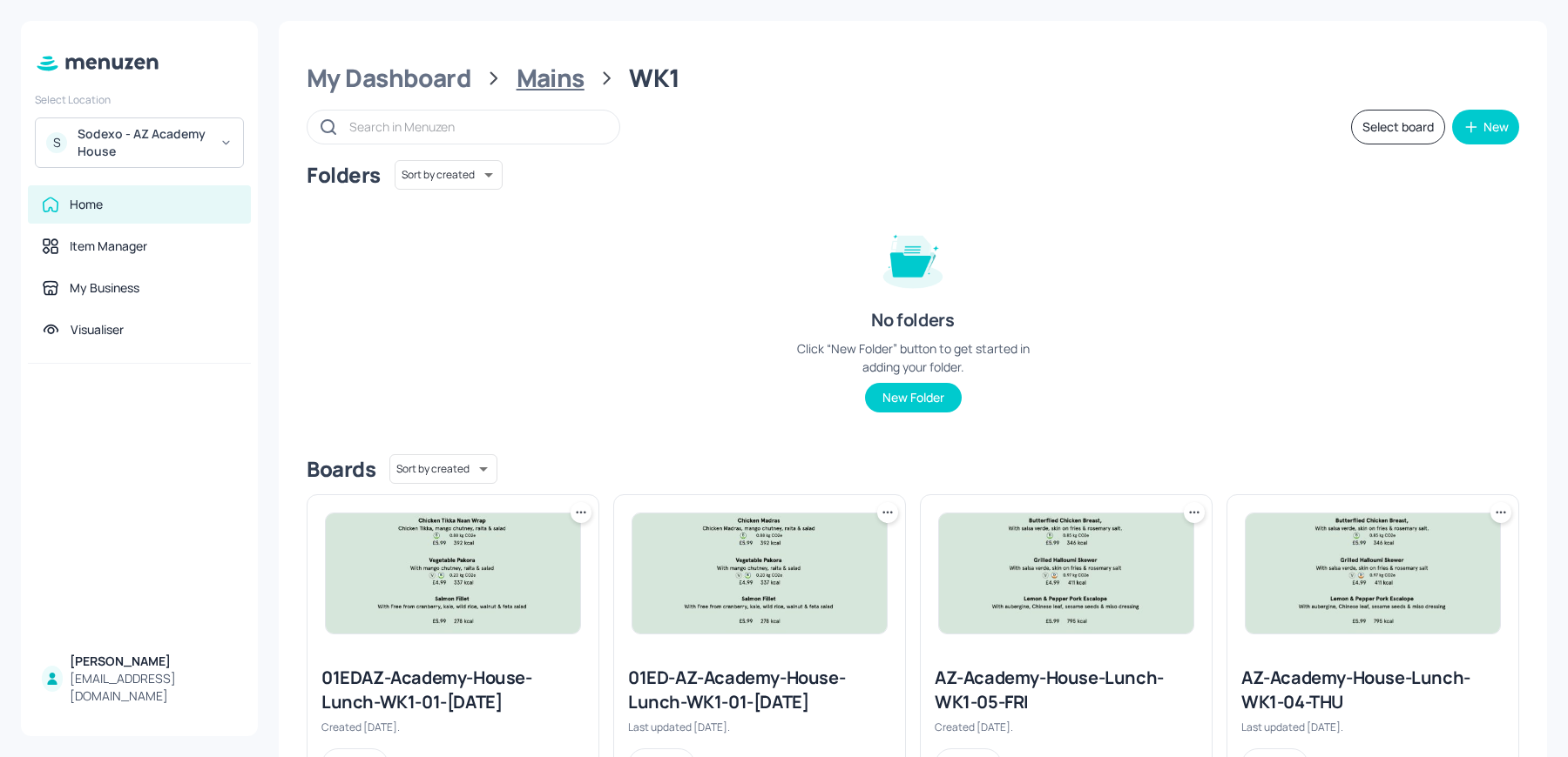
click at [541, 83] on div "Mains" at bounding box center [550, 78] width 68 height 31
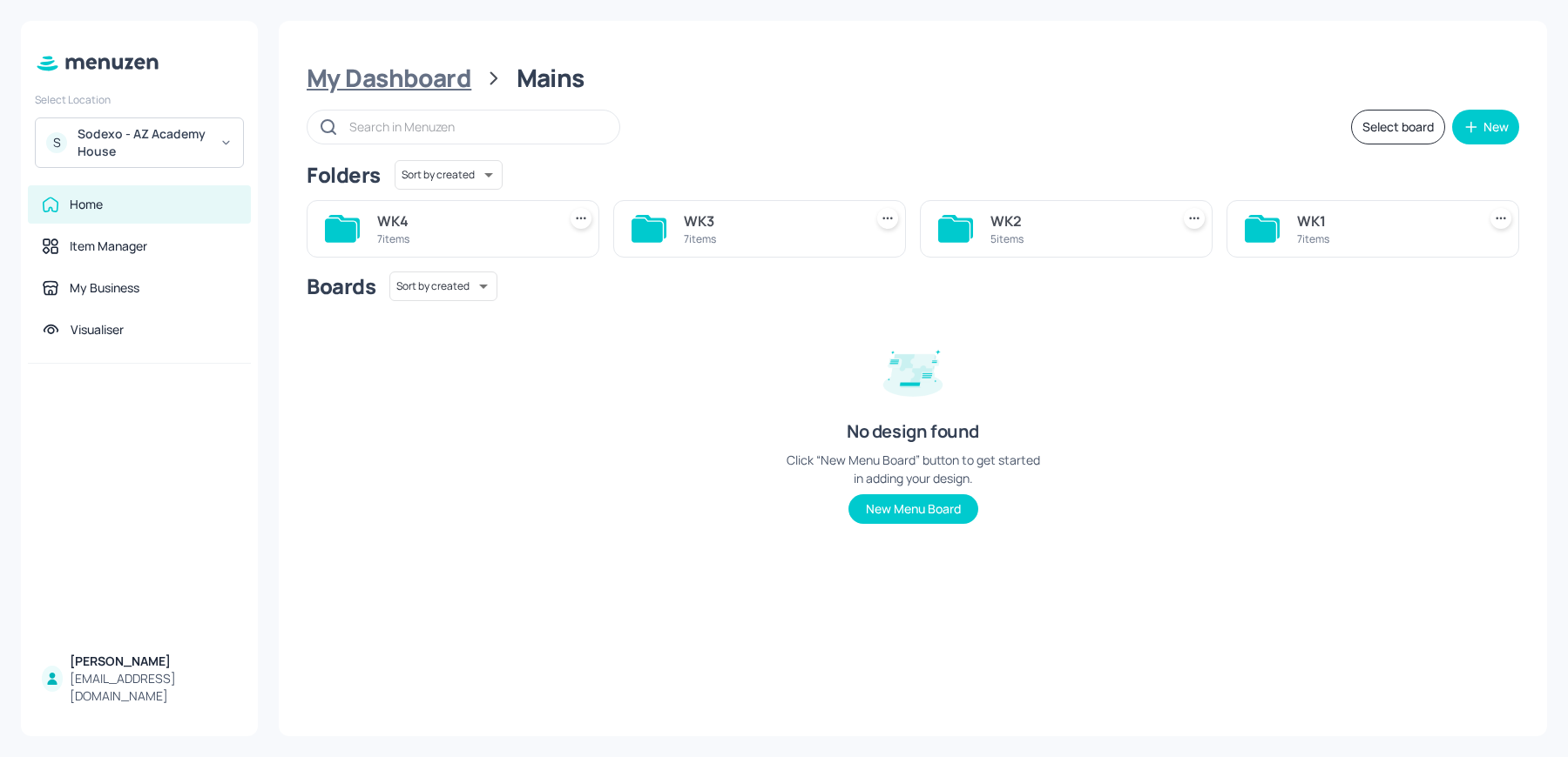
click at [441, 70] on div "My Dashboard" at bounding box center [389, 78] width 165 height 31
click at [1021, 228] on div "Tablets" at bounding box center [1076, 221] width 172 height 21
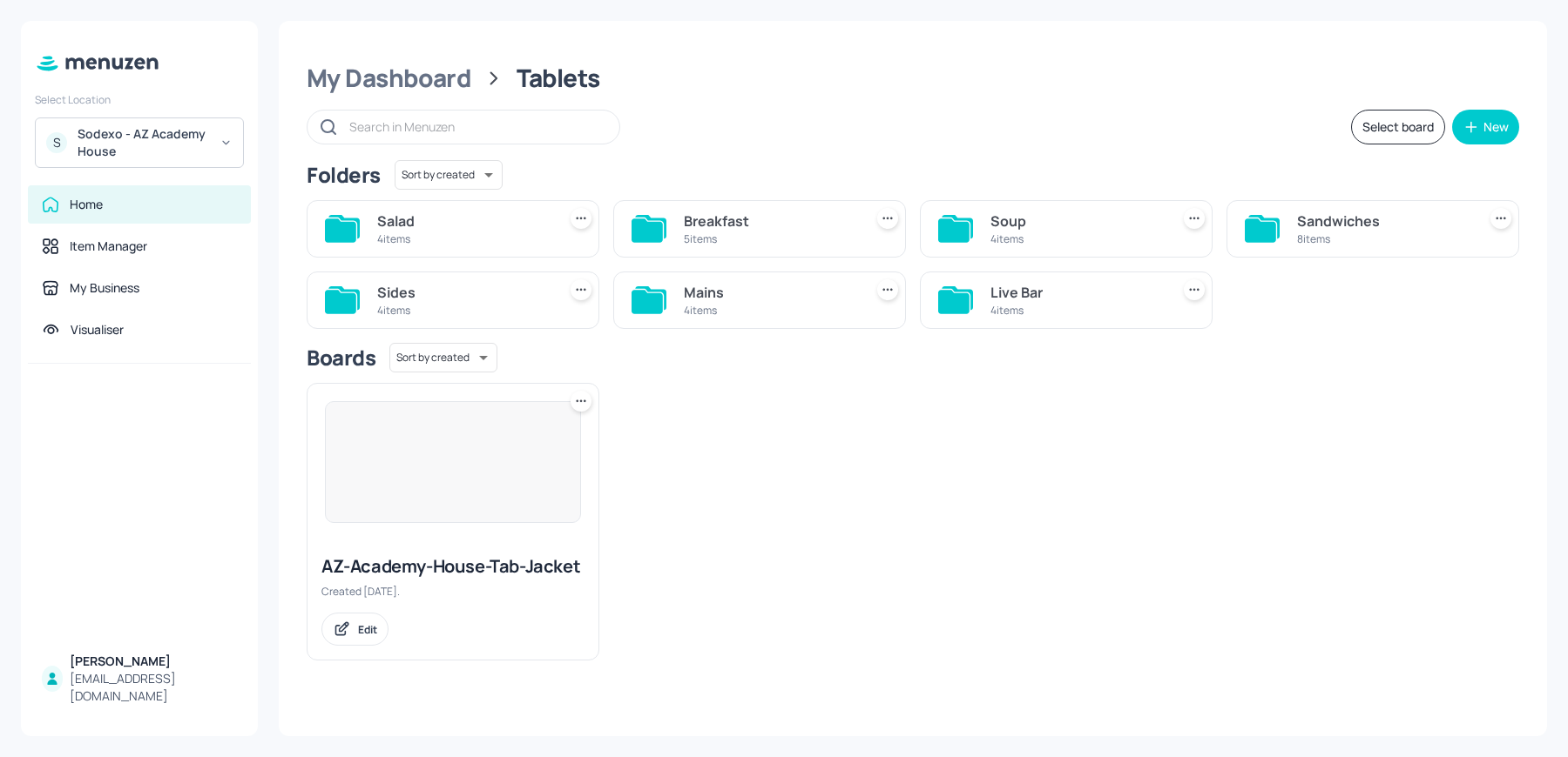
click at [728, 283] on div "Mains" at bounding box center [769, 292] width 172 height 21
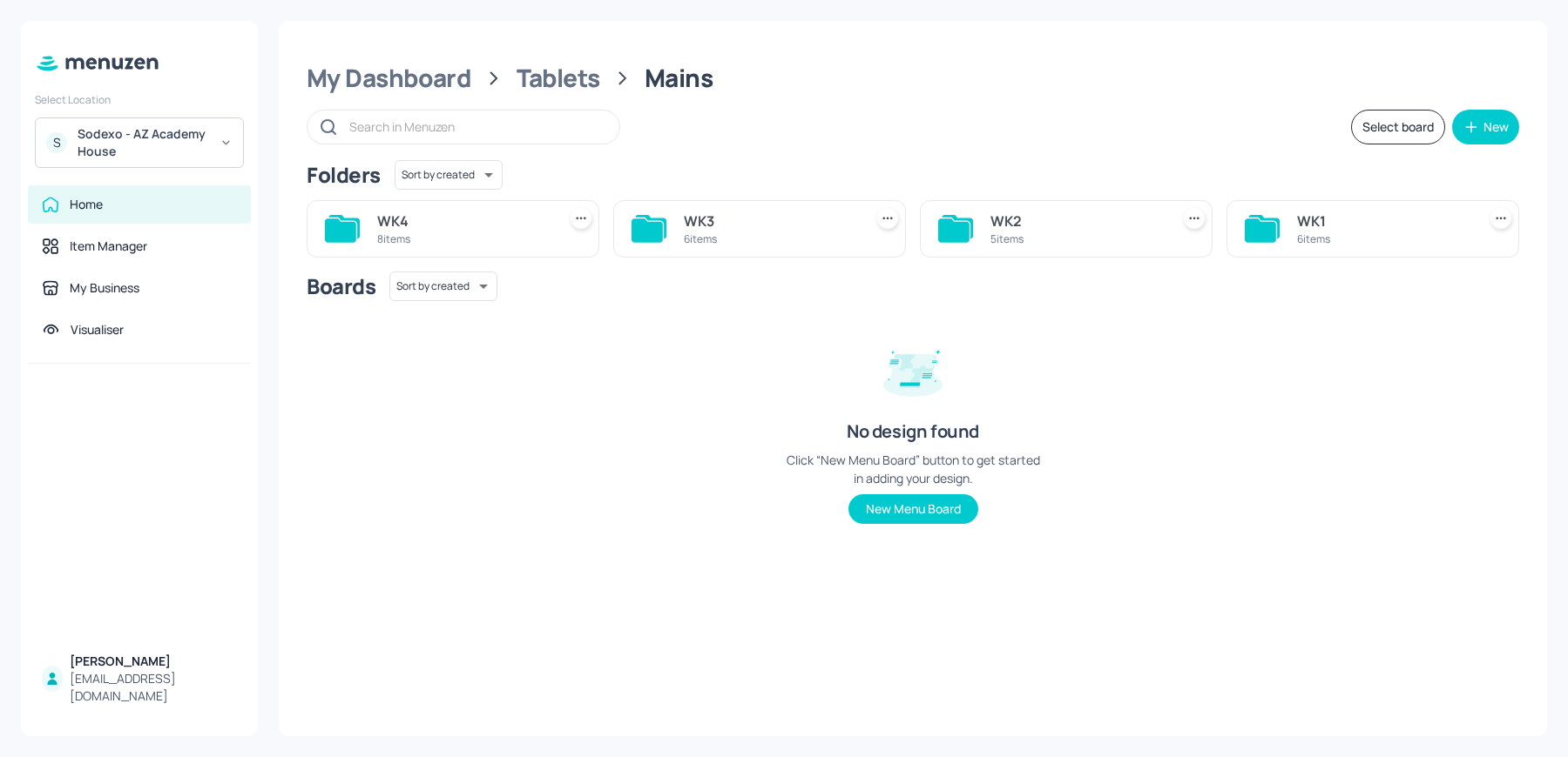
click at [1380, 232] on div "6 items" at bounding box center [1383, 239] width 172 height 15
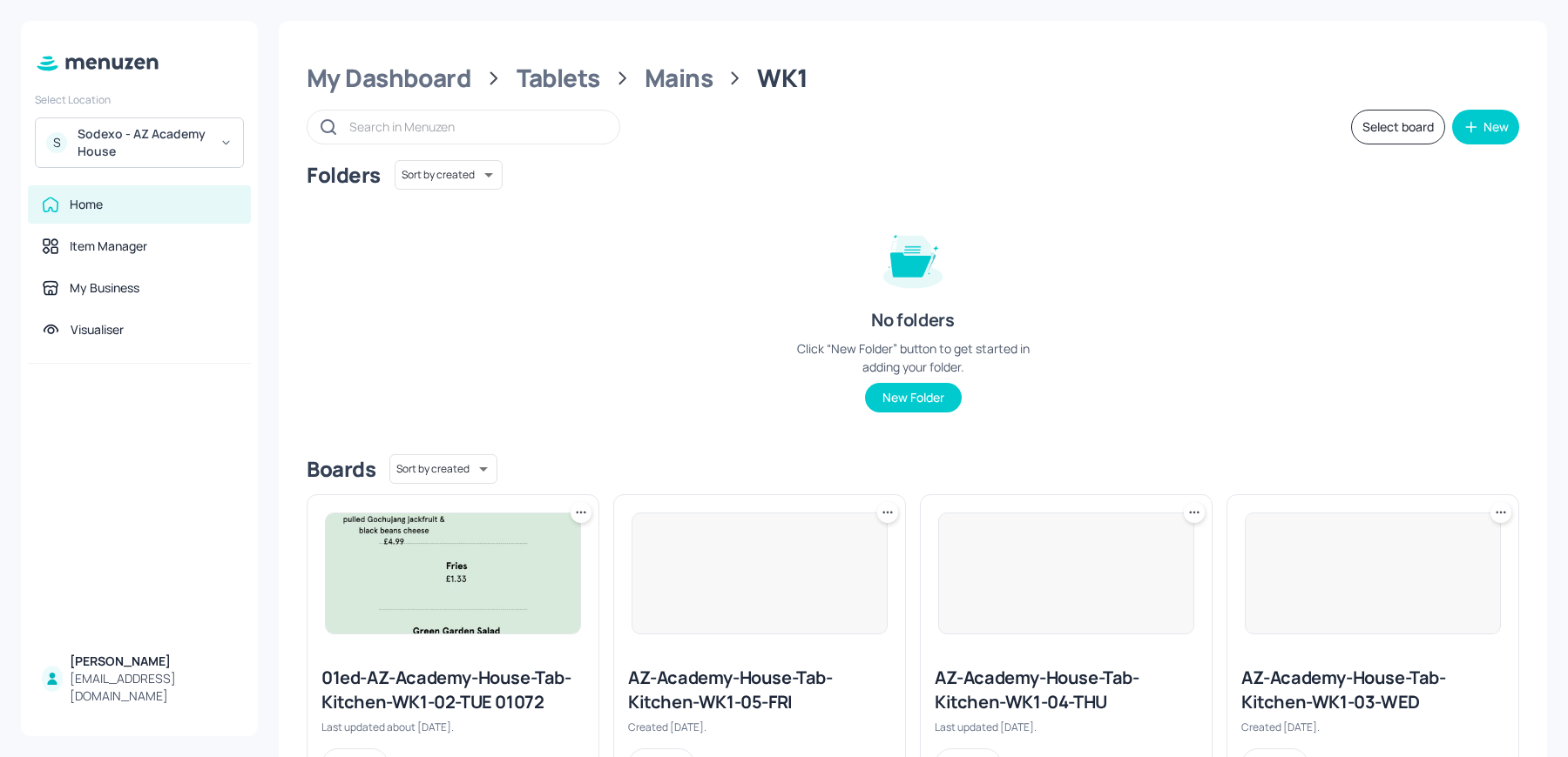
scroll to position [395, 0]
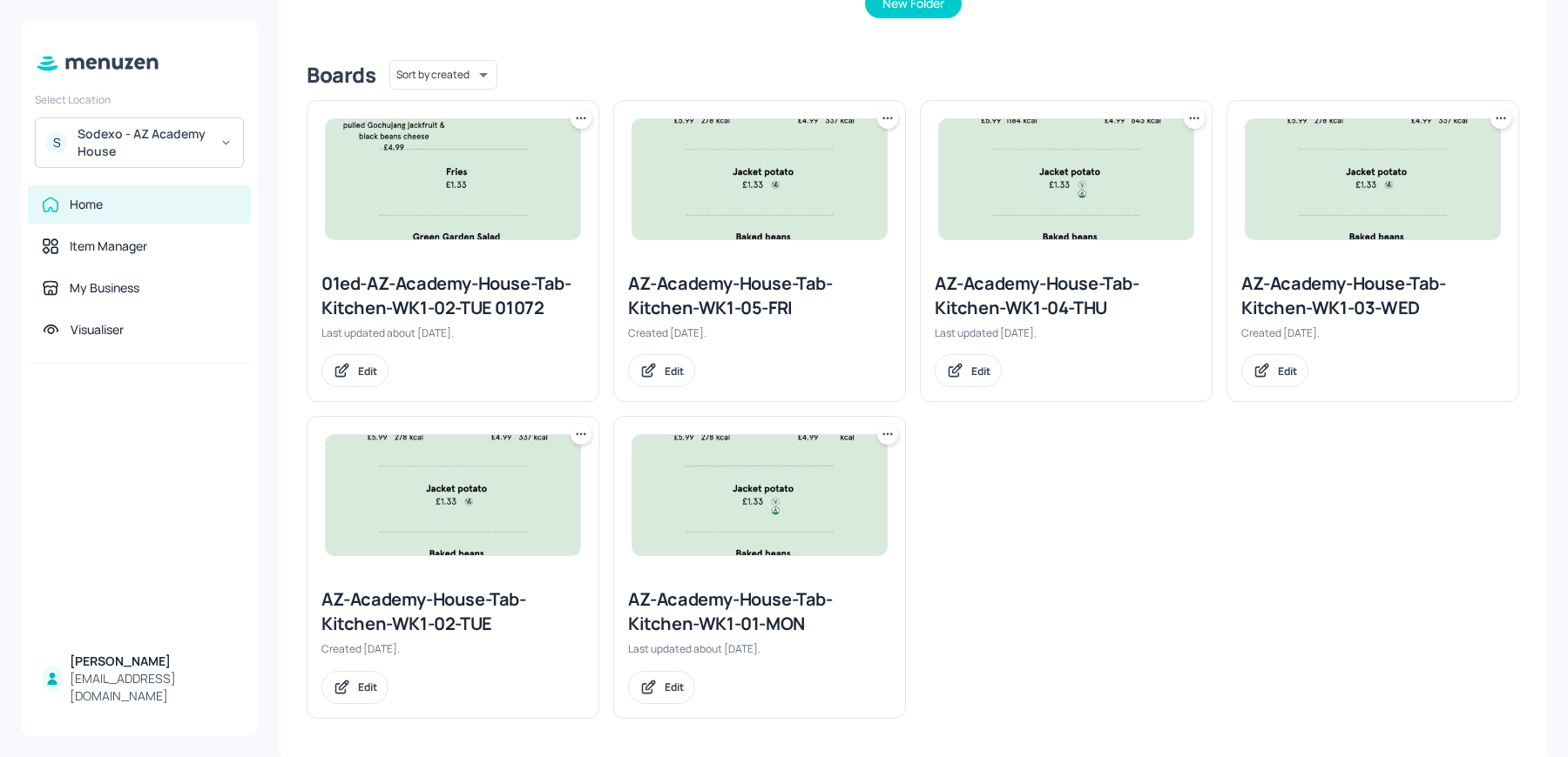
click at [437, 596] on div "AZ-Academy-House-Tab-Kitchen-WK1-02-TUE" at bounding box center [452, 611] width 263 height 49
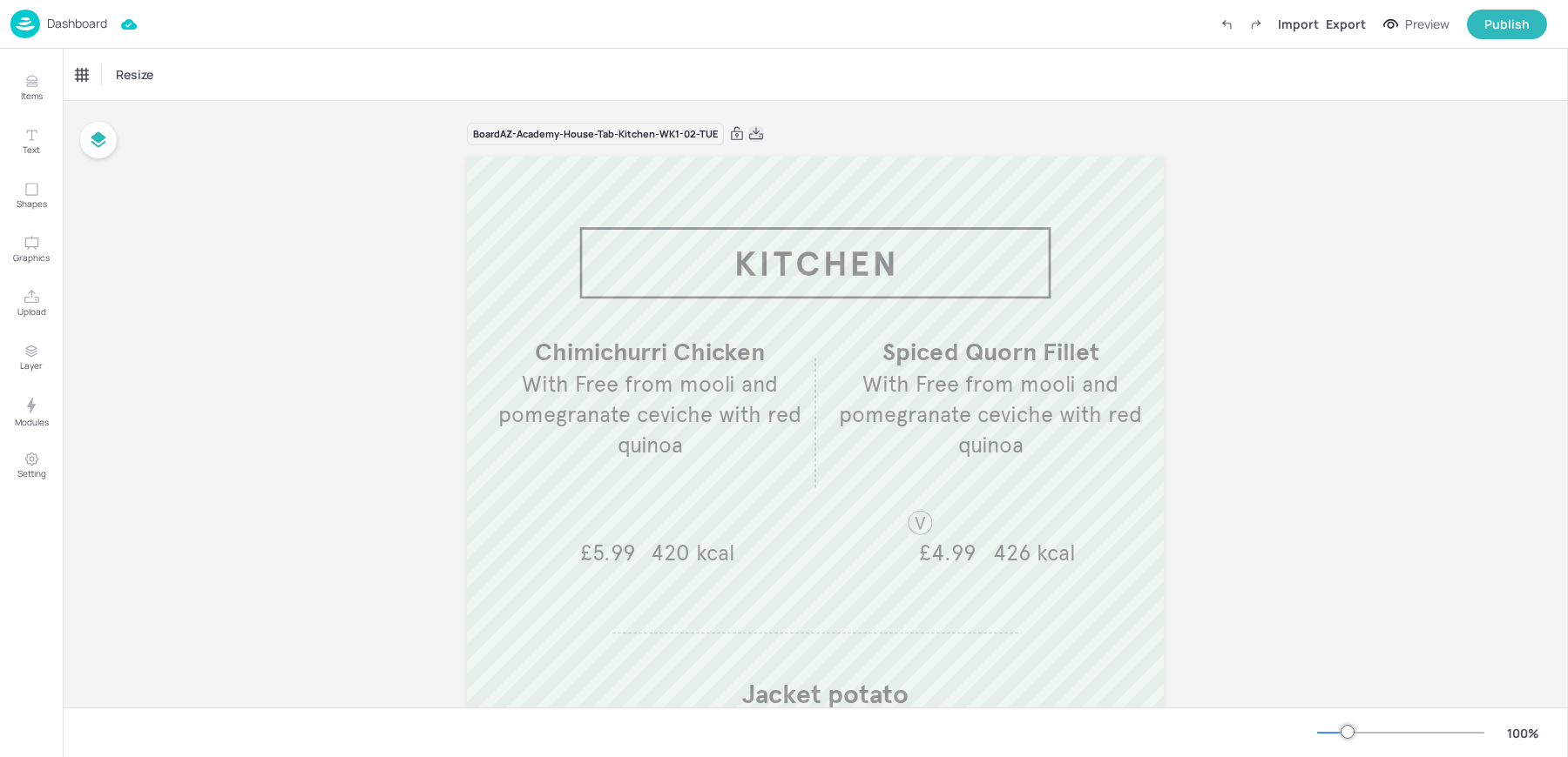
click at [749, 133] on icon at bounding box center [756, 134] width 16 height 17
click at [62, 22] on p "Dashboard" at bounding box center [77, 23] width 60 height 12
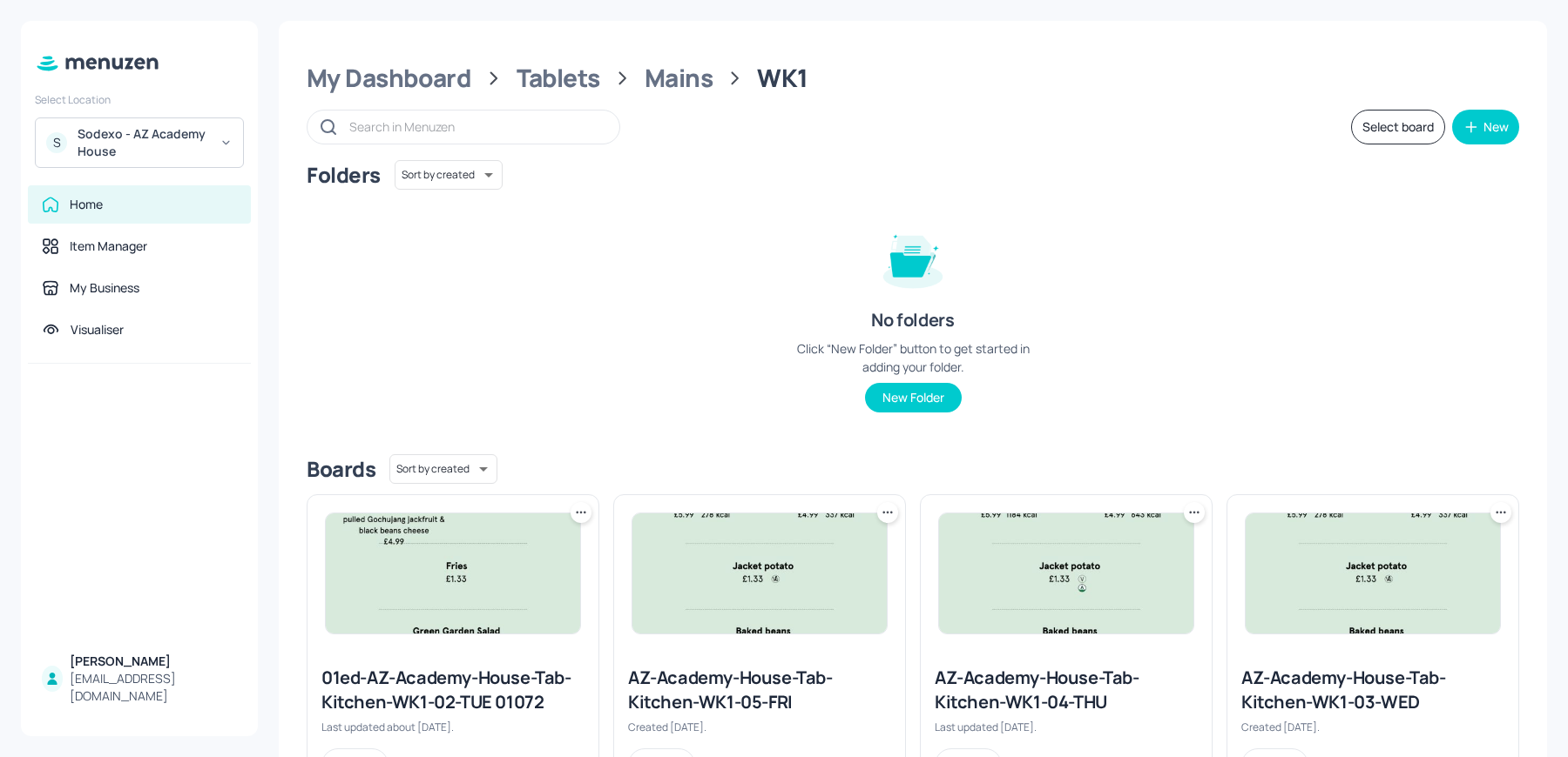
click at [150, 162] on div "S Sodexo - AZ Academy House" at bounding box center [139, 142] width 209 height 50
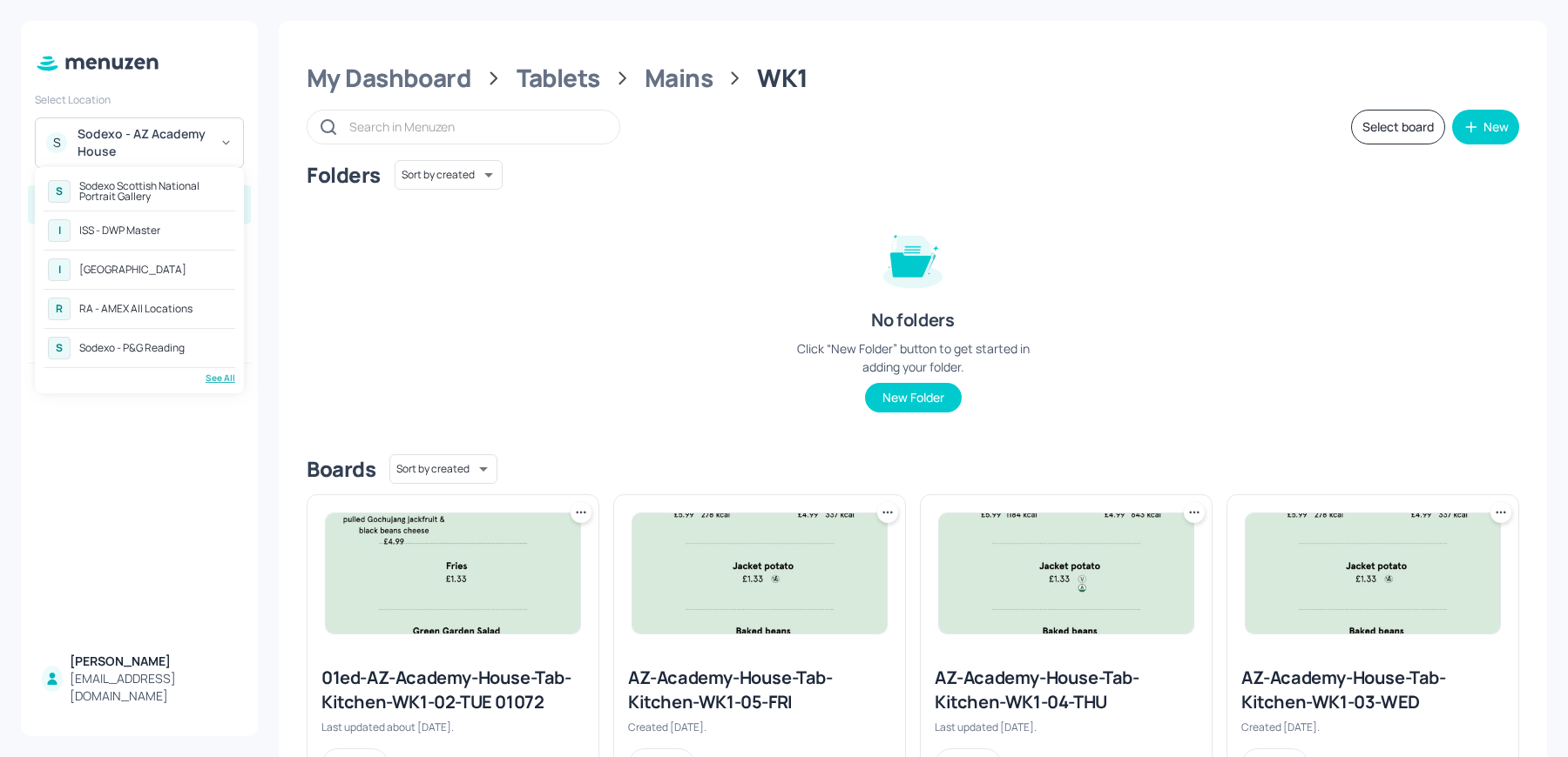
click at [176, 313] on div "RA - AMEX All Locations" at bounding box center [136, 308] width 114 height 10
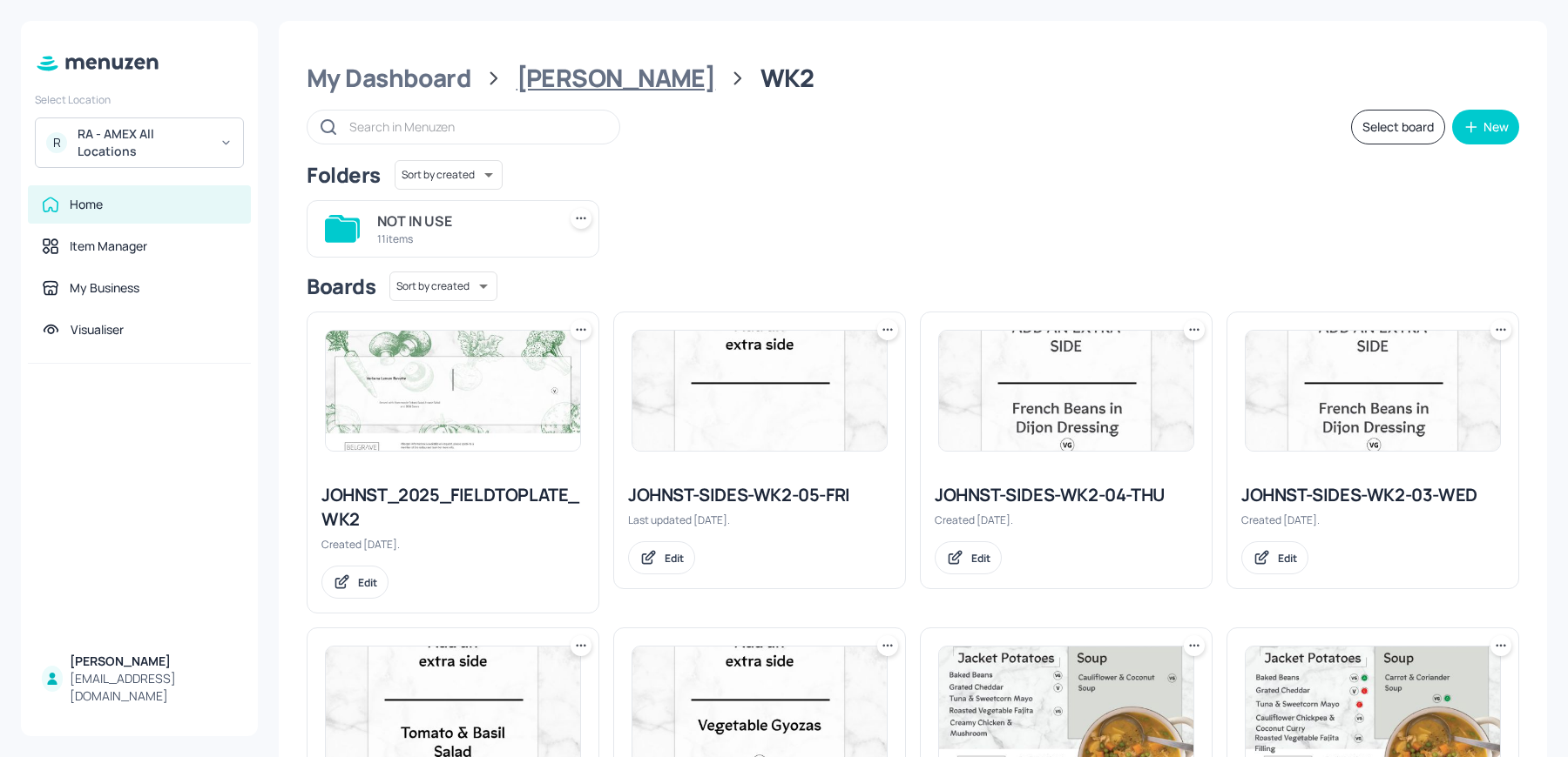
click at [541, 88] on div "[PERSON_NAME]" at bounding box center [616, 78] width 200 height 31
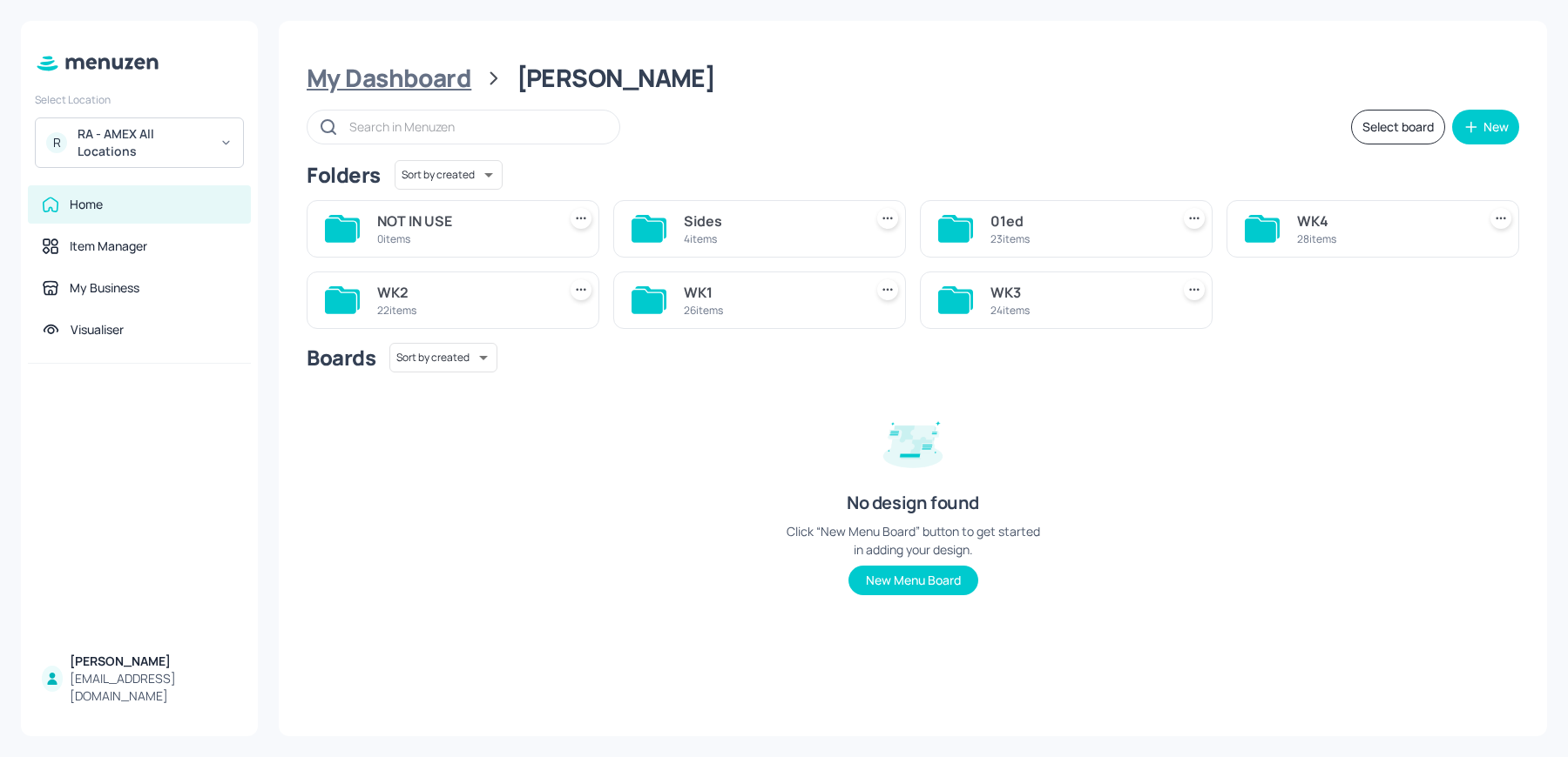
click at [368, 82] on div "My Dashboard" at bounding box center [389, 78] width 165 height 31
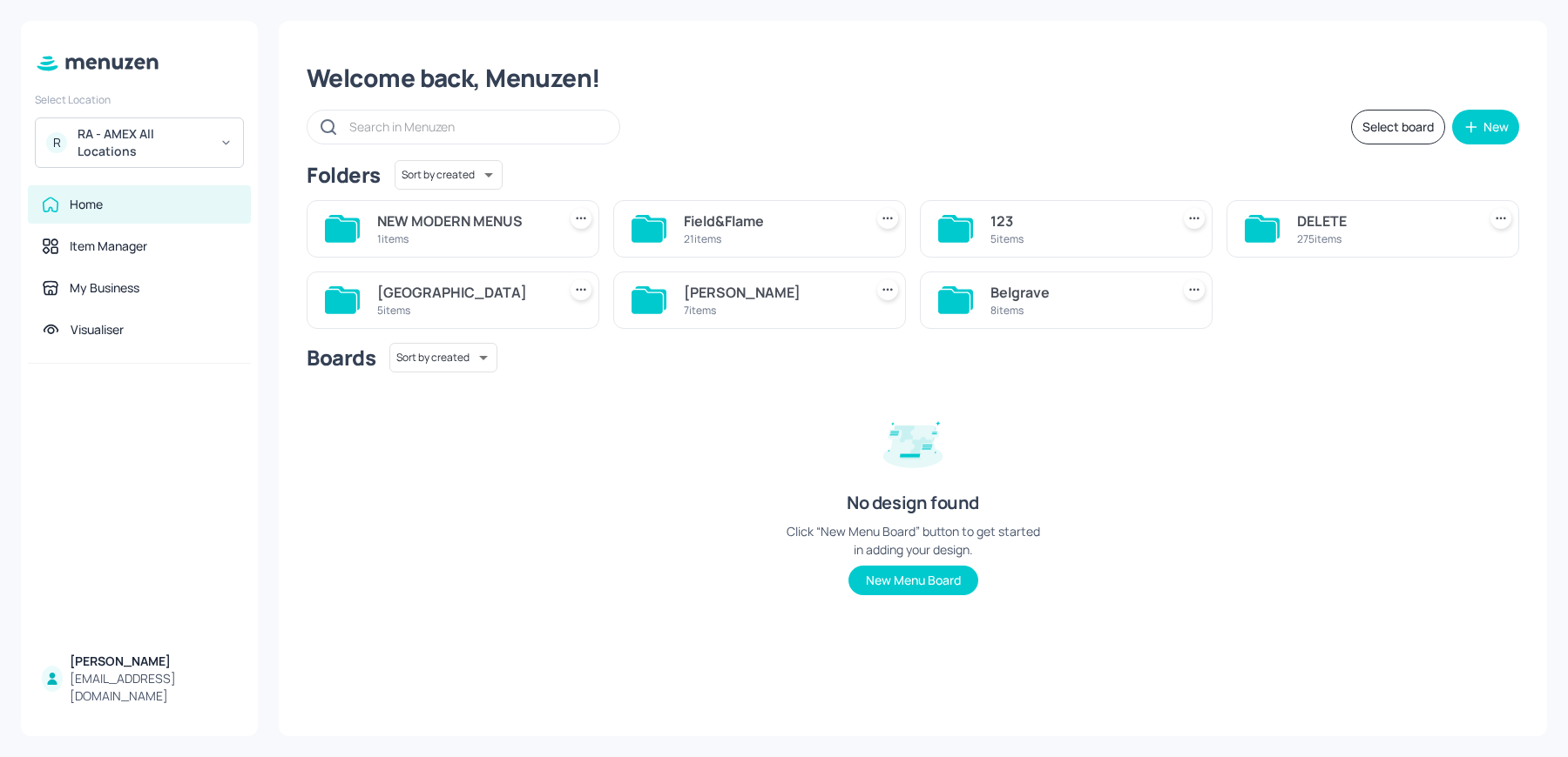
click at [430, 276] on div "Sussex House 5 items" at bounding box center [453, 300] width 293 height 58
click at [405, 303] on div "5 items" at bounding box center [463, 310] width 172 height 15
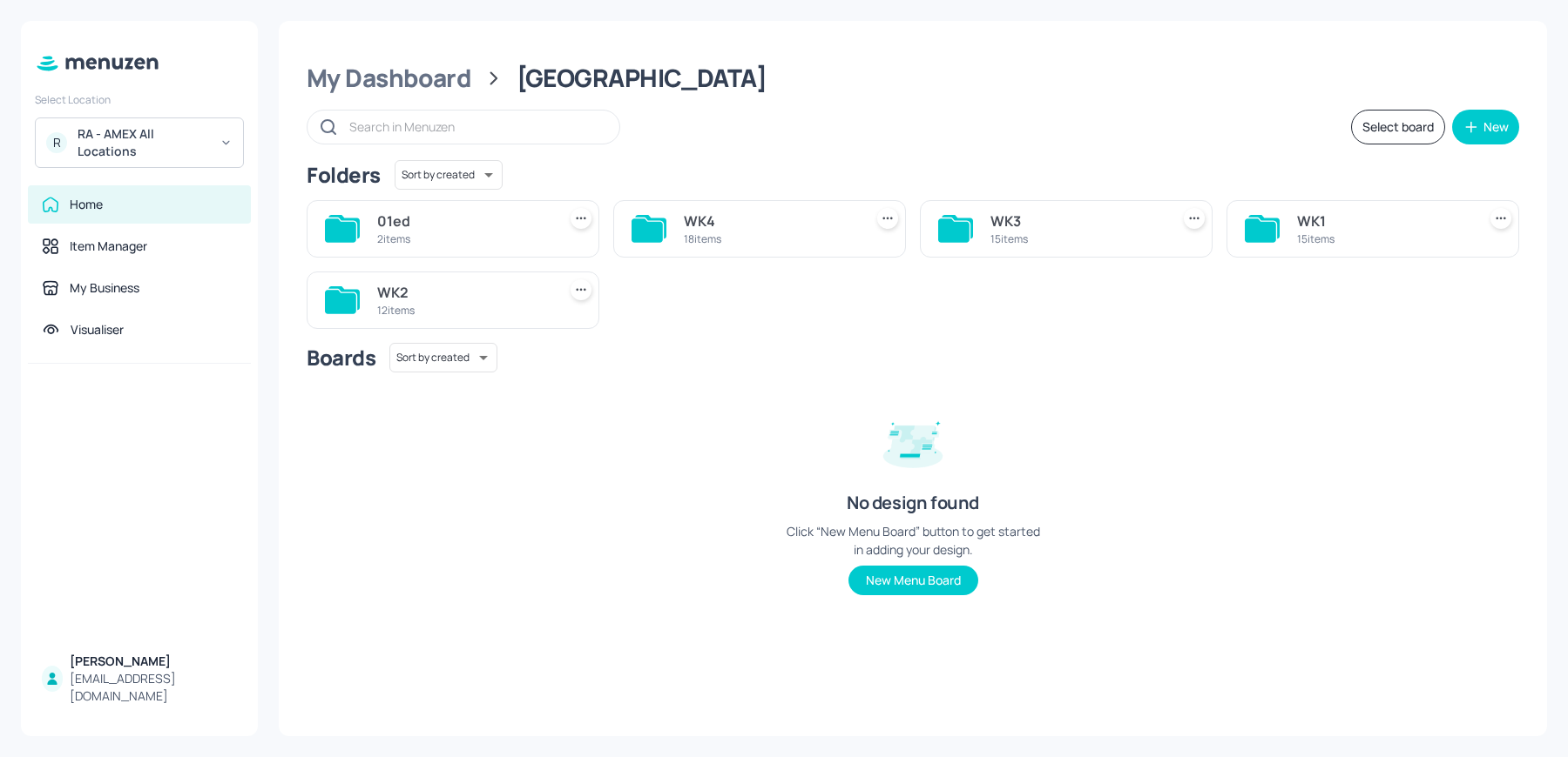
click at [1377, 236] on div "15 items" at bounding box center [1383, 239] width 172 height 15
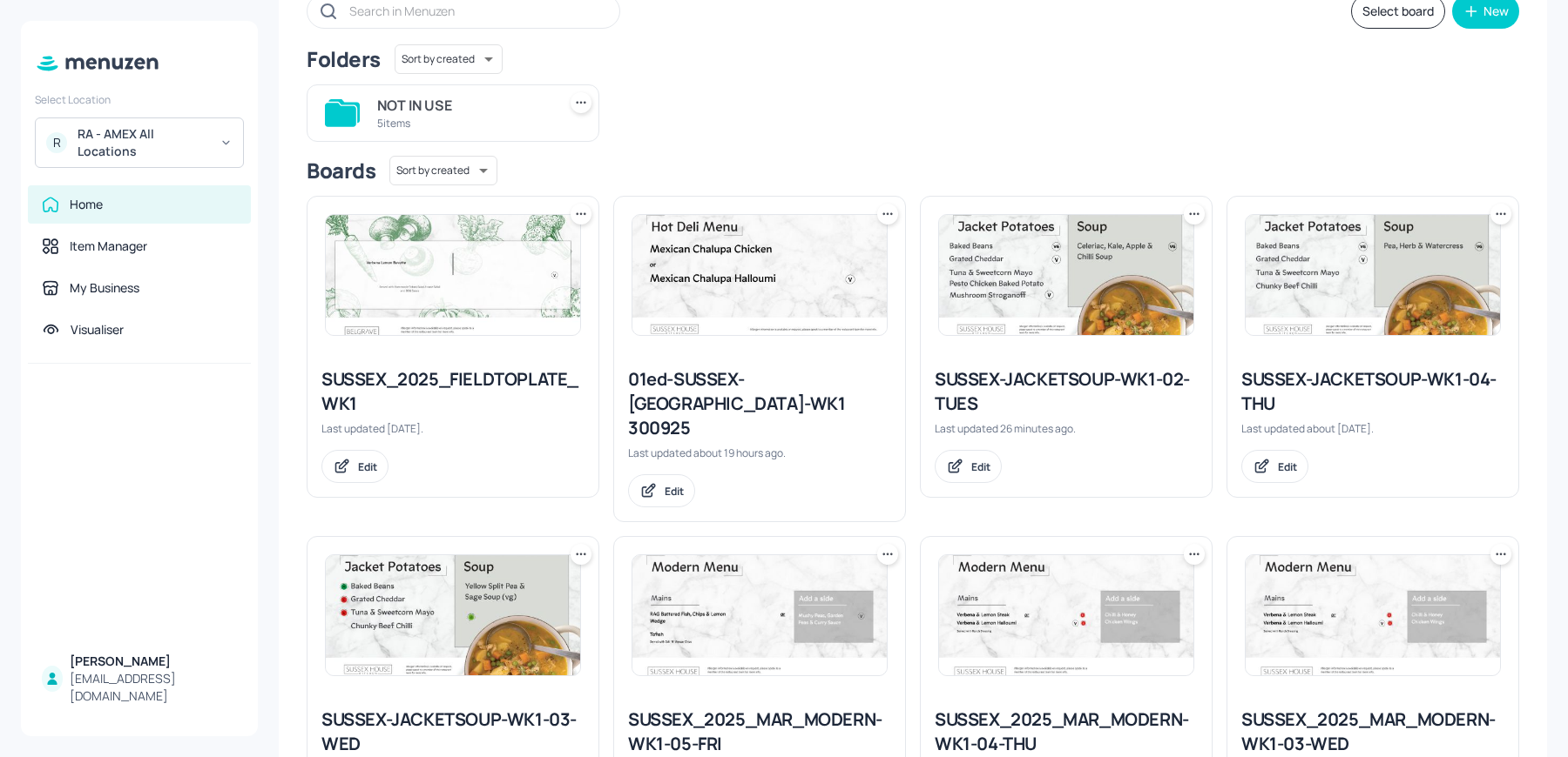
scroll to position [164, 0]
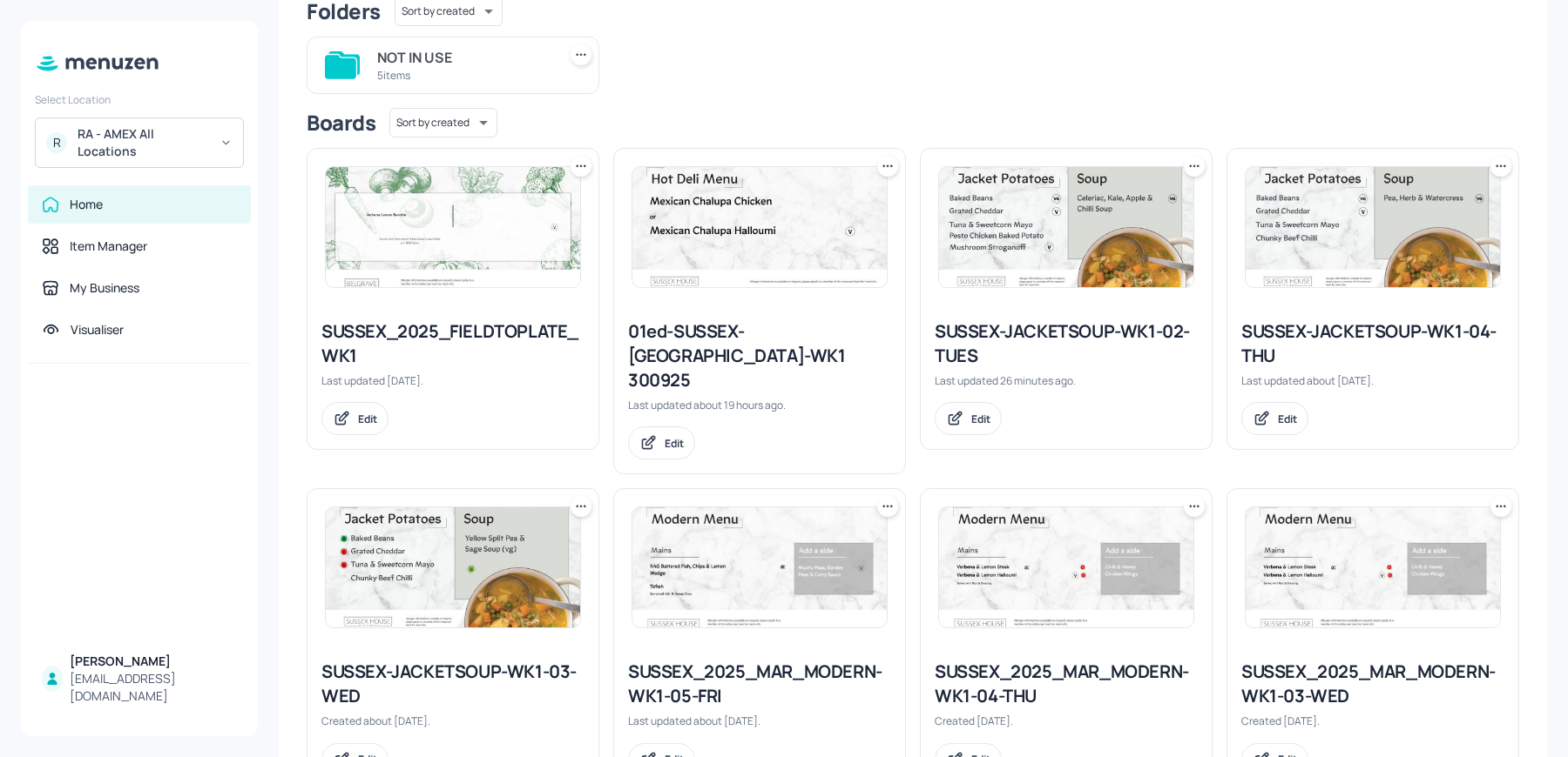
click at [975, 337] on div "SUSSEX-JACKETSOUP-WK1-02-TUES" at bounding box center [1065, 343] width 263 height 49
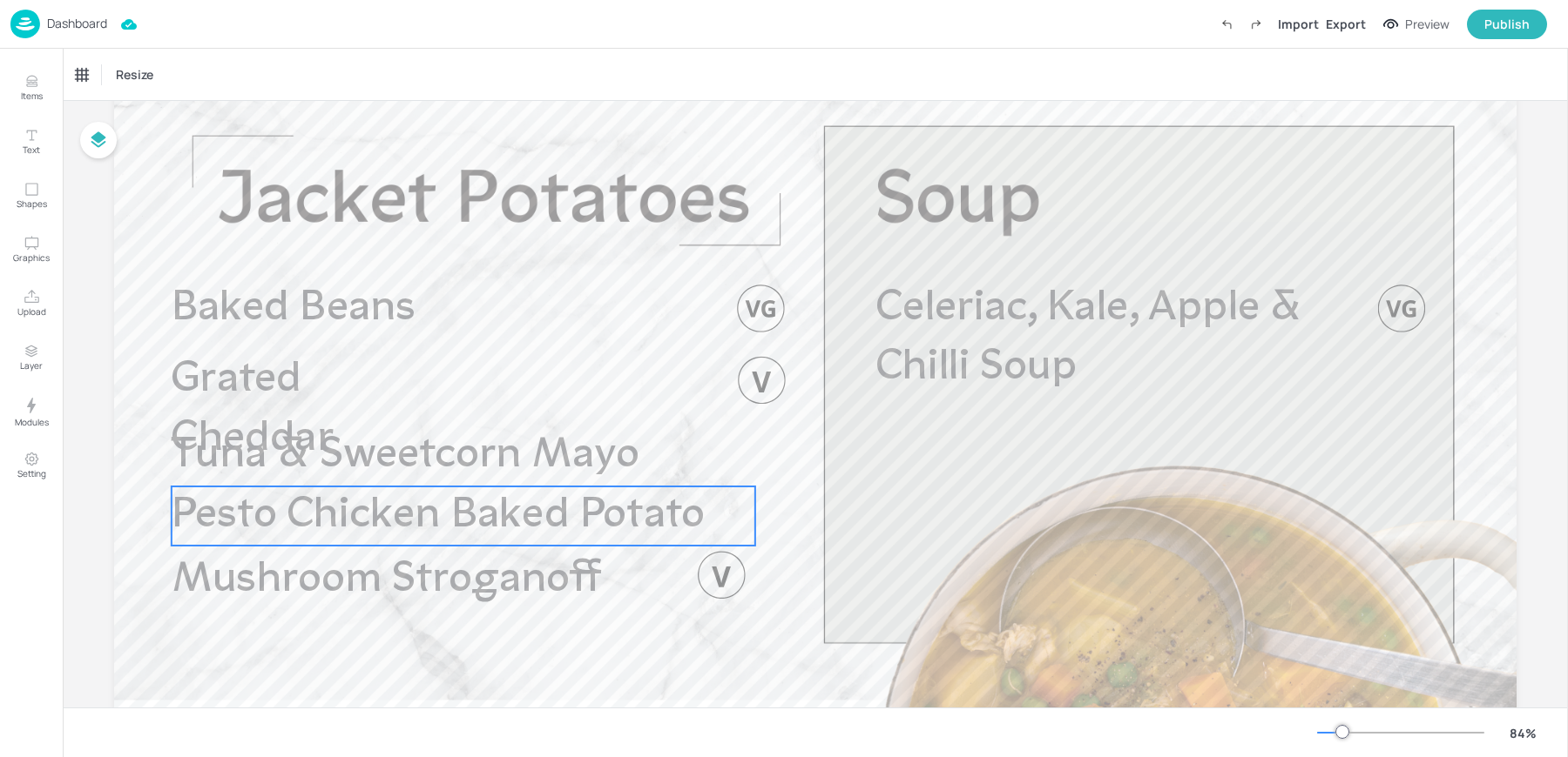
scroll to position [94, 0]
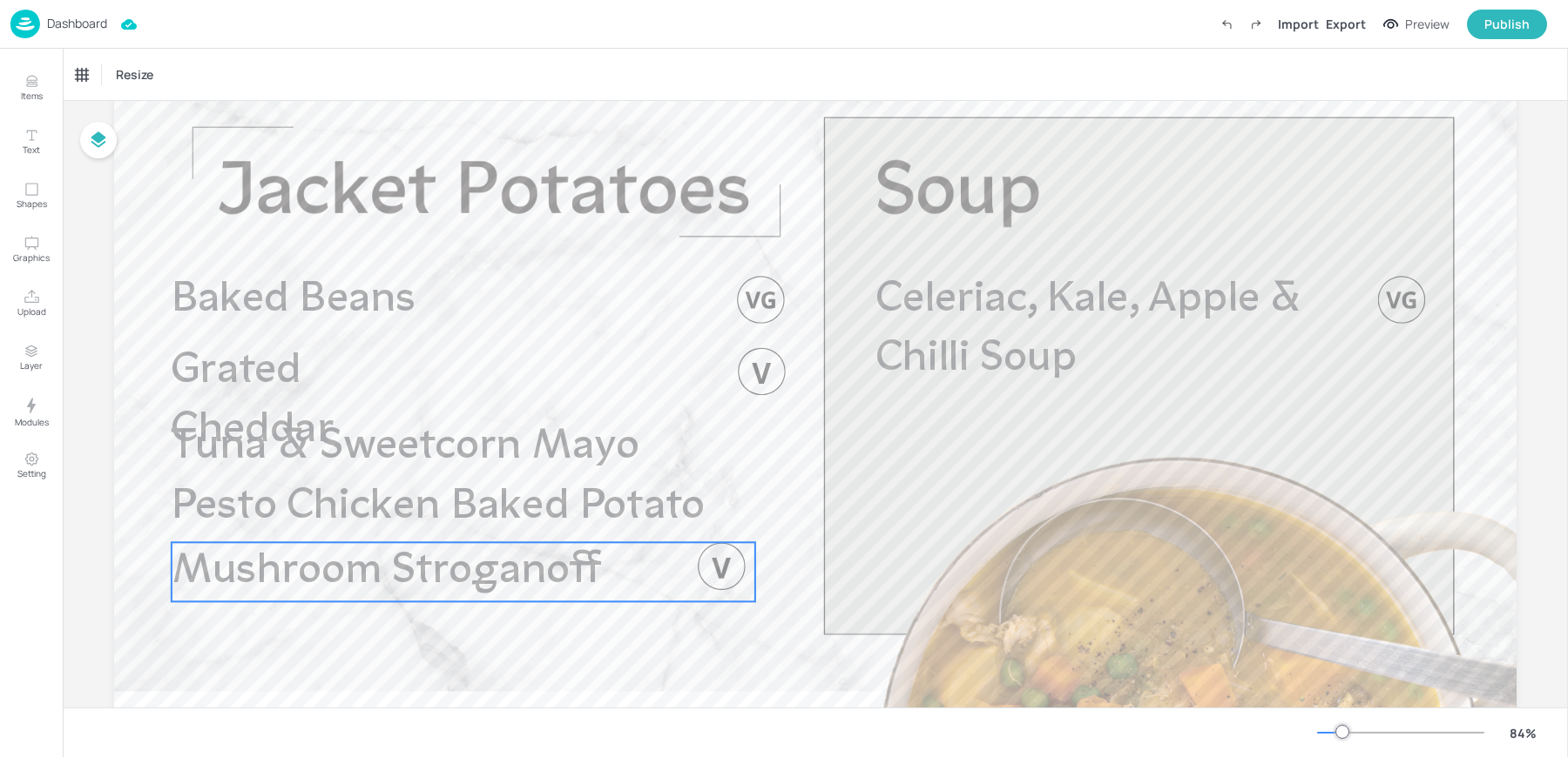
click at [470, 571] on span "Mushroom Stroganoff" at bounding box center [387, 572] width 431 height 43
click at [136, 86] on div "Mushroom Stroganoff" at bounding box center [137, 75] width 136 height 29
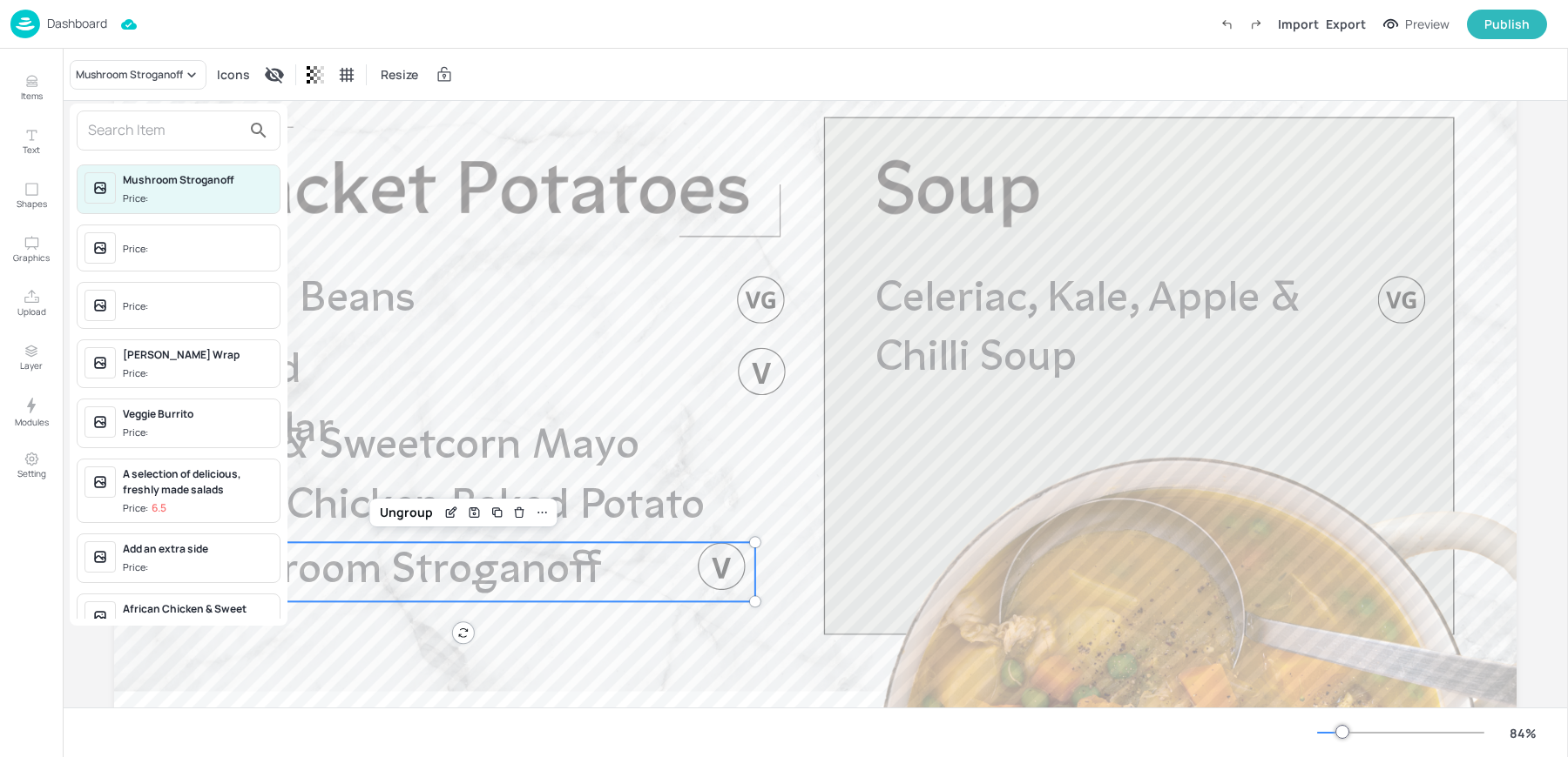
click at [158, 247] on span "Price:" at bounding box center [198, 250] width 150 height 27
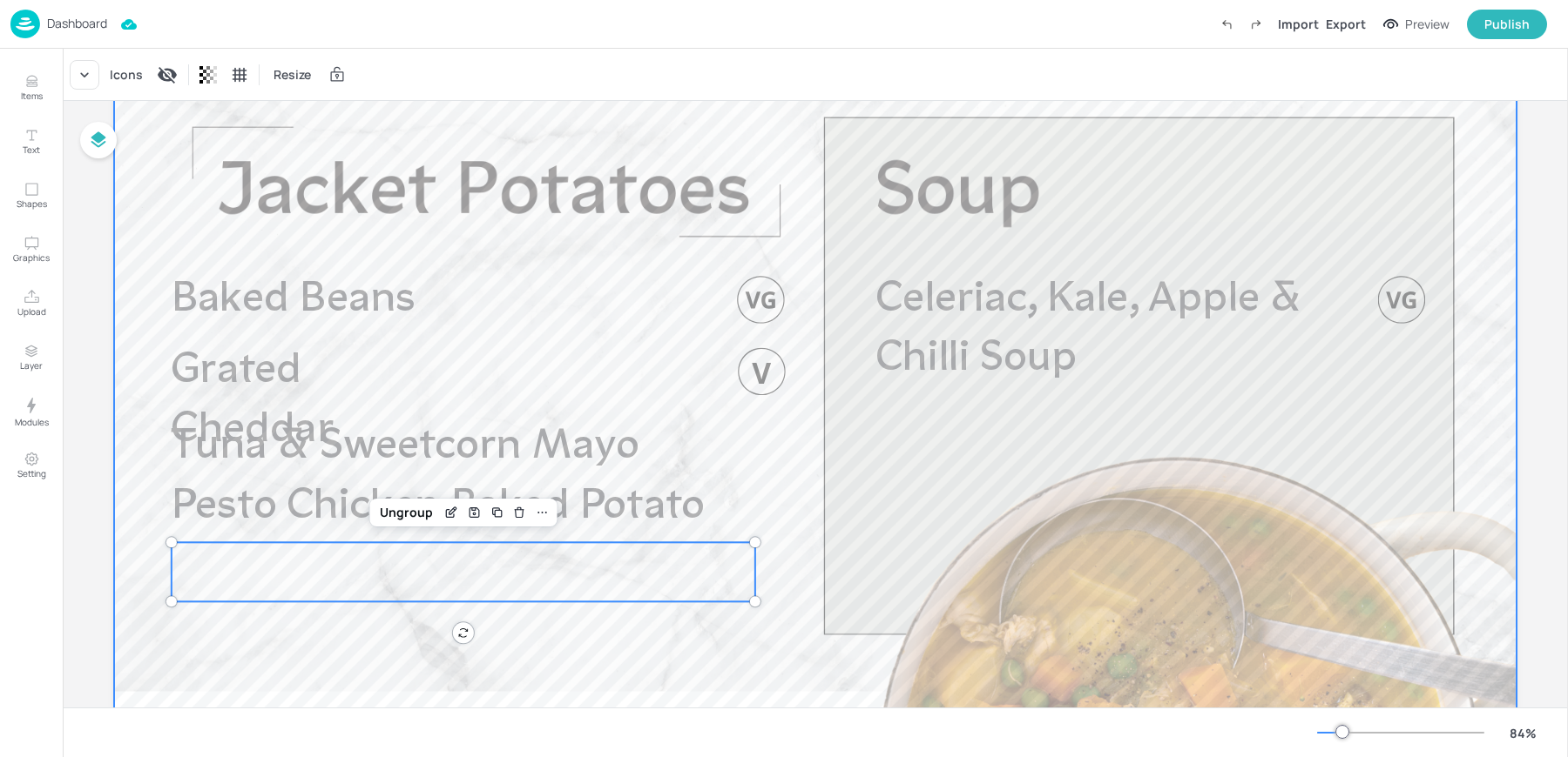
scroll to position [0, 0]
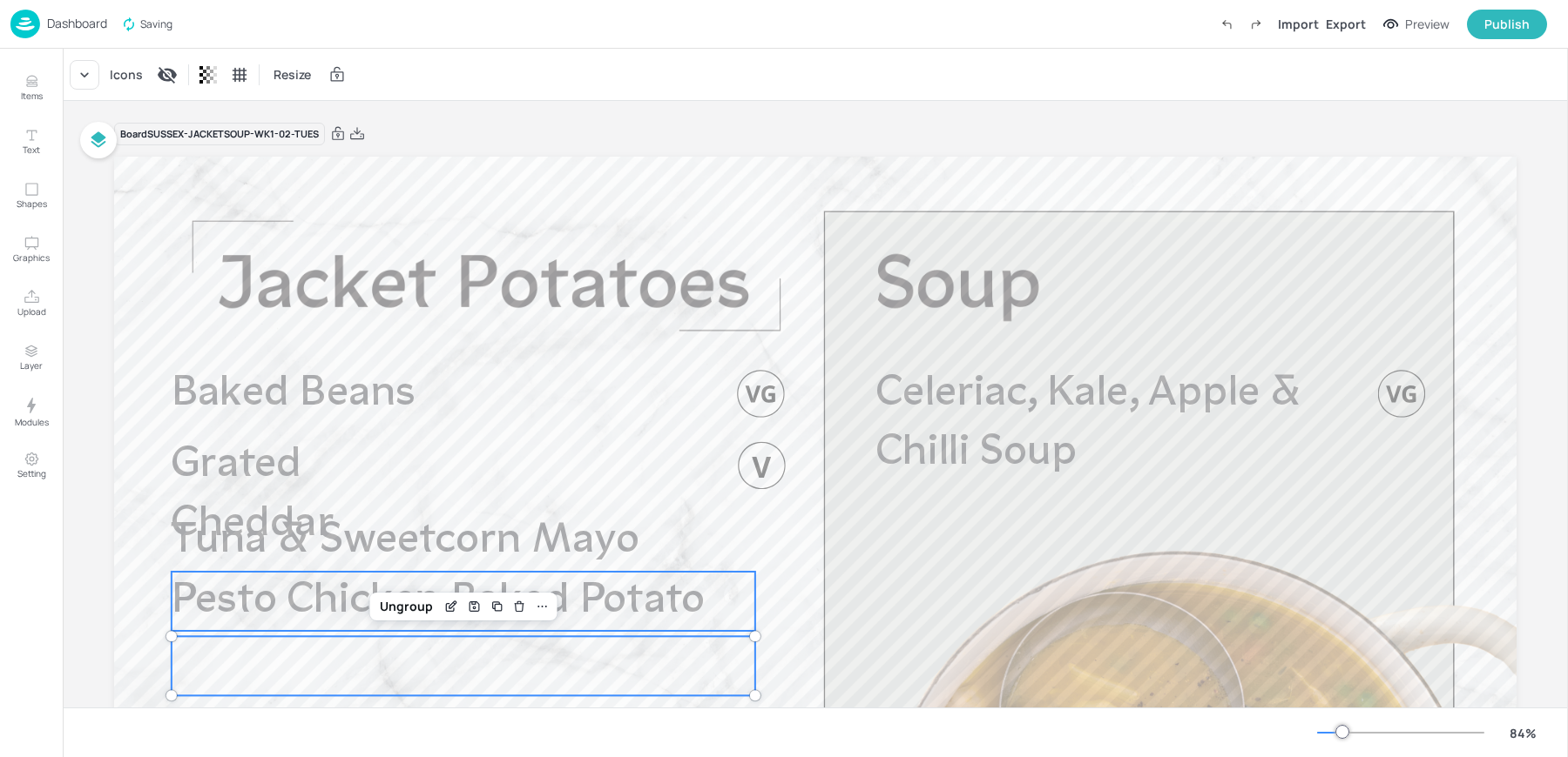
click at [602, 589] on span "Pesto Chicken Baked Potato" at bounding box center [438, 600] width 533 height 43
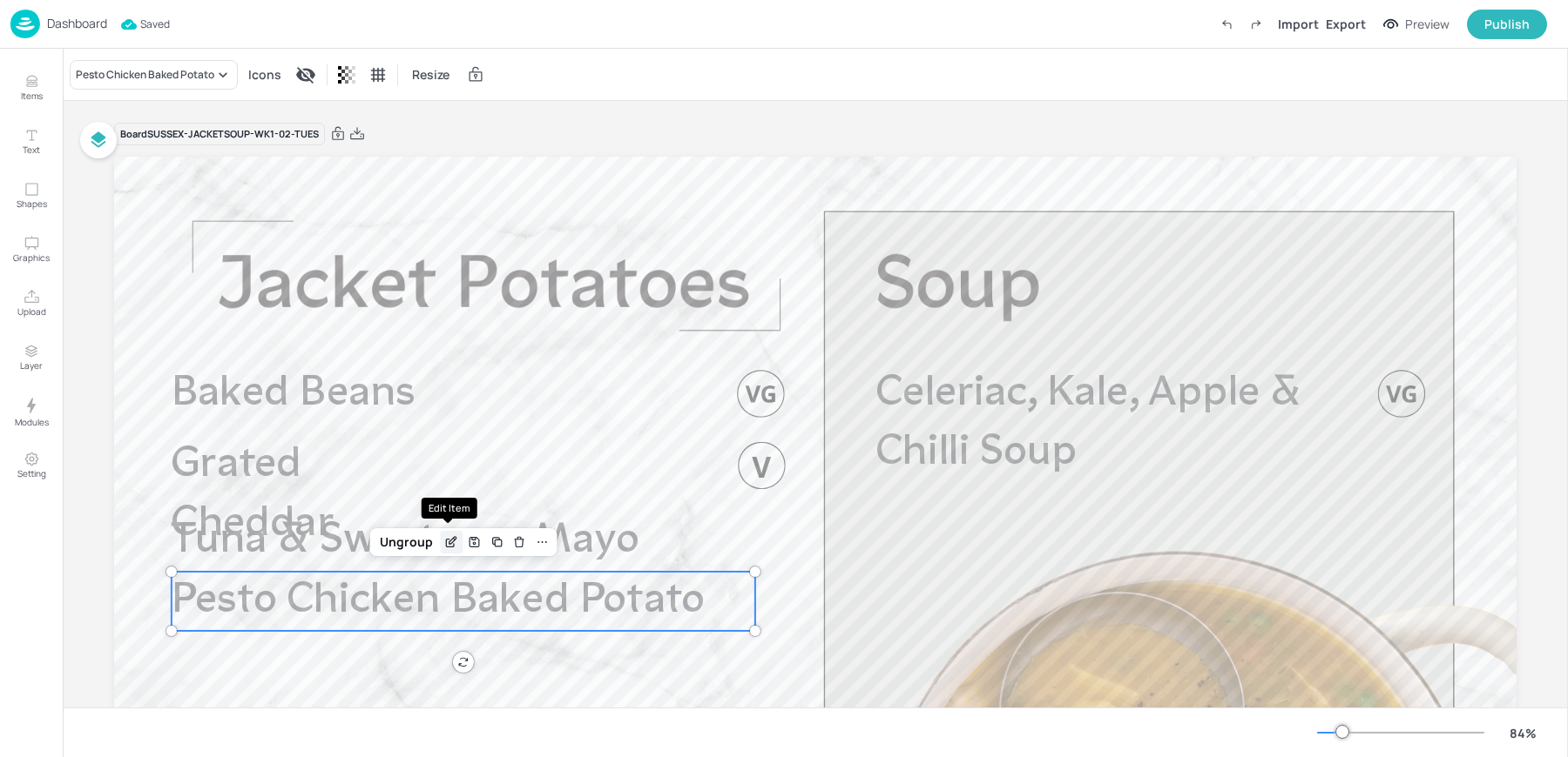
click at [453, 546] on icon "Edit Item" at bounding box center [452, 542] width 15 height 14
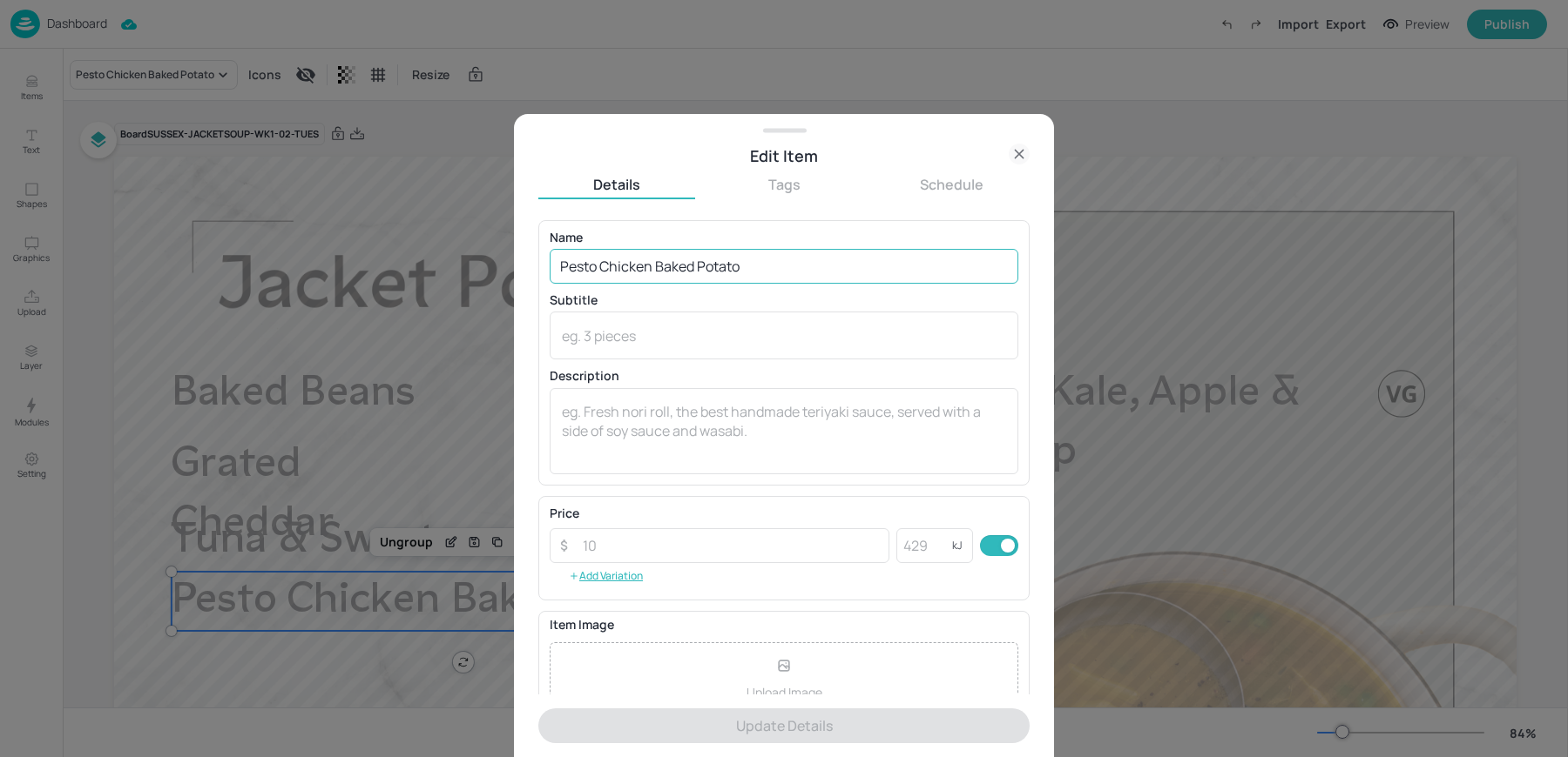
click at [756, 261] on input "Pesto Chicken Baked Potato" at bounding box center [784, 266] width 469 height 35
click at [650, 265] on input "Pesto Chicken Baked Potato" at bounding box center [784, 266] width 469 height 35
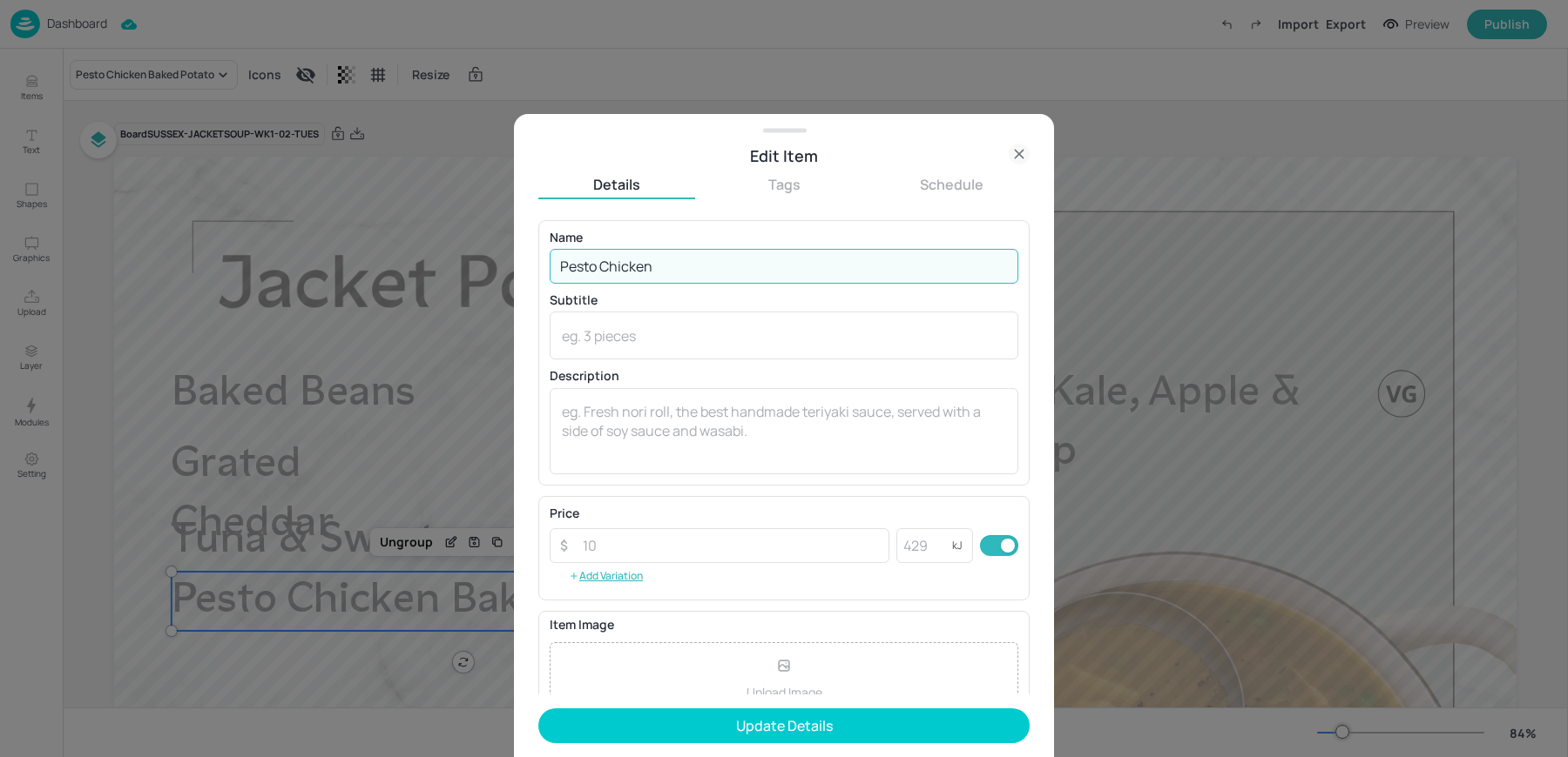
type input "Pesto Chicken"
click at [539, 708] on button "Update Details" at bounding box center [784, 726] width 491 height 35
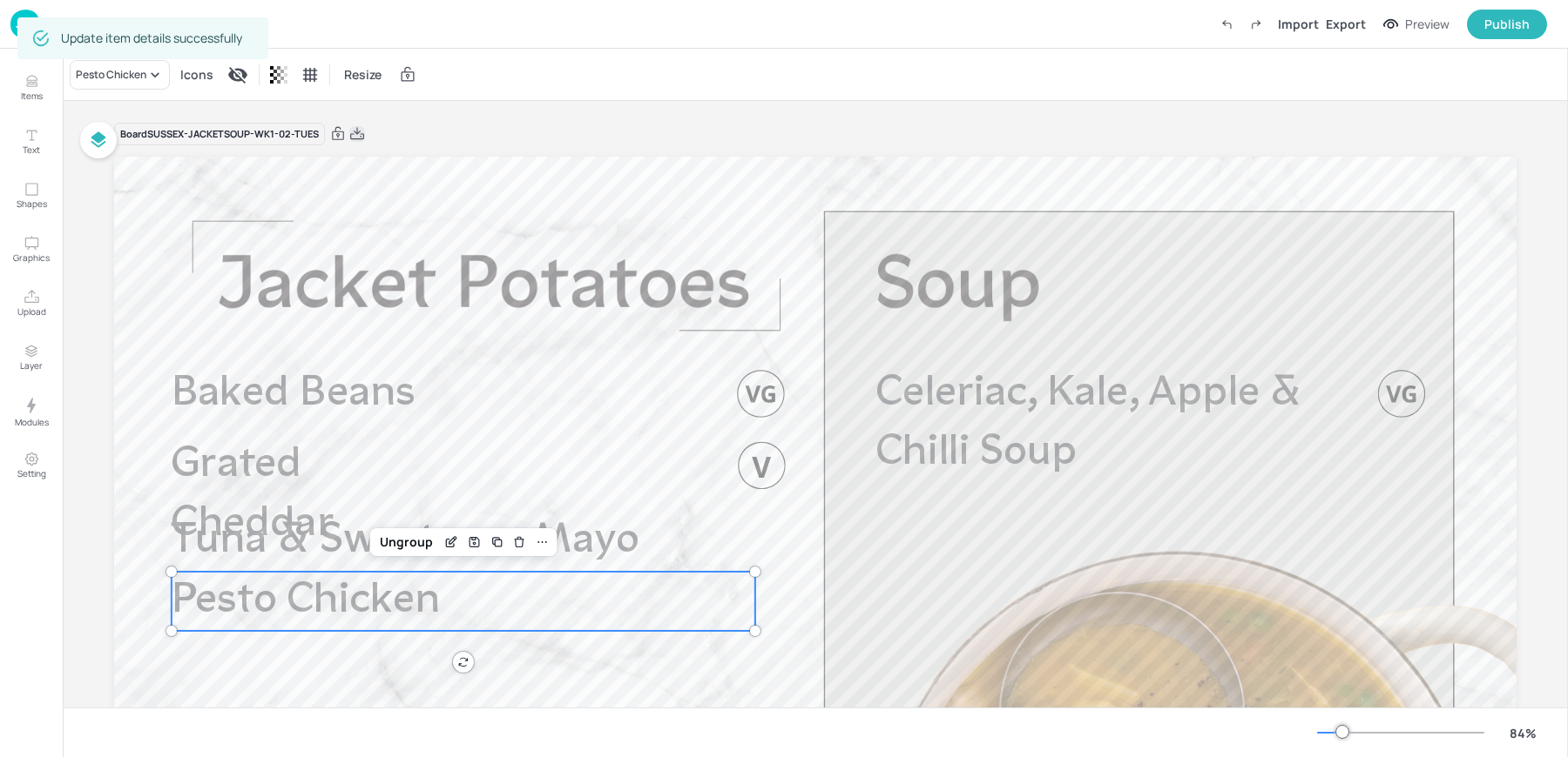
click at [357, 133] on icon at bounding box center [356, 134] width 16 height 17
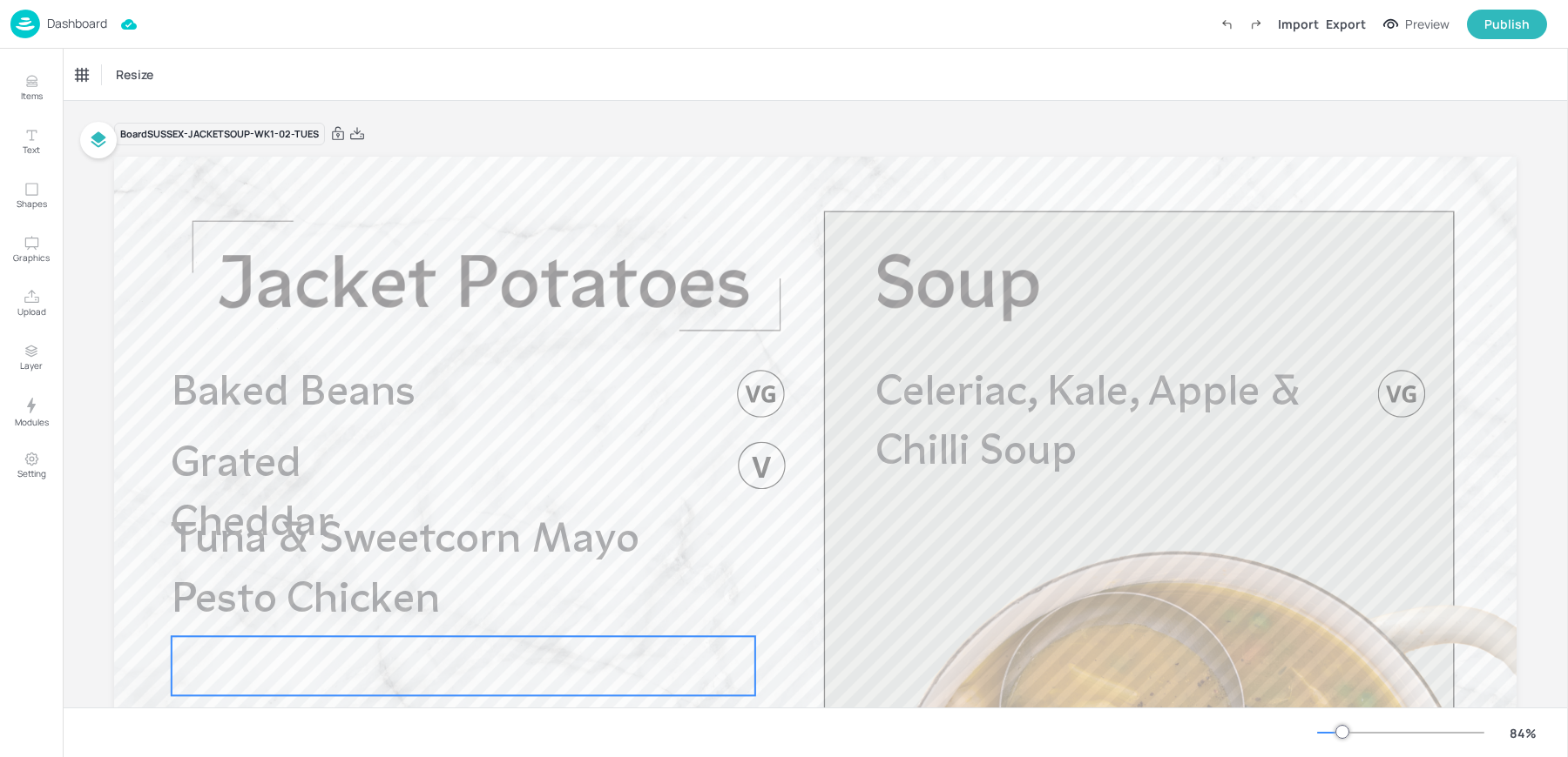
click at [310, 654] on div at bounding box center [463, 665] width 583 height 59
click at [86, 71] on icon at bounding box center [84, 74] width 17 height 17
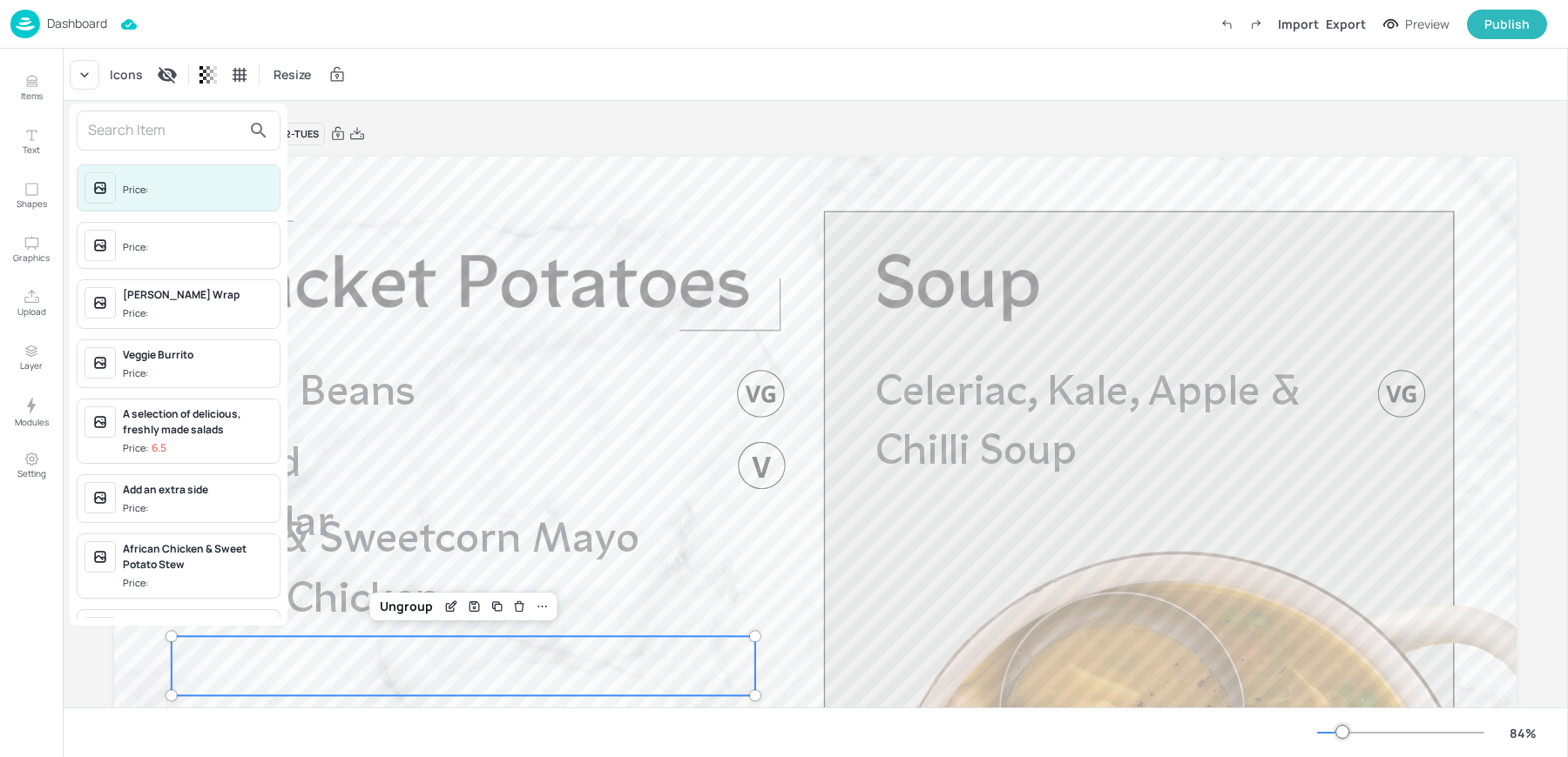
click at [151, 125] on input "text" at bounding box center [164, 130] width 153 height 27
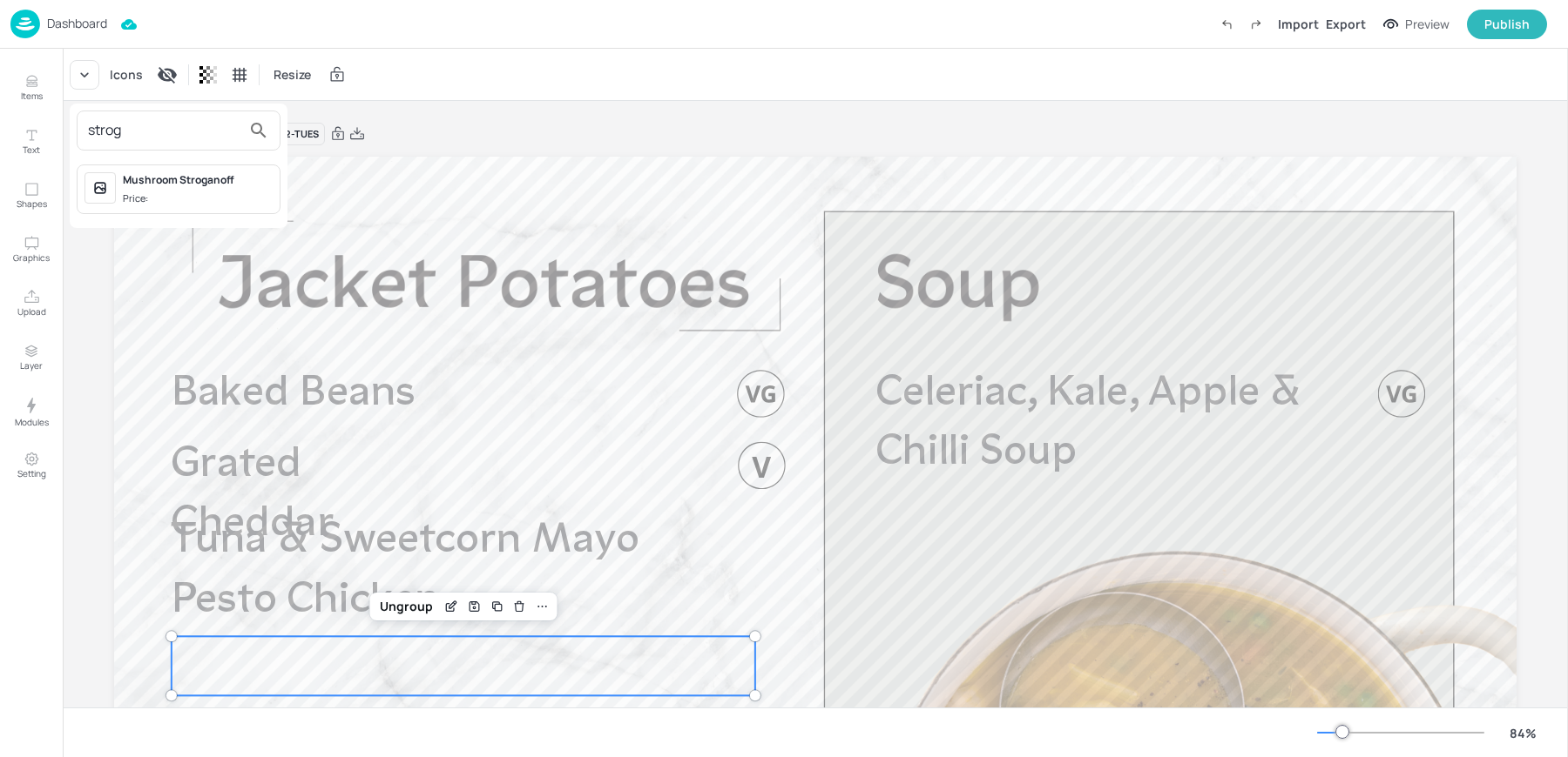
type input "strog"
click at [167, 183] on div "Mushroom Stroganoff" at bounding box center [198, 179] width 150 height 16
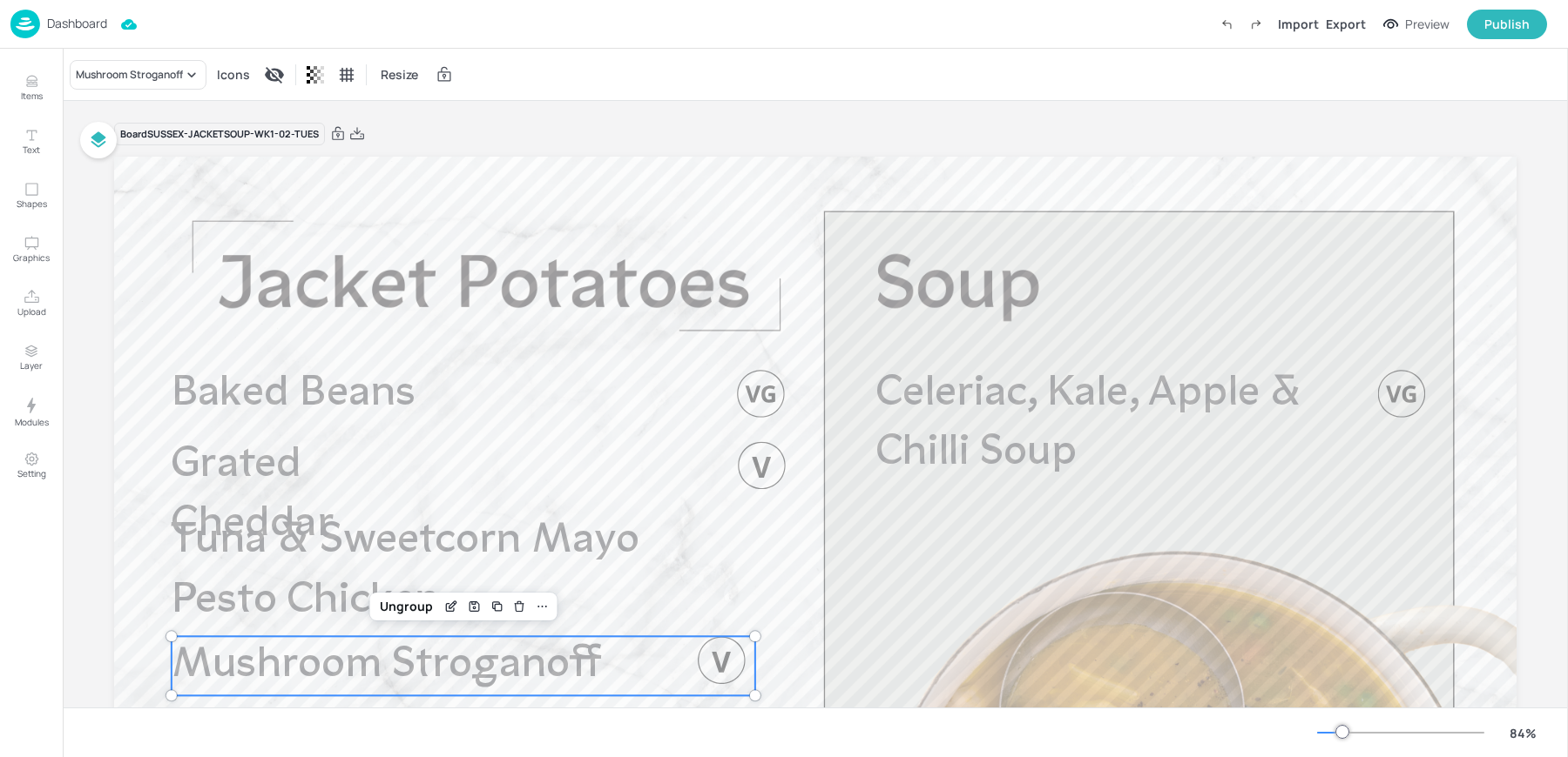
click at [670, 82] on div "Mushroom Stroganoff Icons Resize" at bounding box center [814, 74] width 1505 height 51
click at [51, 27] on p "Dashboard" at bounding box center [77, 23] width 60 height 12
click at [785, 63] on div "Mushroom Stroganoff Icons Resize" at bounding box center [814, 74] width 1505 height 51
click at [47, 27] on p "Dashboard" at bounding box center [77, 23] width 60 height 12
click at [70, 29] on p "Dashboard" at bounding box center [77, 23] width 60 height 12
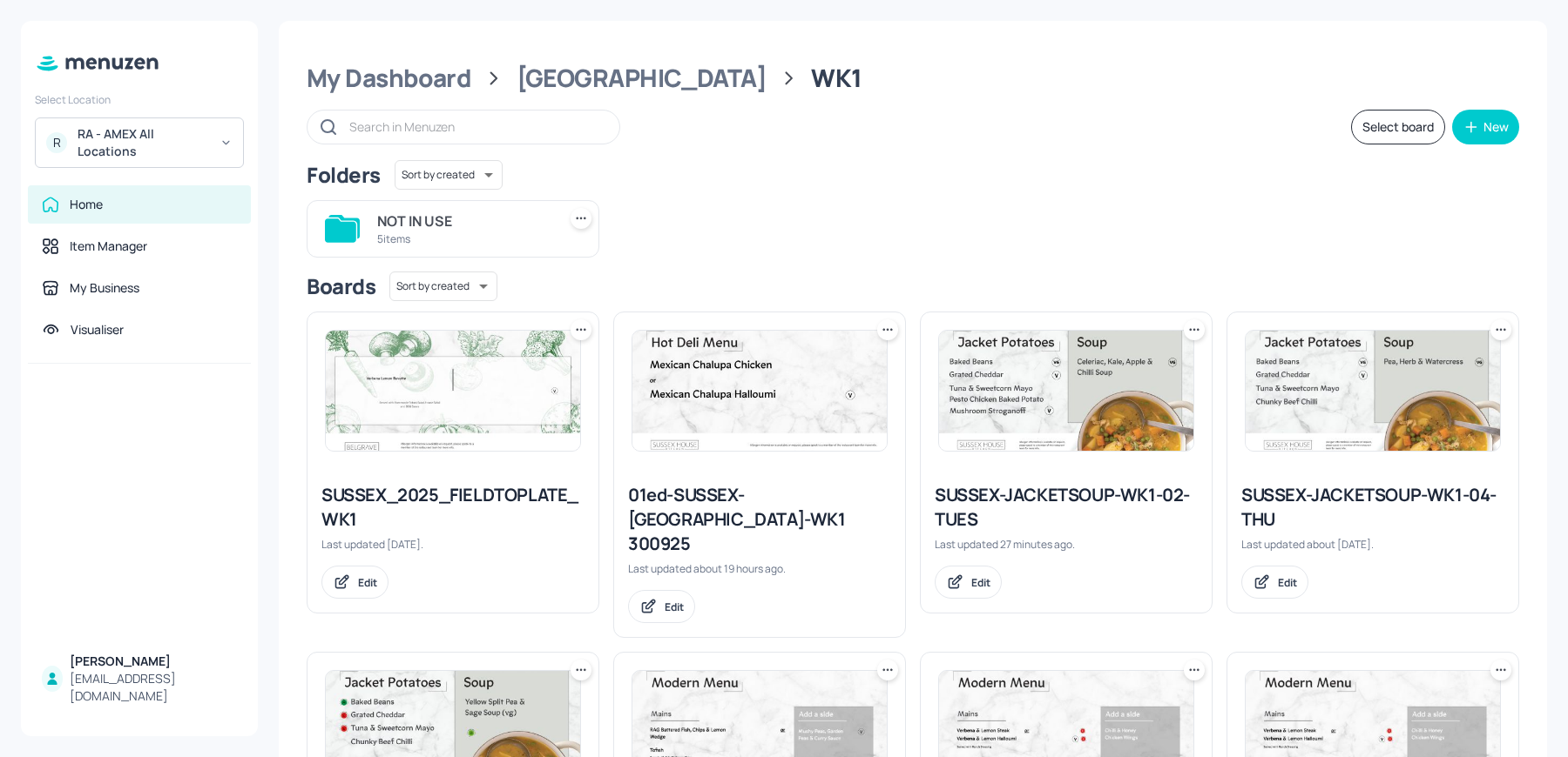
click at [1193, 323] on icon at bounding box center [1193, 330] width 17 height 17
click at [1120, 392] on p "Duplicate" at bounding box center [1104, 394] width 47 height 16
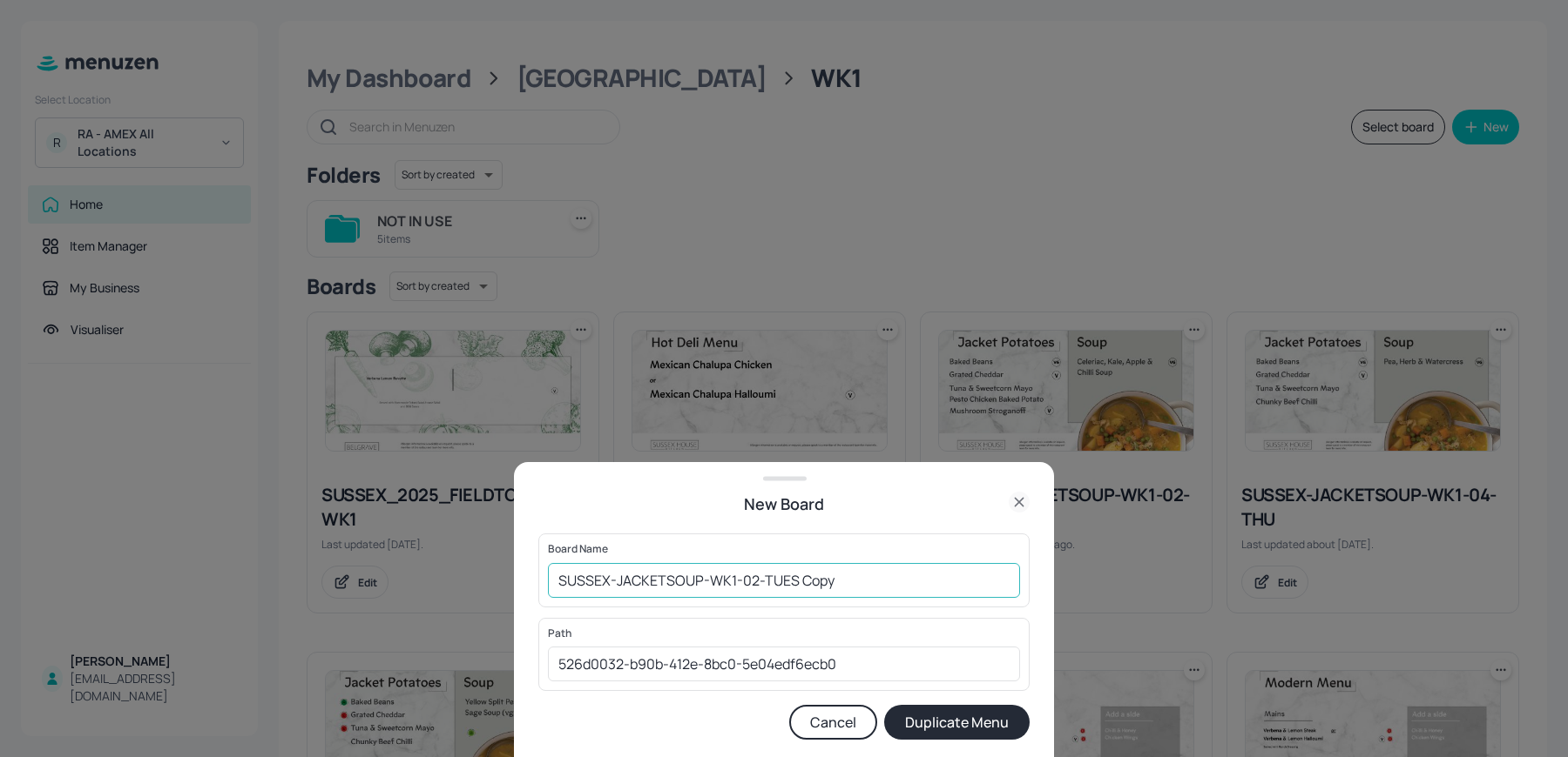
click at [553, 583] on input "SUSSEX-JACKETSOUP-WK1-02-TUES Copy" at bounding box center [783, 580] width 472 height 35
drag, startPoint x: 833, startPoint y: 581, endPoint x: 989, endPoint y: 579, distance: 156.0
click at [989, 579] on input "01ed-SUSSEX-JACKETSOUP-WK1-02-TUES Copy" at bounding box center [783, 580] width 472 height 35
type input "01ed-SUSSEX-JACKETSOUP-WK1-02-TUES 300925"
click at [884, 705] on button "Duplicate Menu" at bounding box center [956, 722] width 146 height 35
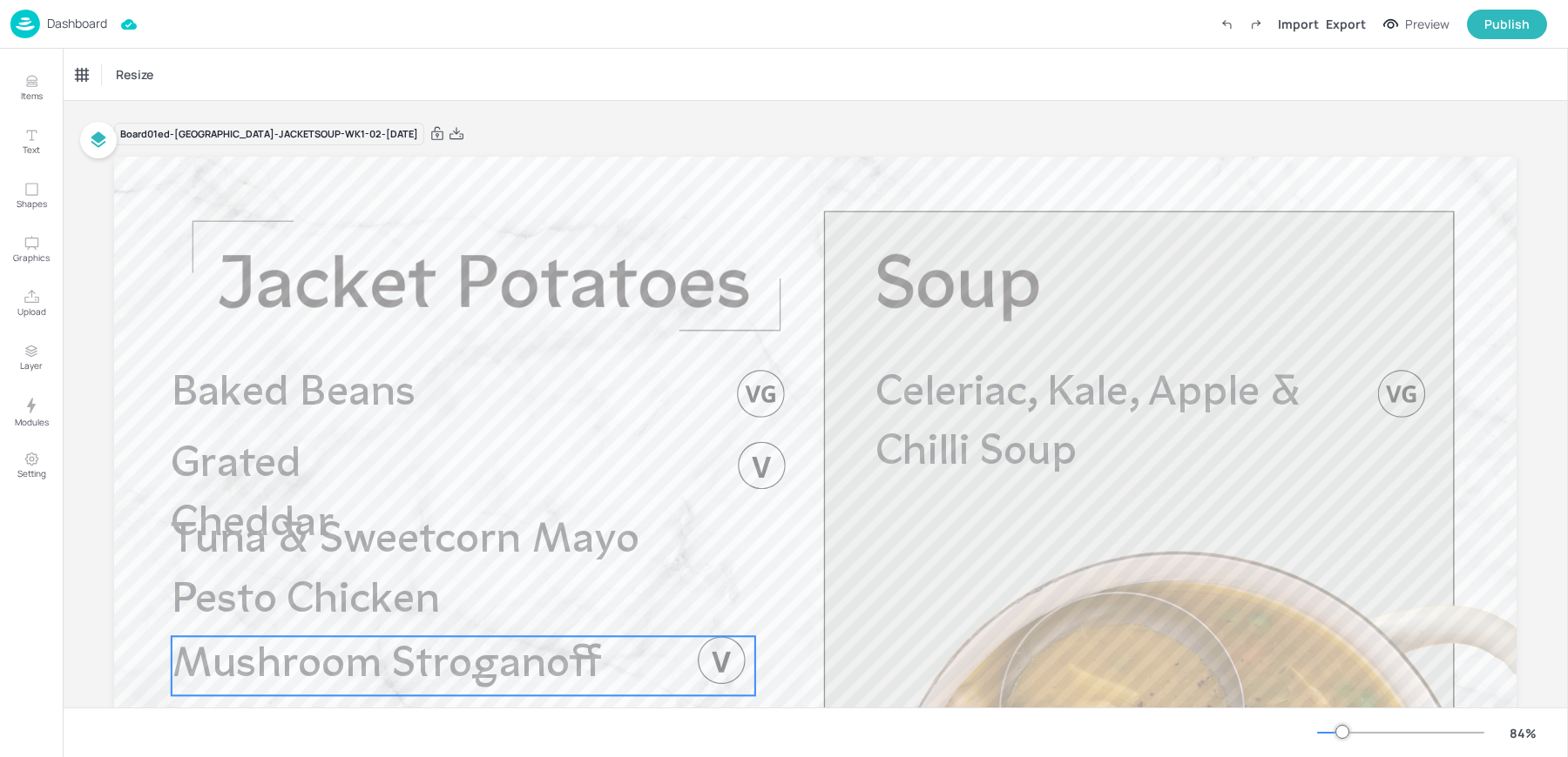
click at [340, 659] on span "Mushroom Stroganoff" at bounding box center [387, 666] width 431 height 43
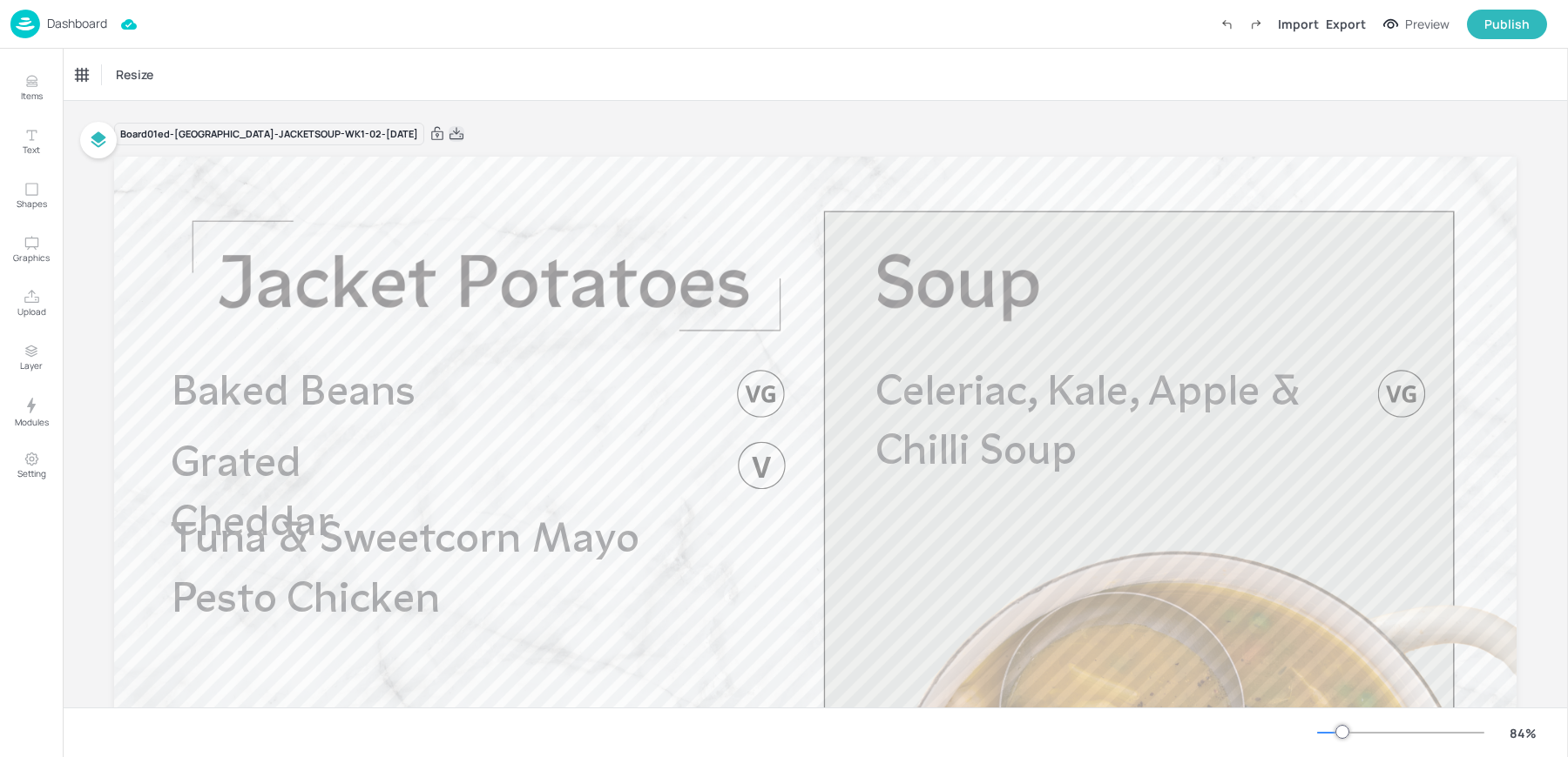
click at [449, 135] on icon at bounding box center [456, 134] width 16 height 17
click at [60, 37] on div "Dashboard" at bounding box center [59, 23] width 97 height 28
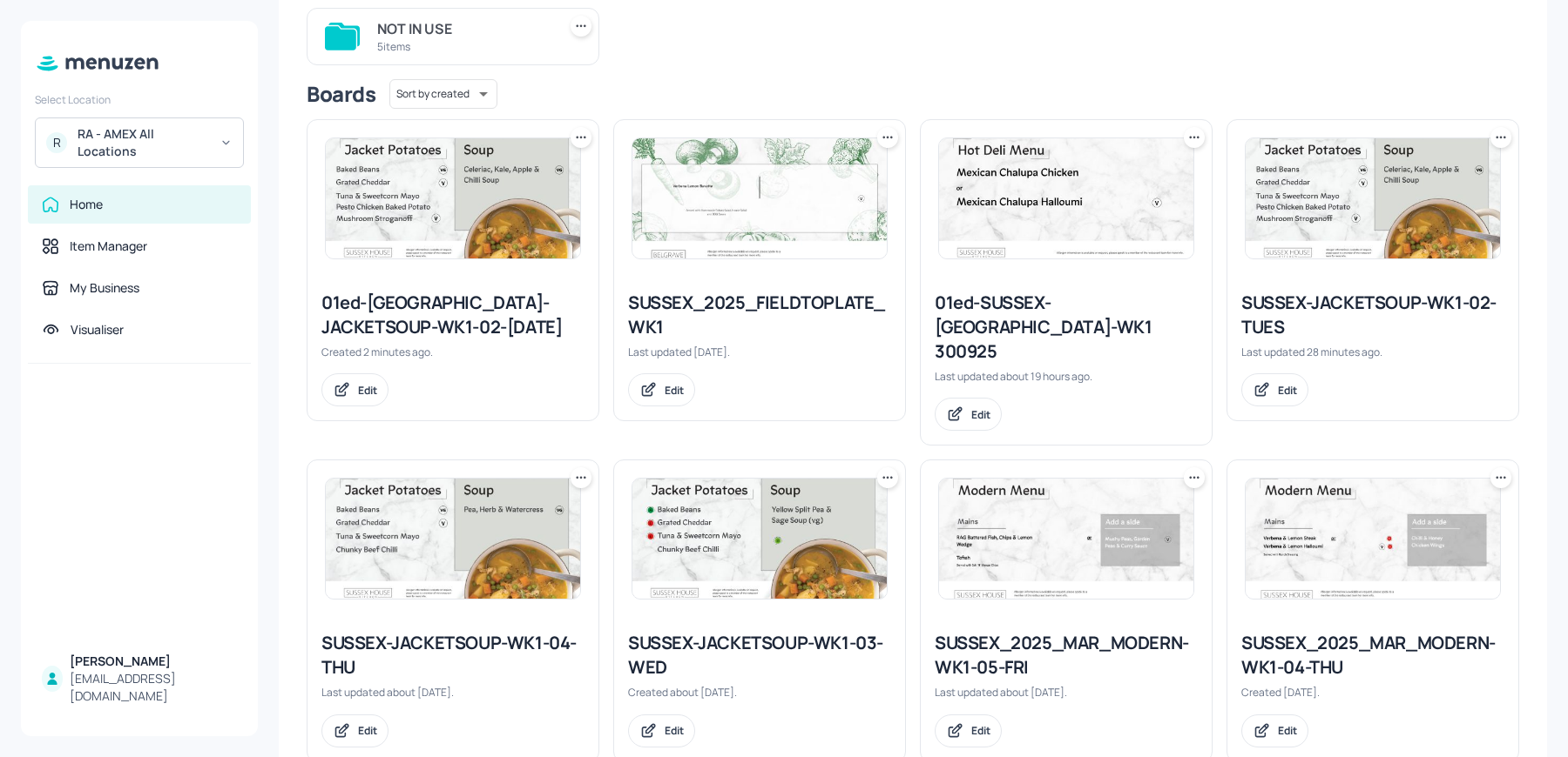
scroll to position [200, 0]
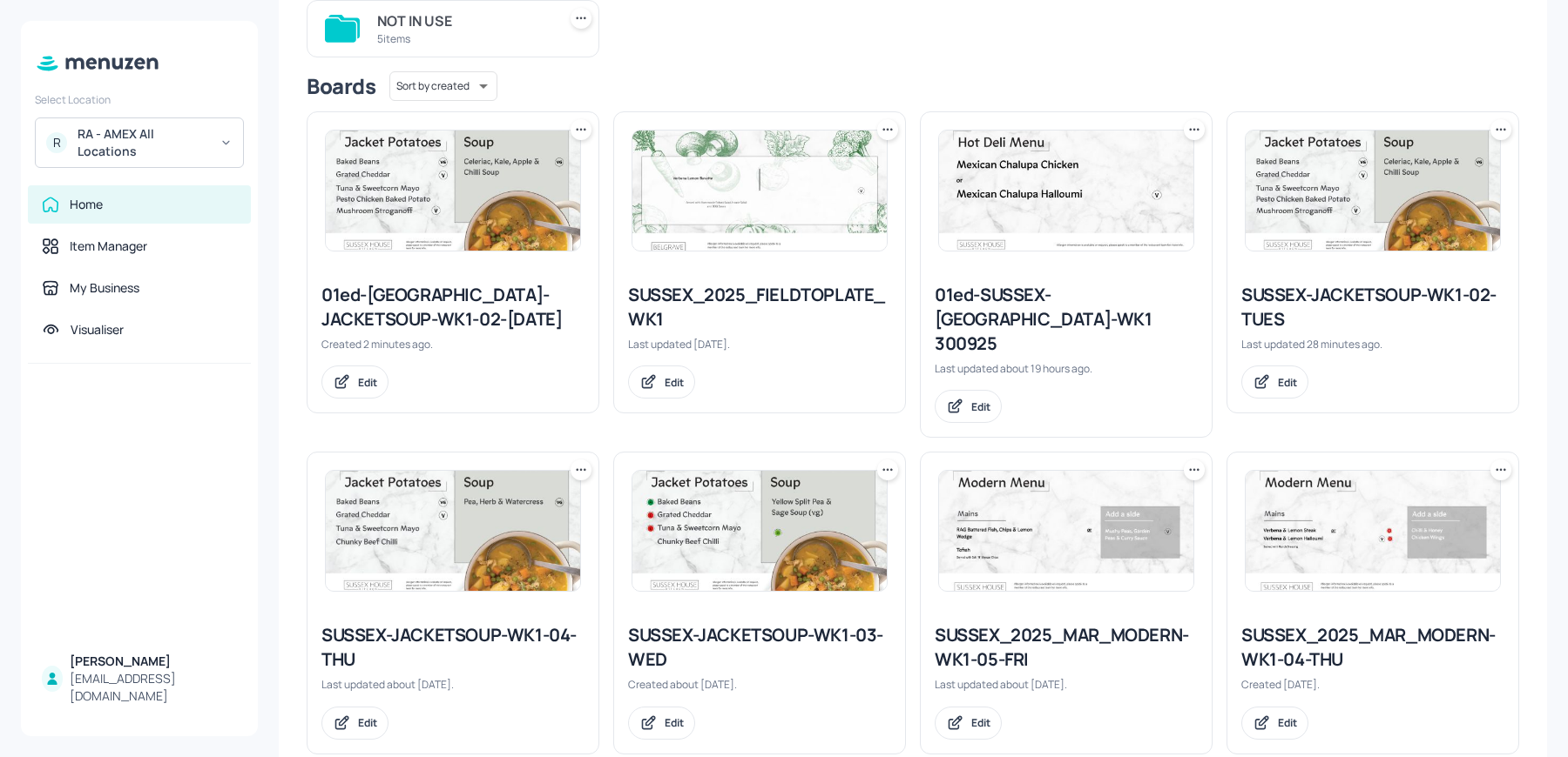
click at [779, 524] on img at bounding box center [759, 530] width 255 height 120
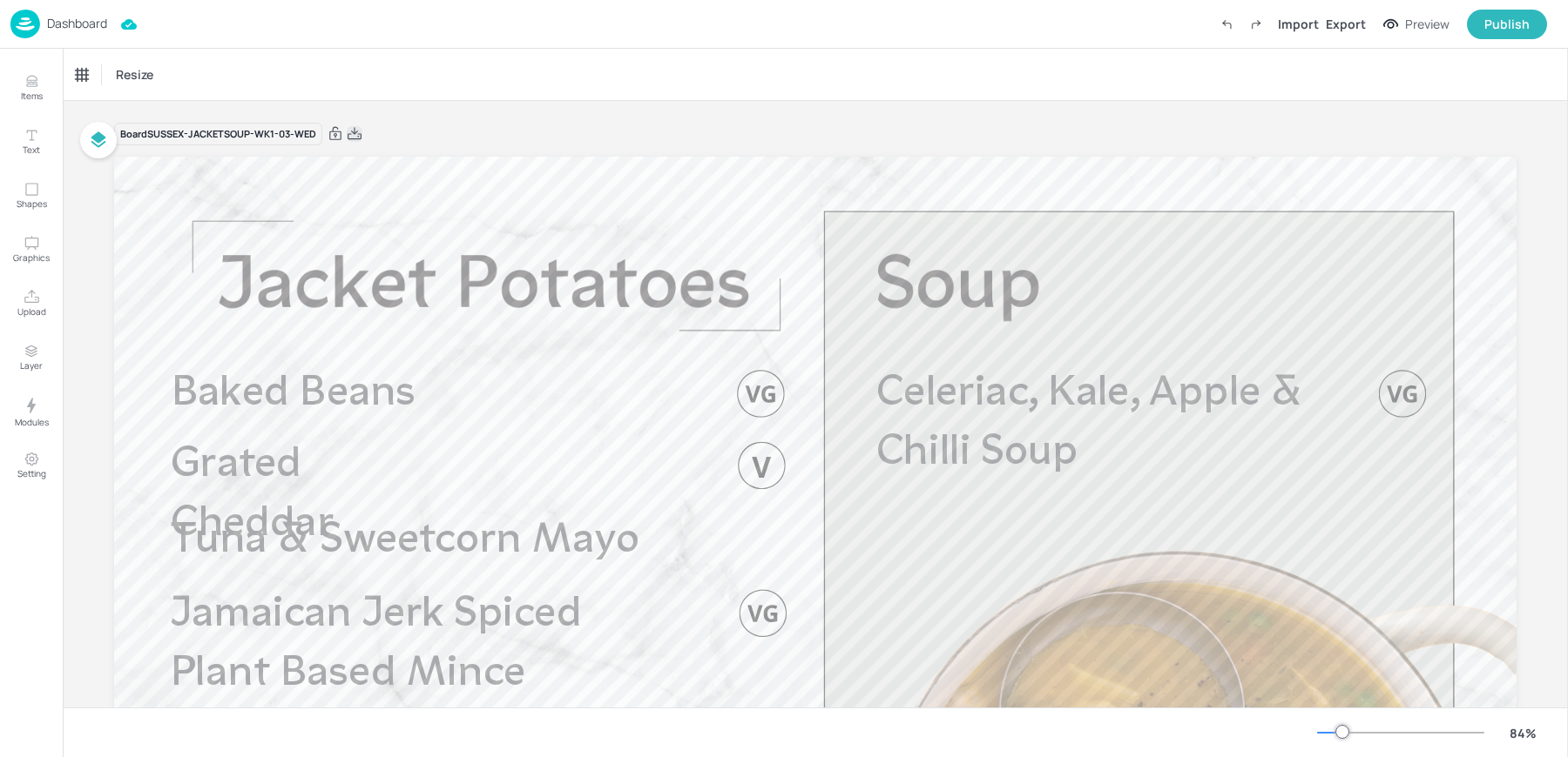
click at [354, 132] on icon at bounding box center [354, 133] width 14 height 12
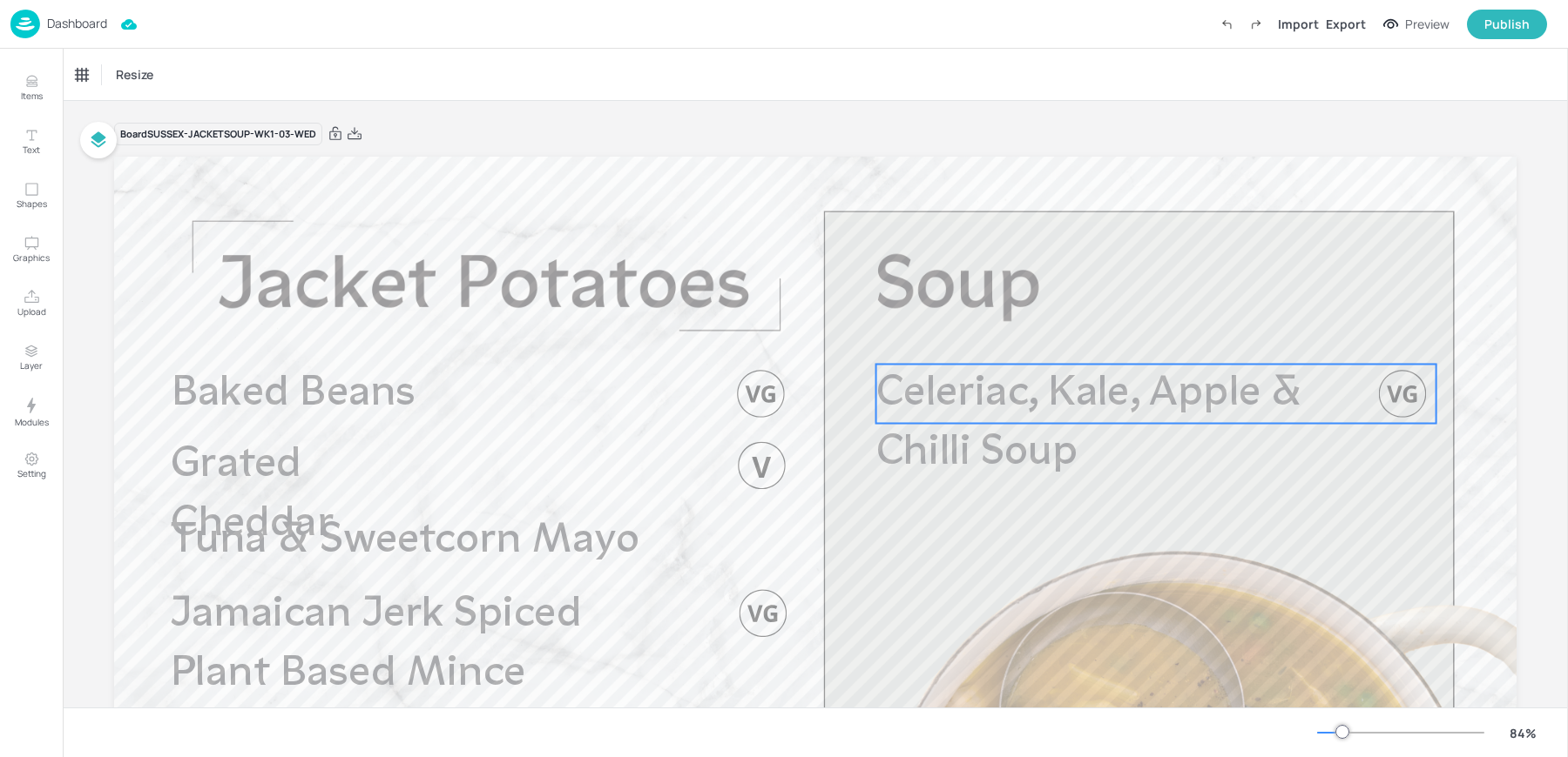
click at [1030, 395] on span "Celeriac, Kale, Apple & Chilli Soup" at bounding box center [1090, 424] width 427 height 103
click at [141, 75] on div "Celeriac, Kale, Apple & Chilli Soup" at bounding box center [148, 74] width 145 height 16
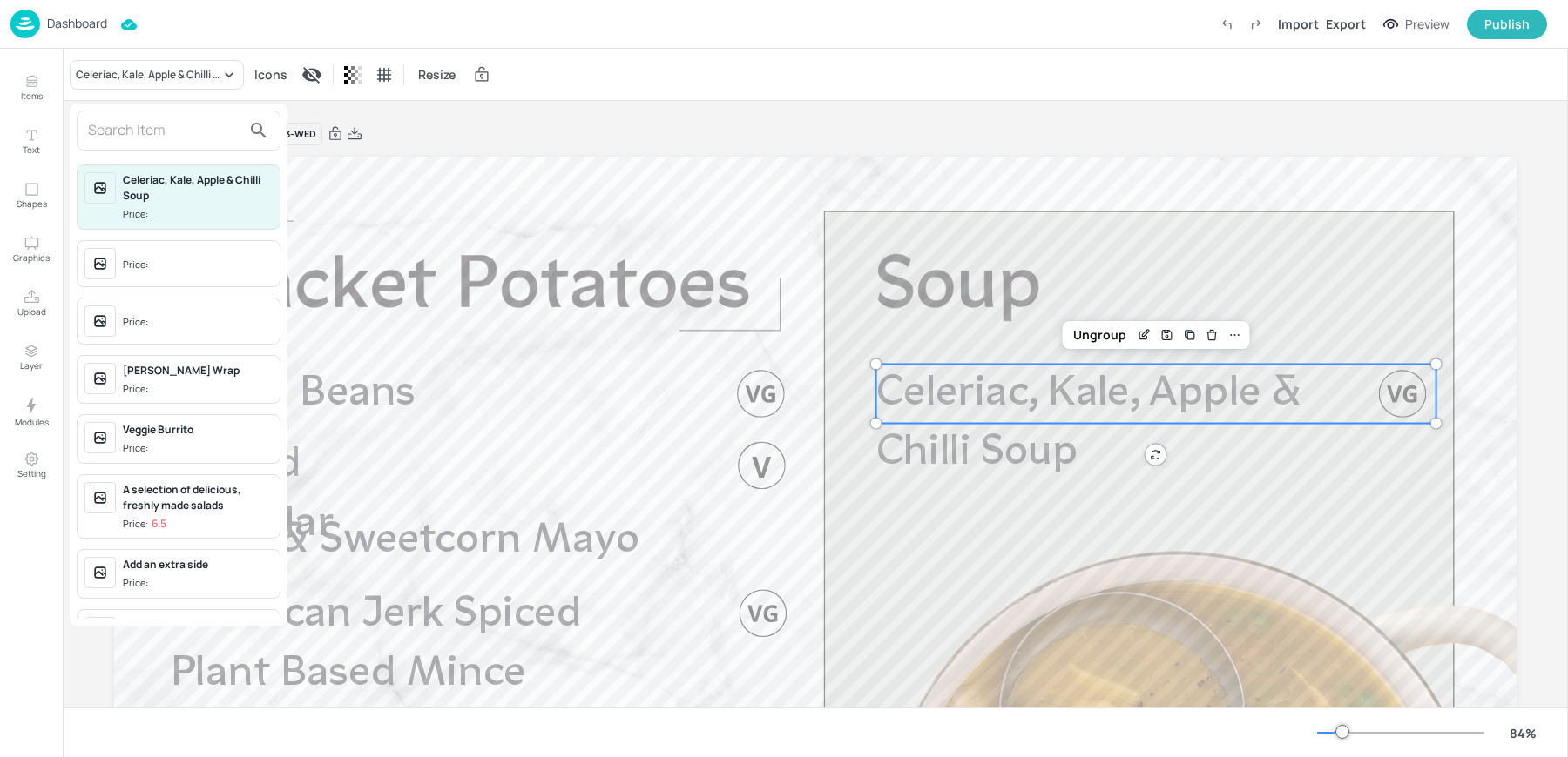
click at [134, 135] on input "text" at bounding box center [164, 130] width 153 height 27
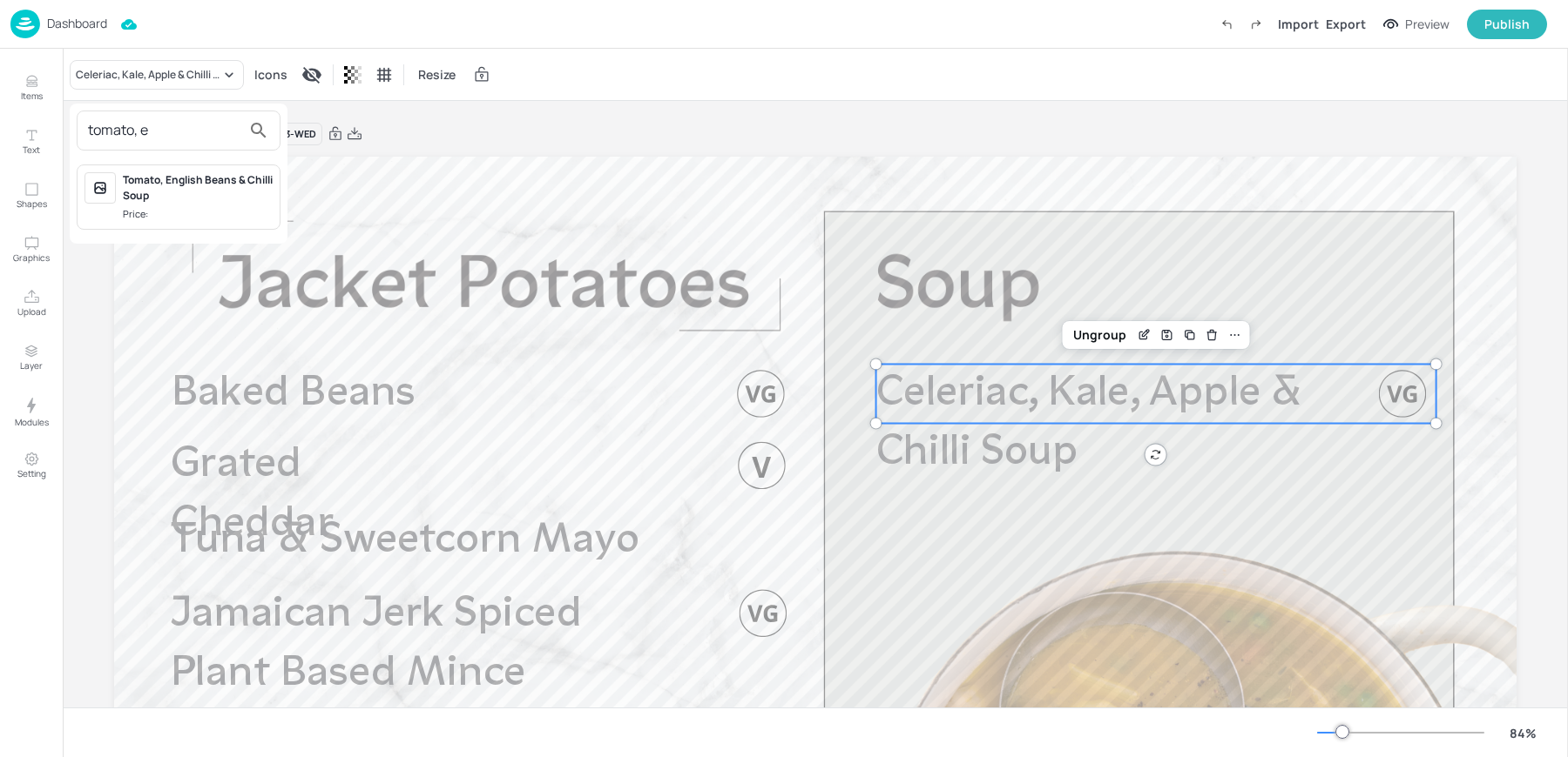
type input "tomato, e"
click at [187, 213] on span "Price:" at bounding box center [198, 214] width 150 height 15
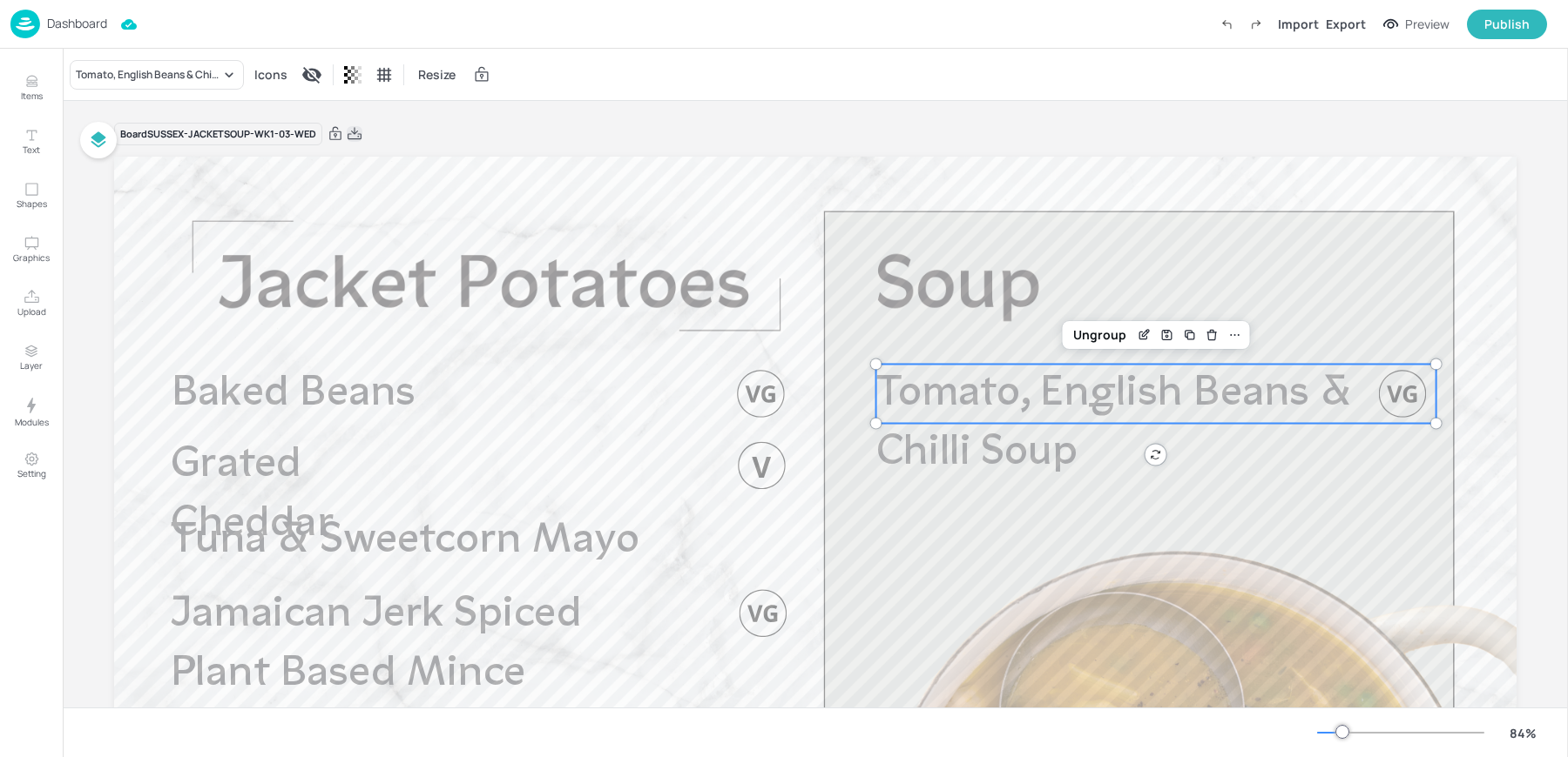
click at [356, 138] on icon at bounding box center [354, 134] width 16 height 17
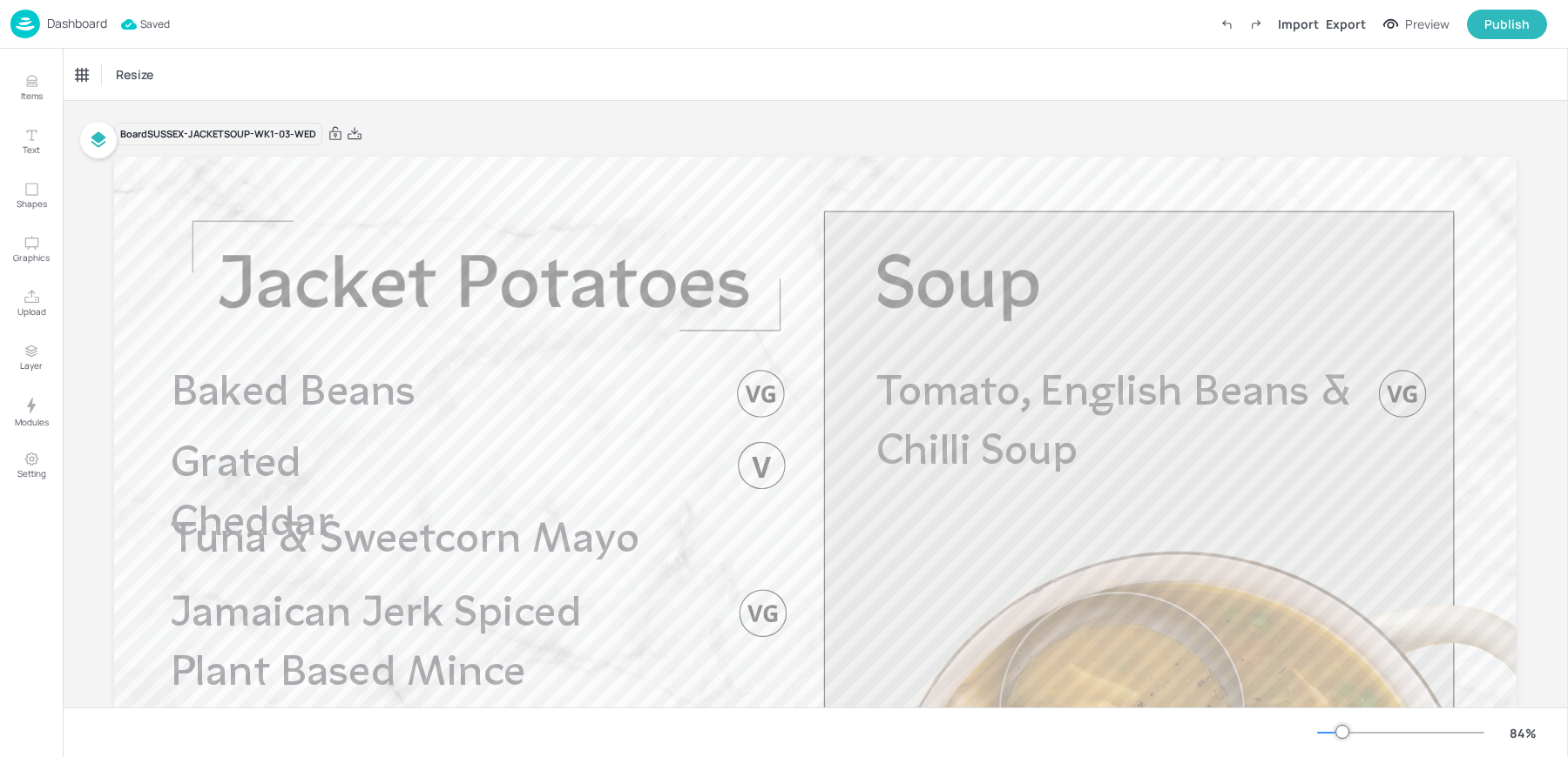
click at [469, 71] on div "Resize" at bounding box center [814, 74] width 1505 height 51
click at [98, 39] on div "Dashboard Saved Import Export Preview Publish" at bounding box center [778, 24] width 1536 height 48
click at [92, 29] on p "Dashboard" at bounding box center [77, 23] width 60 height 12
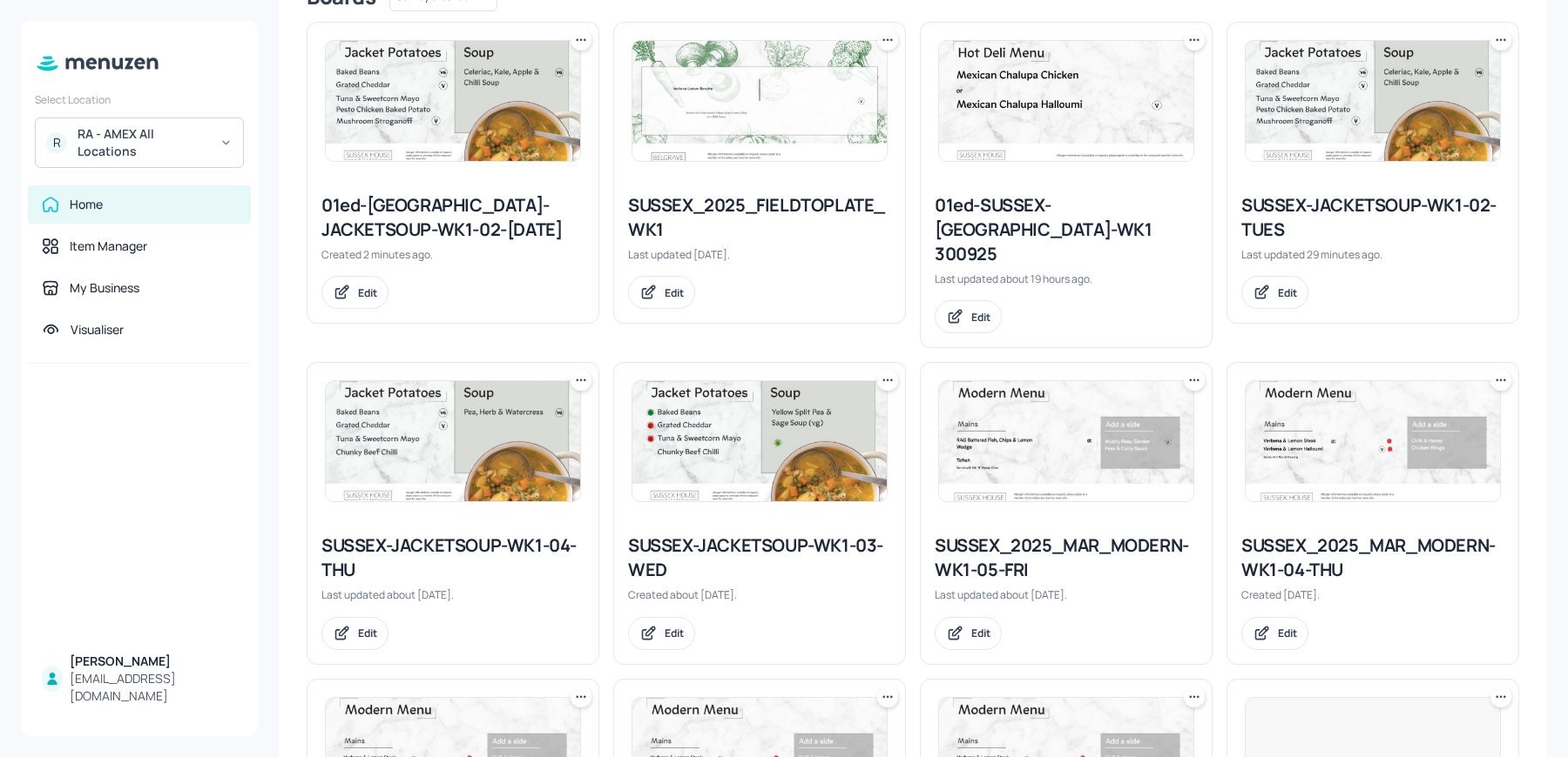
scroll to position [303, 0]
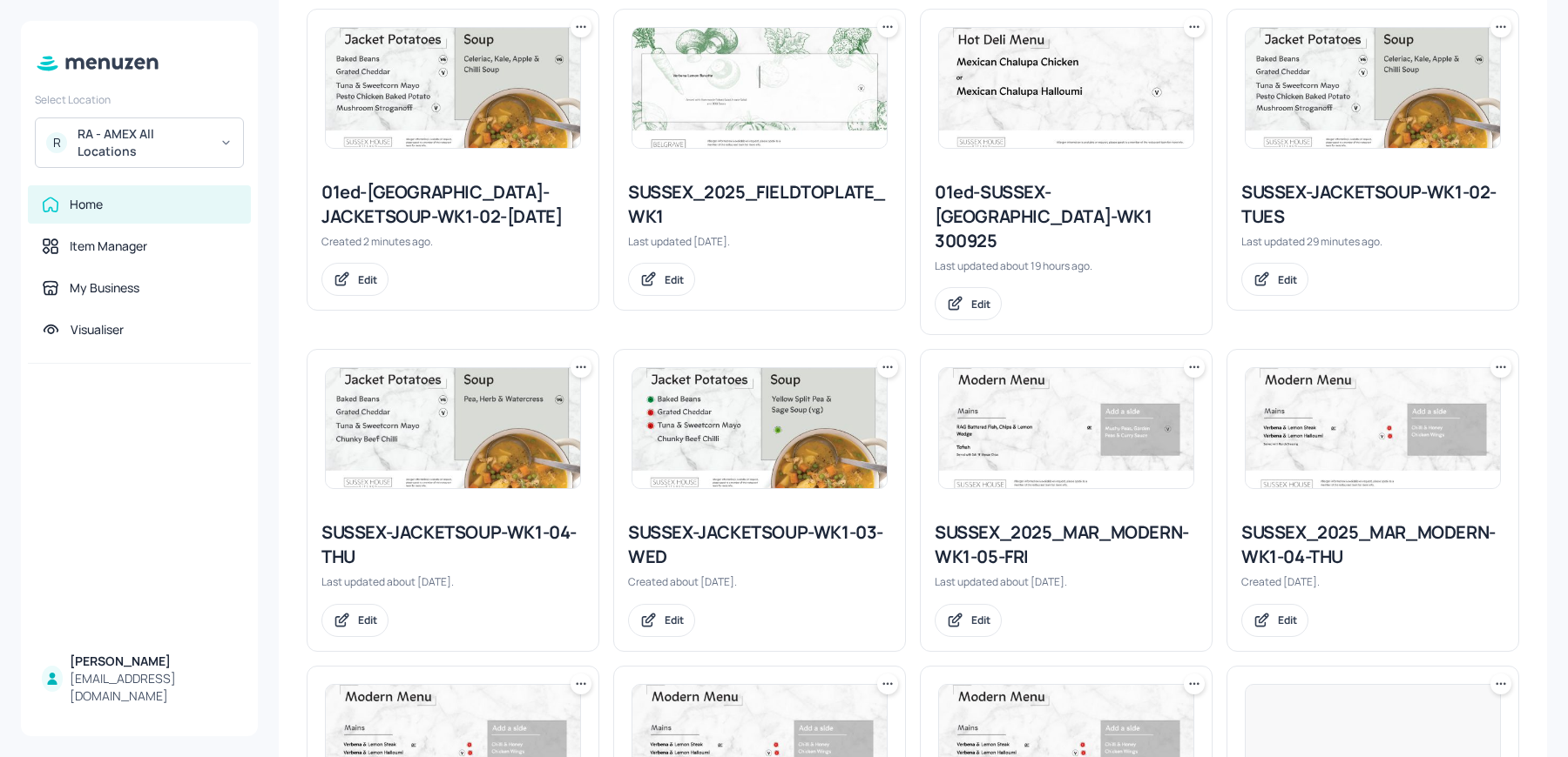
click at [1328, 189] on div "SUSSEX-JACKETSOUP-WK1-02-TUES" at bounding box center [1372, 204] width 263 height 49
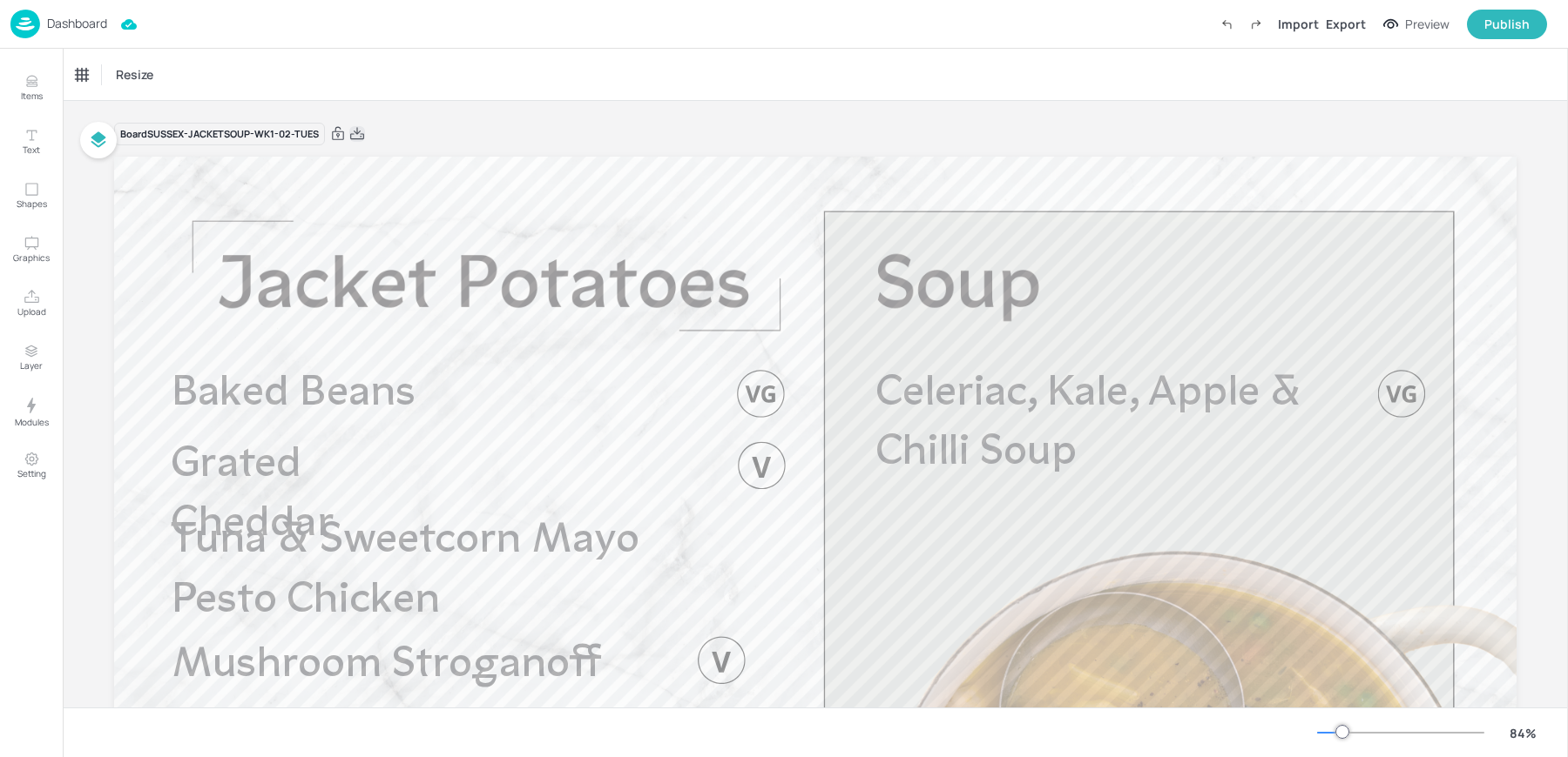
click at [354, 134] on icon at bounding box center [356, 134] width 16 height 17
